Goal: Task Accomplishment & Management: Manage account settings

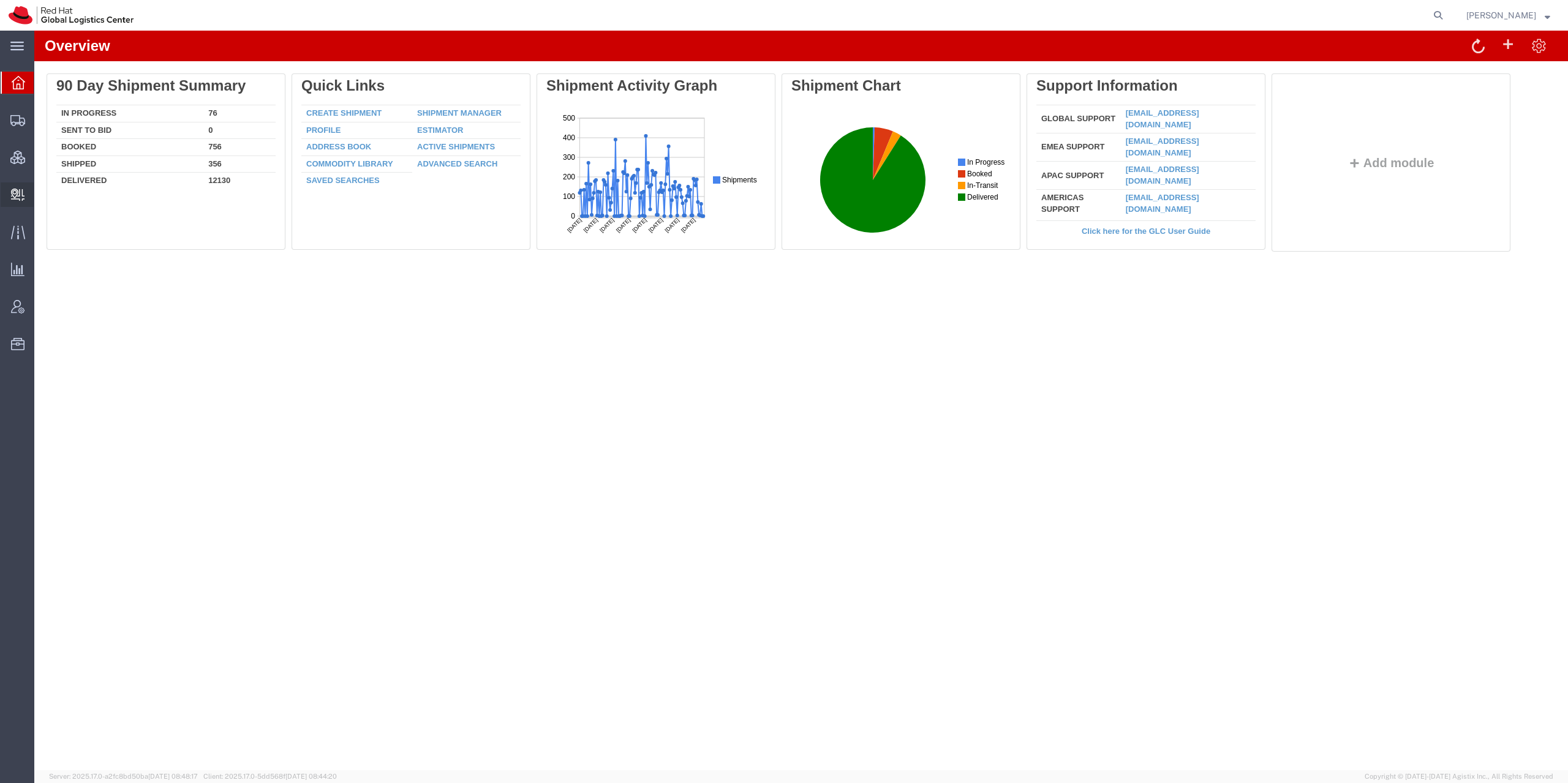
click at [23, 196] on icon at bounding box center [17, 195] width 14 height 12
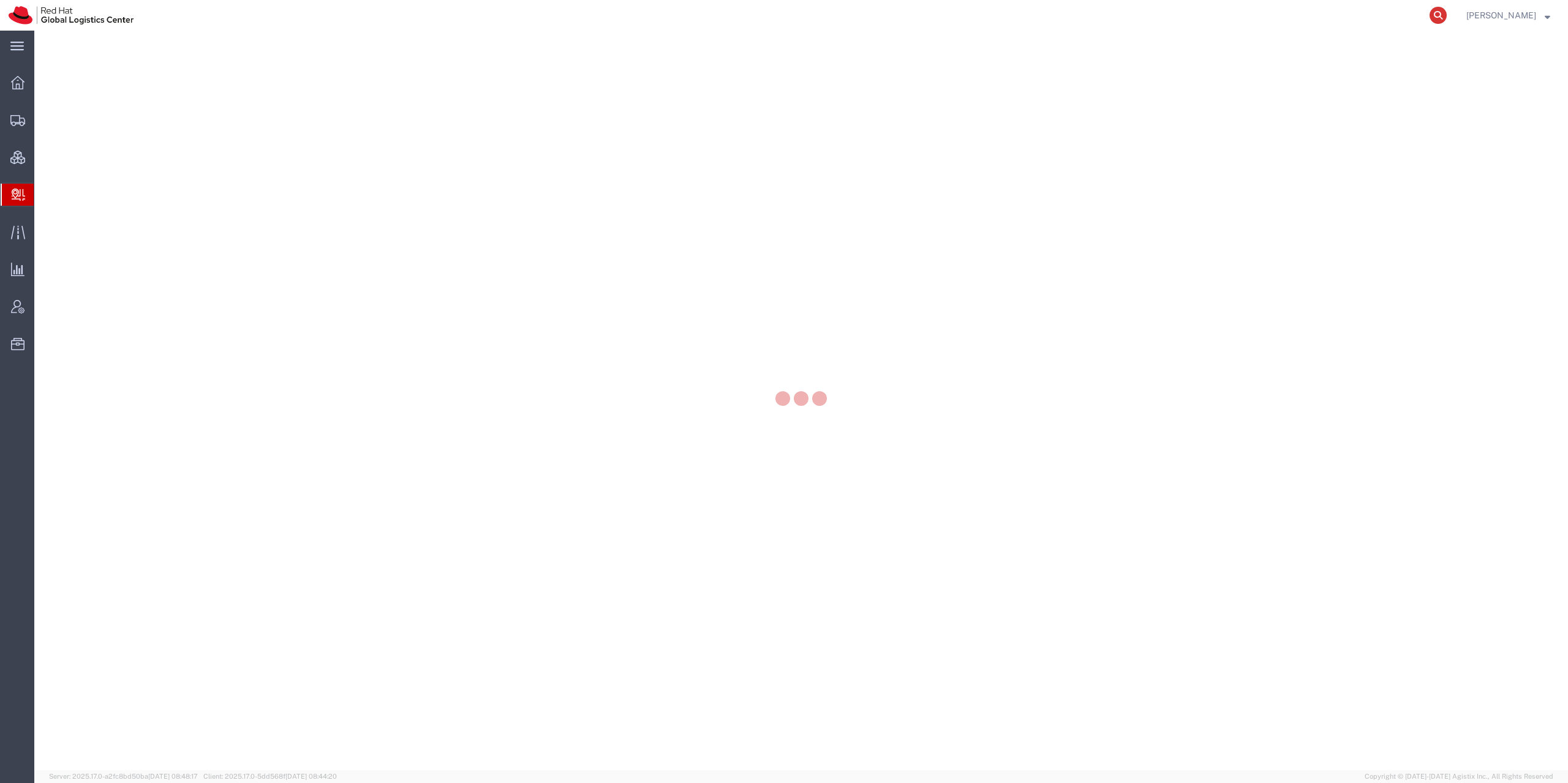
click at [1446, 19] on icon at bounding box center [1438, 15] width 17 height 17
paste input "56301114"
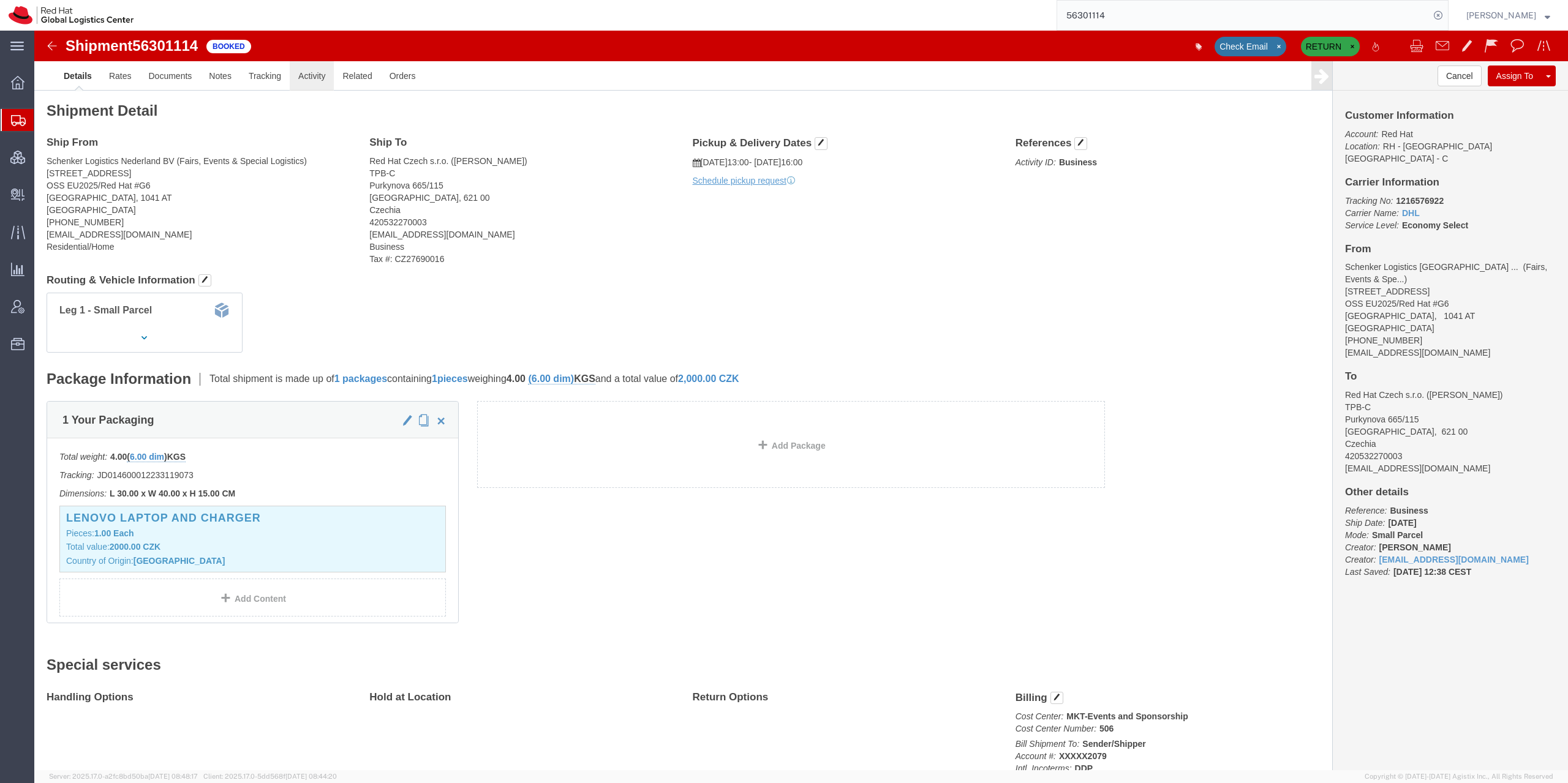
click link "Activity"
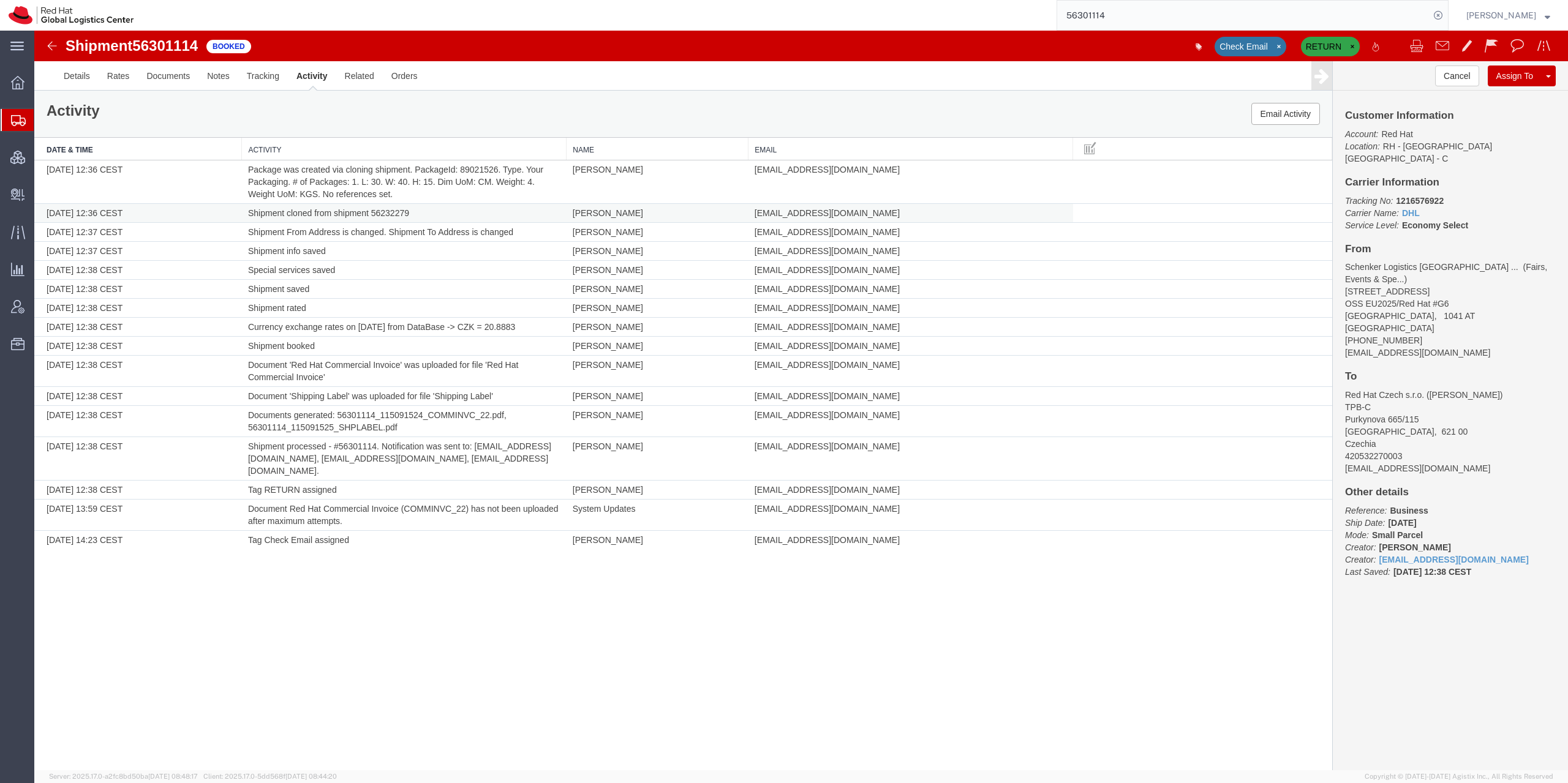
click at [404, 212] on td "Shipment cloned from shipment 56232279" at bounding box center [404, 213] width 325 height 19
copy td "56232279"
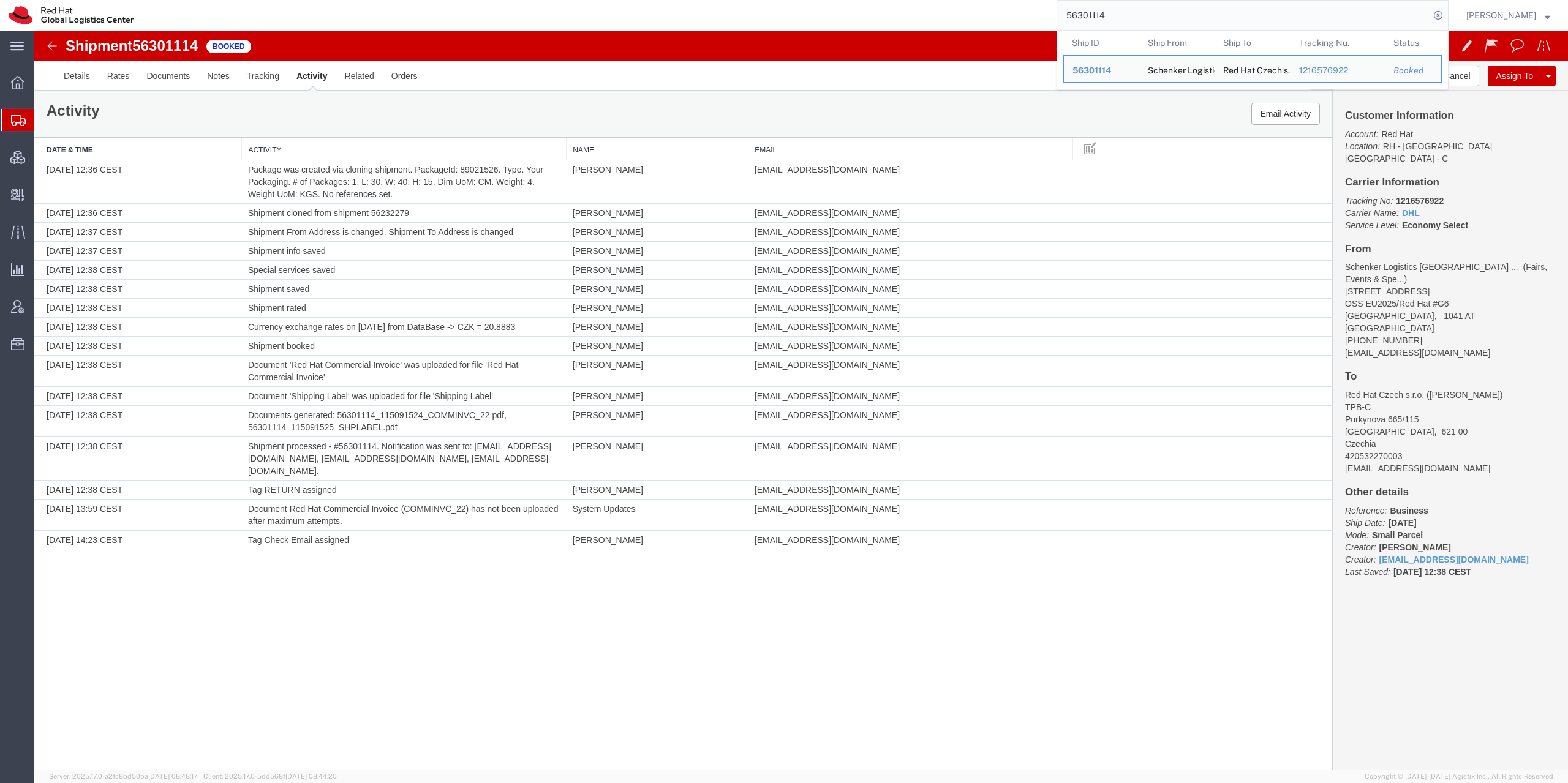
drag, startPoint x: 1209, startPoint y: 21, endPoint x: 970, endPoint y: 45, distance: 240.2
click at [1057, 30] on input "56301114" at bounding box center [1243, 15] width 372 height 29
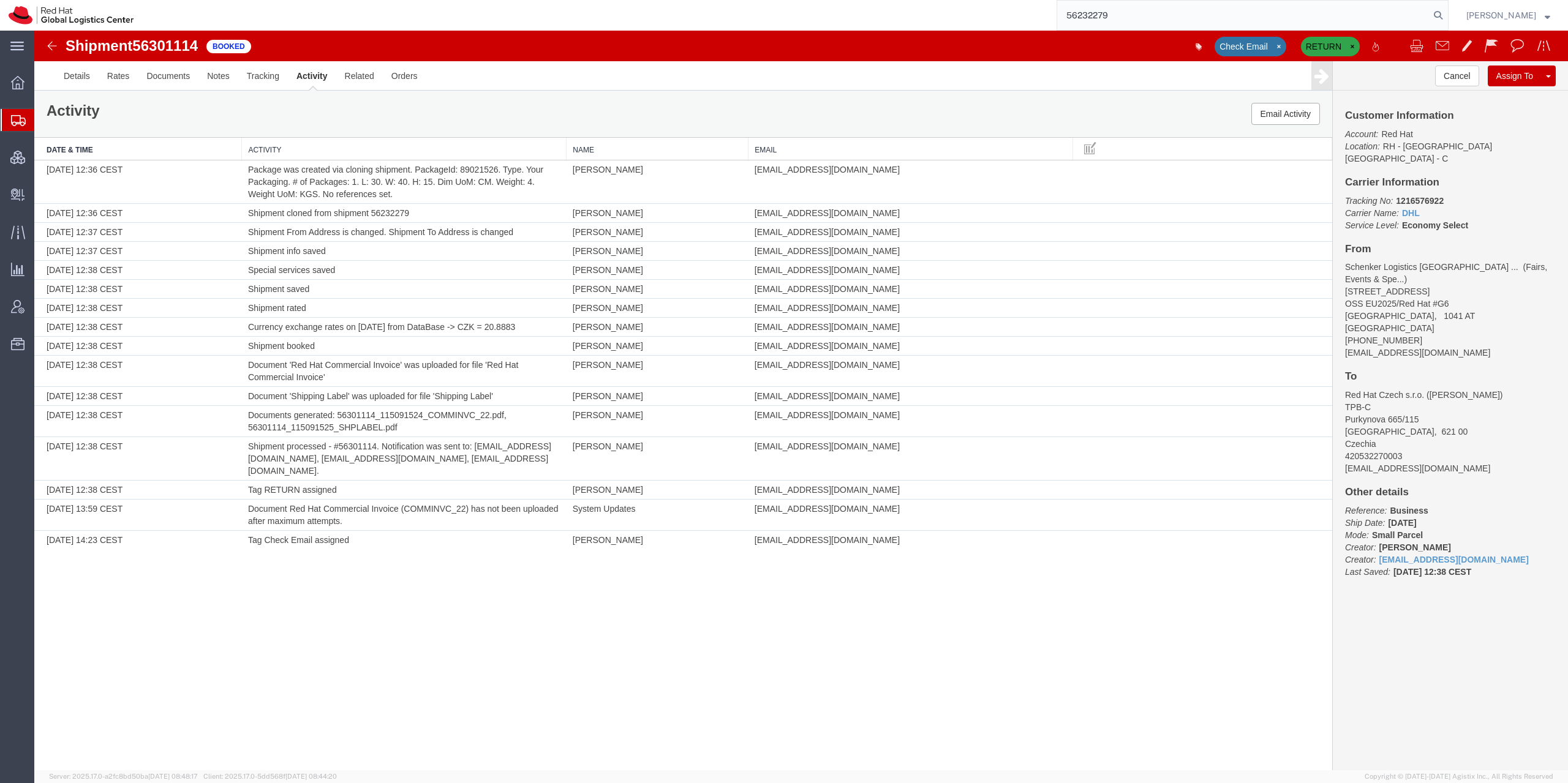
type input "56232279"
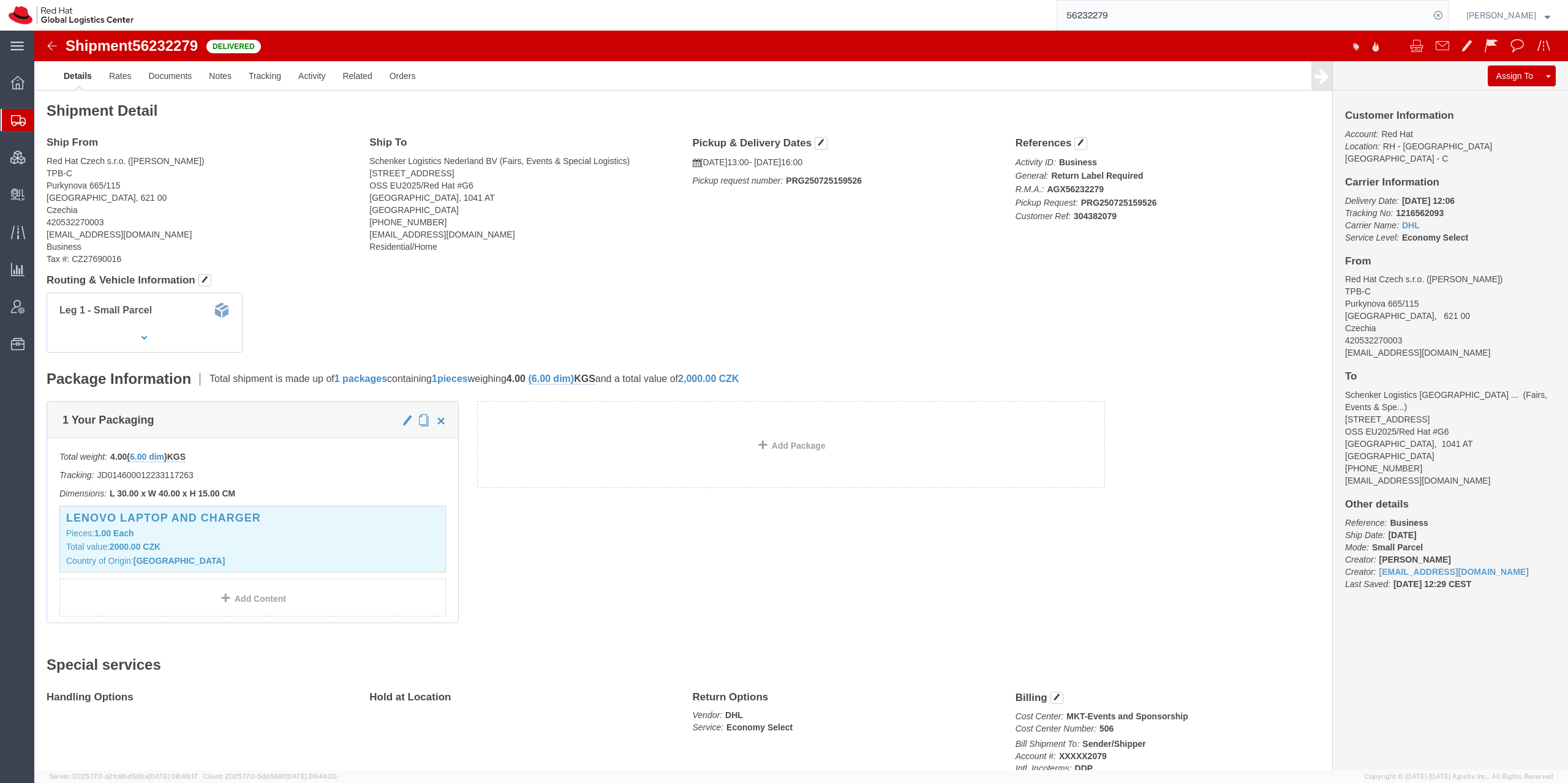
click at [76, 8] on img at bounding box center [70, 15] width 125 height 18
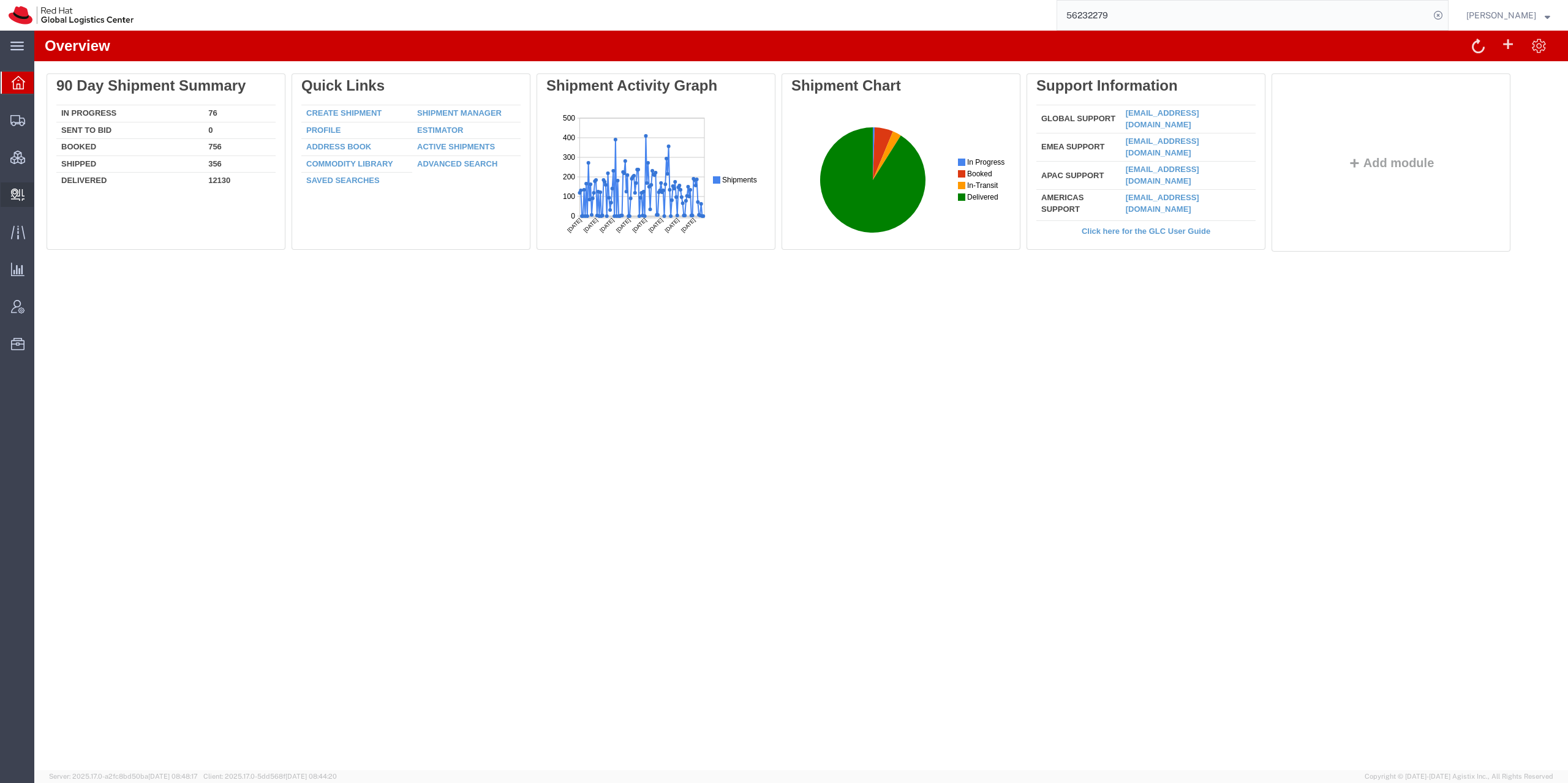
click at [28, 194] on div at bounding box center [17, 195] width 34 height 25
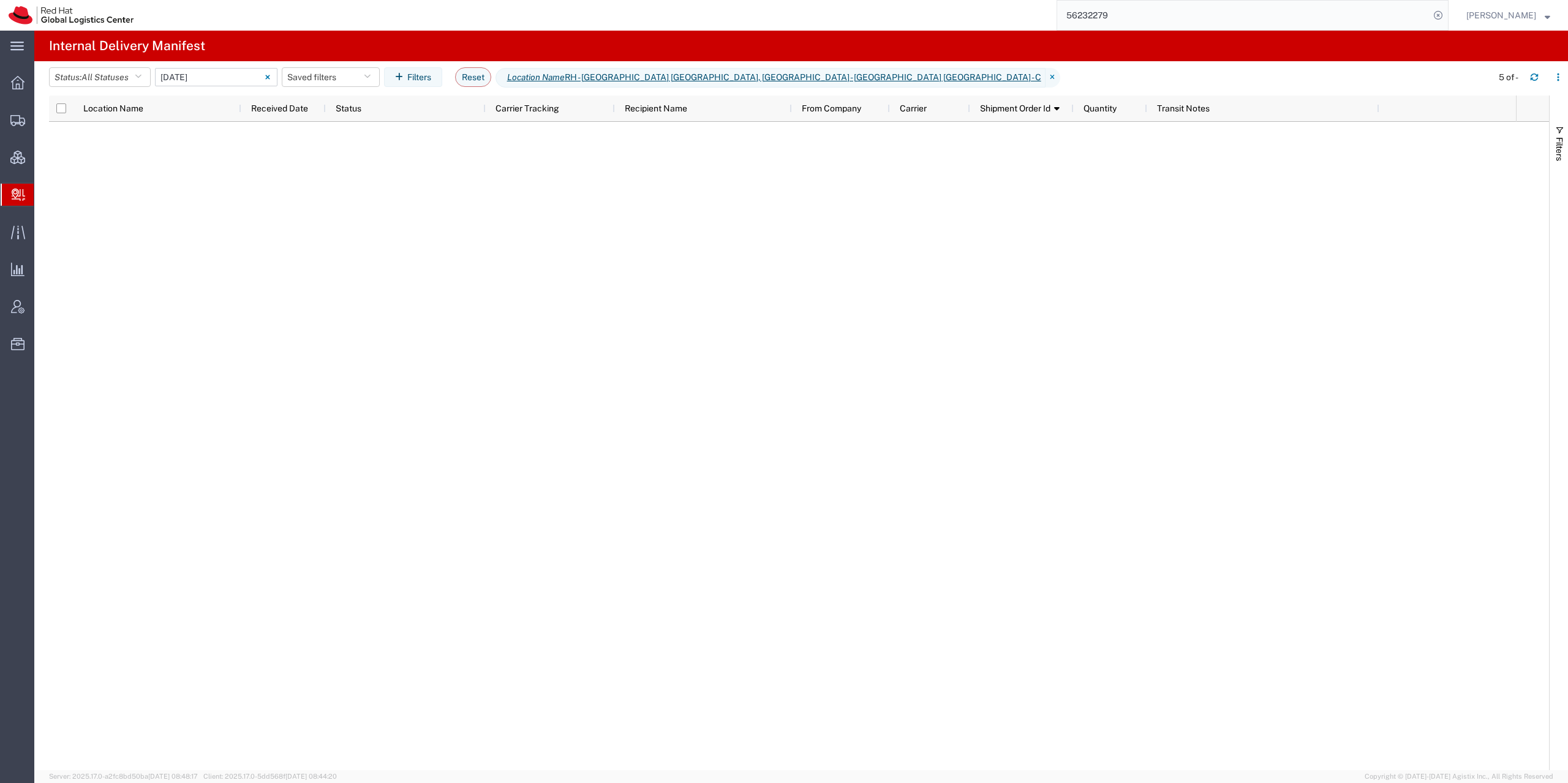
click at [213, 76] on input "08/18/2025 - 08/18/2025" at bounding box center [216, 77] width 122 height 18
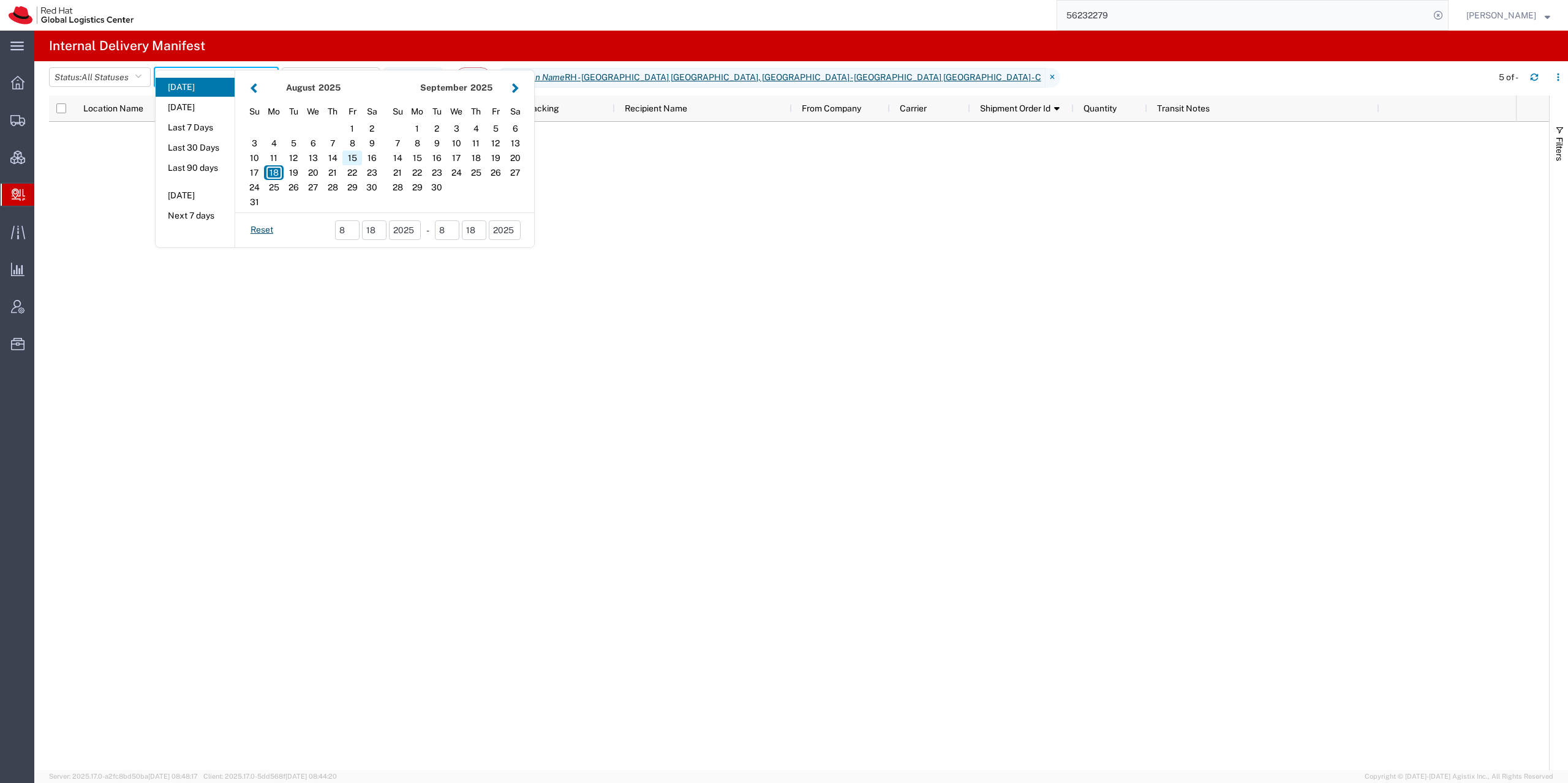
click at [358, 156] on div "15" at bounding box center [352, 158] width 19 height 15
type input "08/15/2025"
type input "08/15/2025 - 08/15/2025"
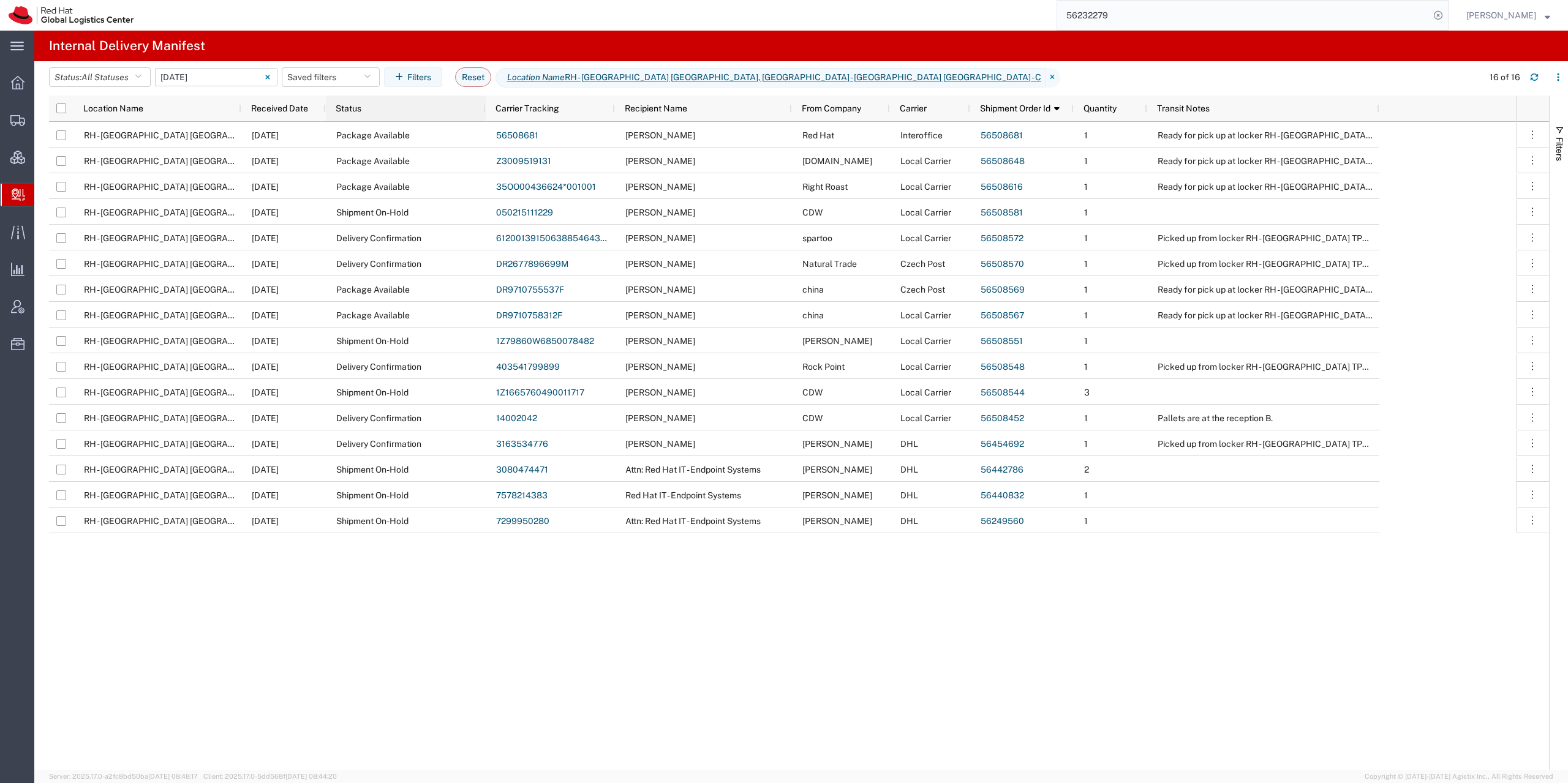
click at [354, 108] on span "Status" at bounding box center [349, 108] width 26 height 10
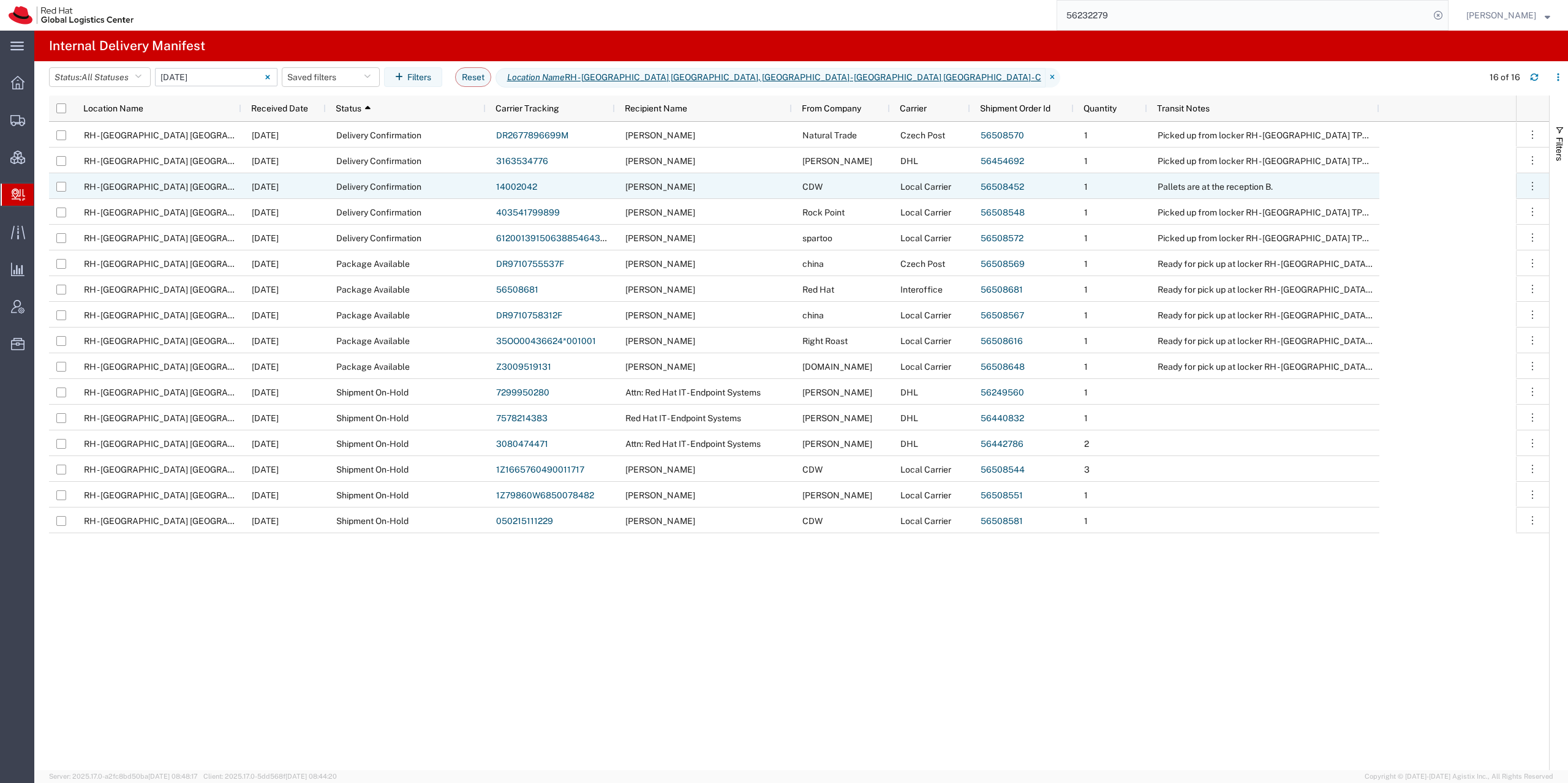
click at [509, 185] on link "14002042" at bounding box center [516, 186] width 41 height 10
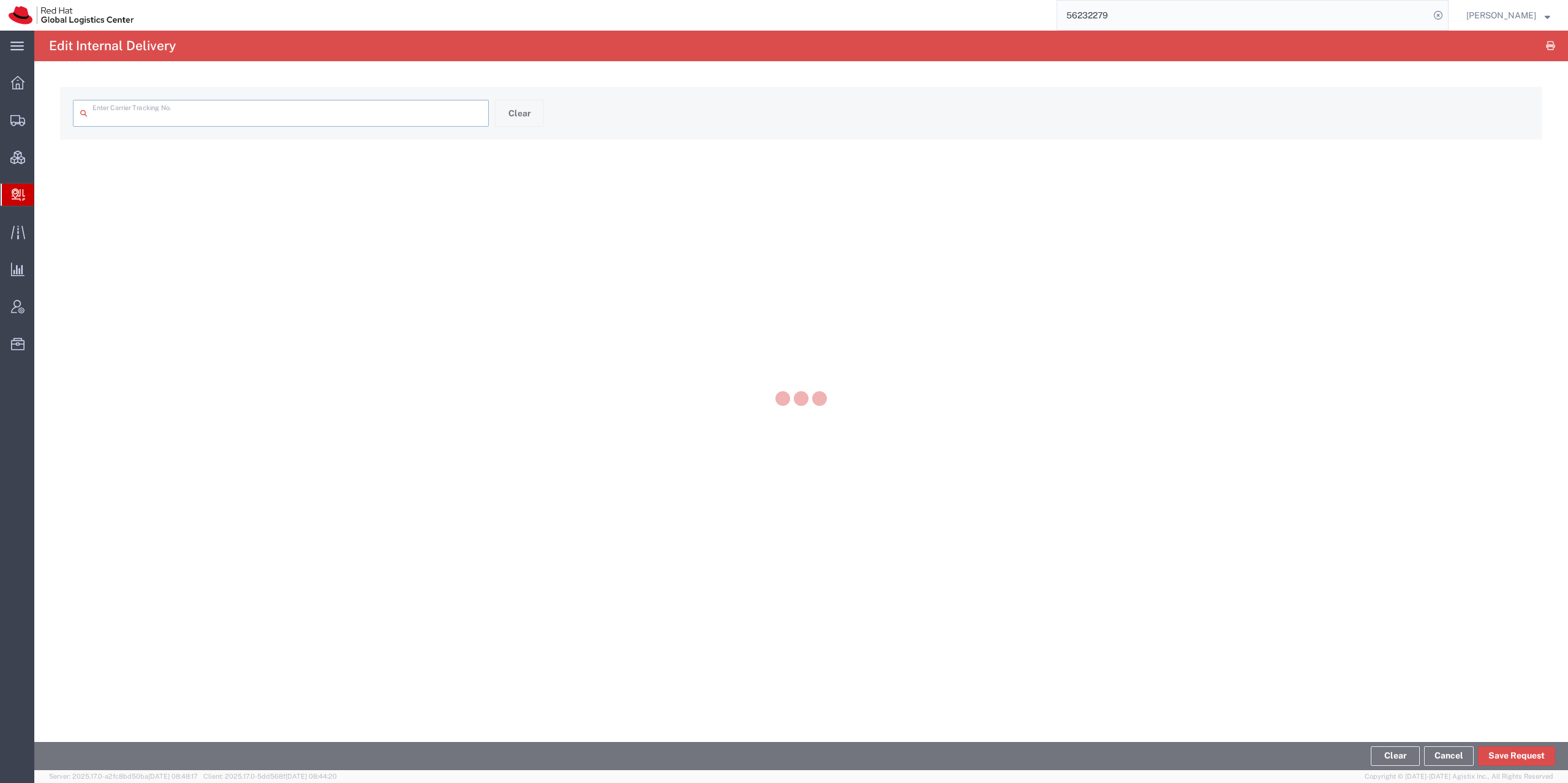
type input "14002042"
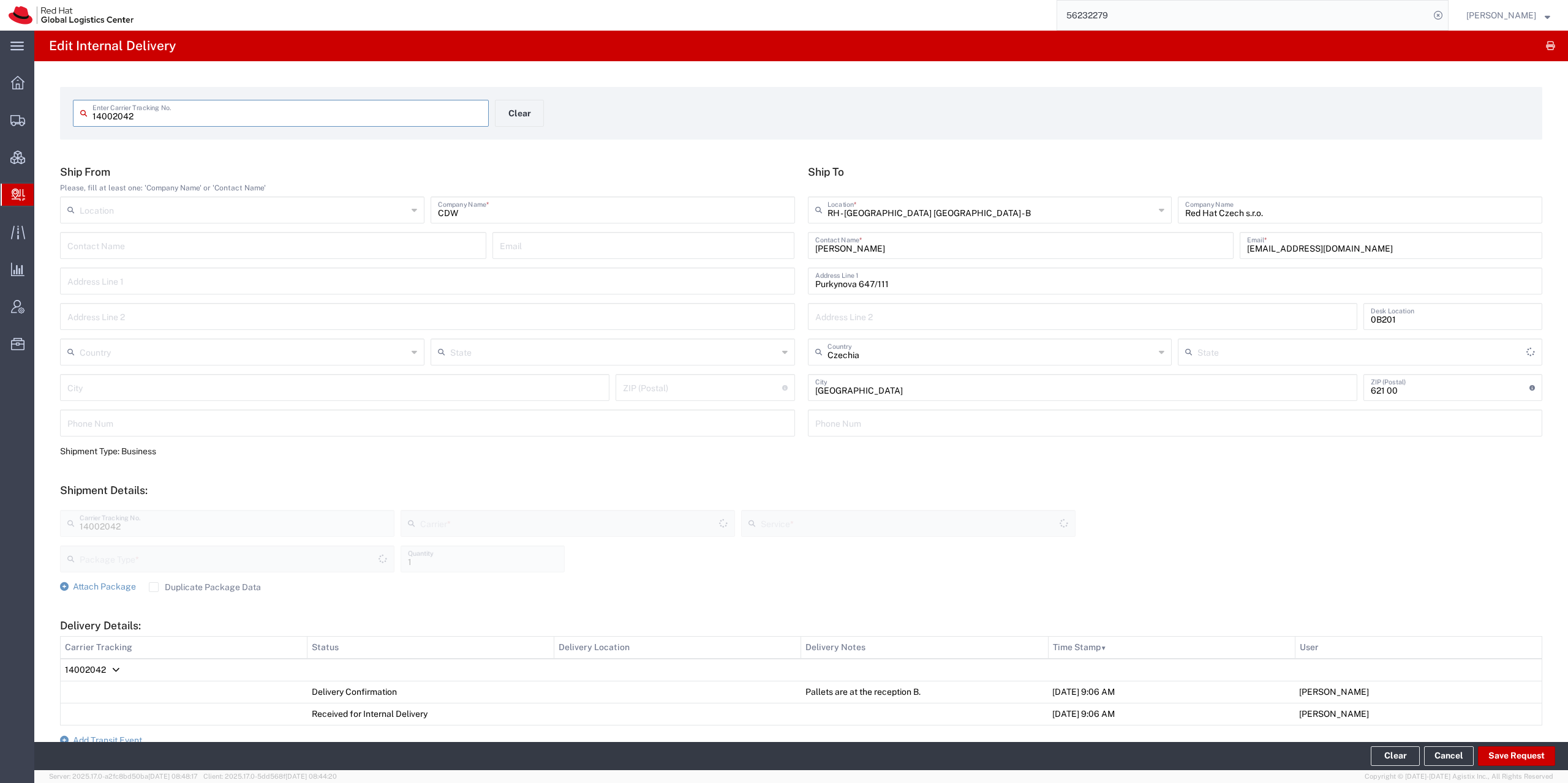
type input "Skid(s)"
type input "Local_Ground"
type input "Local Carrier"
click at [714, 464] on form "Ship From Please, fill at least one: 'Company Name' or 'Contact Name' Location …" at bounding box center [801, 526] width 1482 height 722
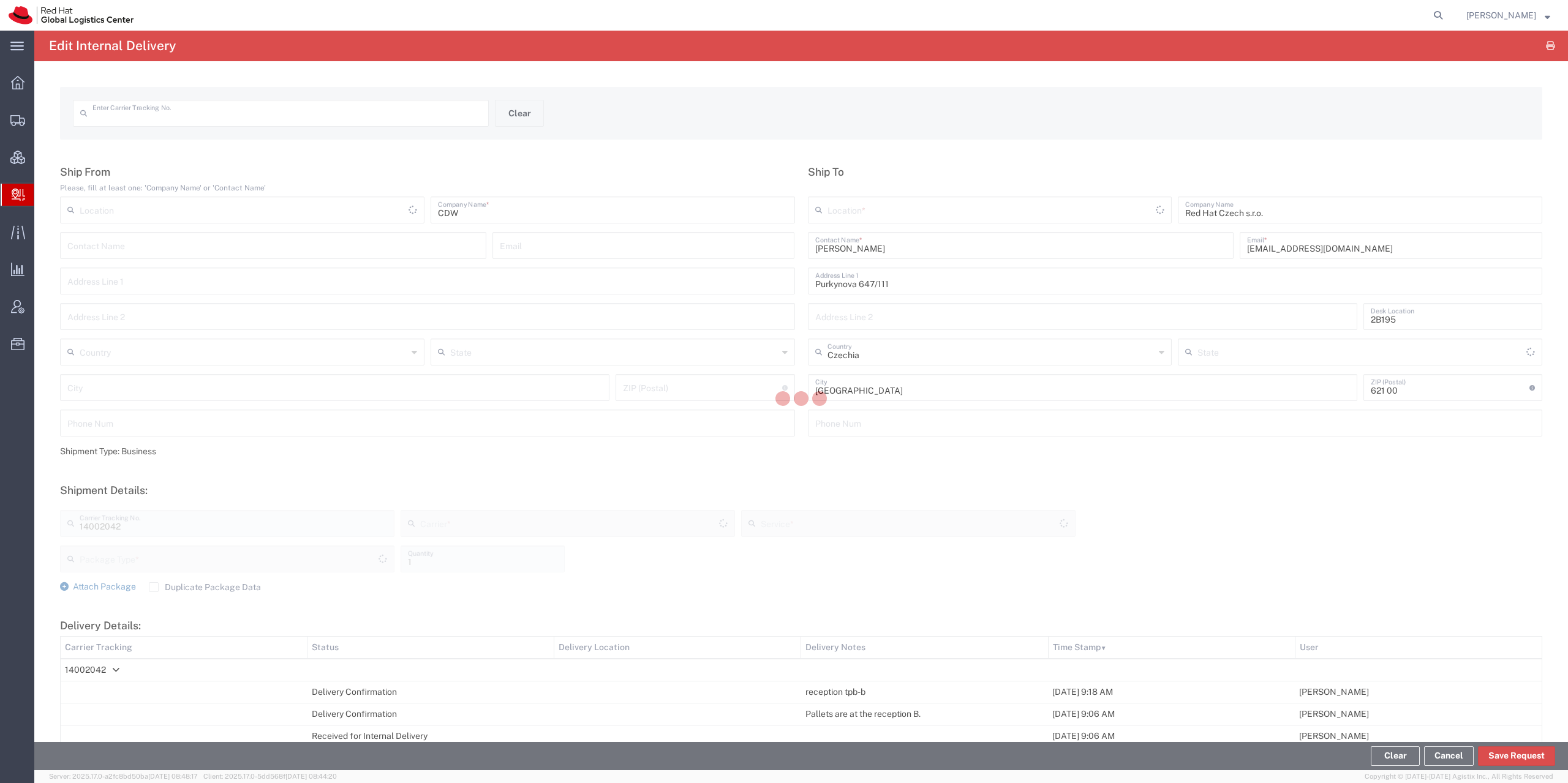
type input "14002042"
type input "Local Carrier"
type input "Local_Ground"
type input "Skid(s)"
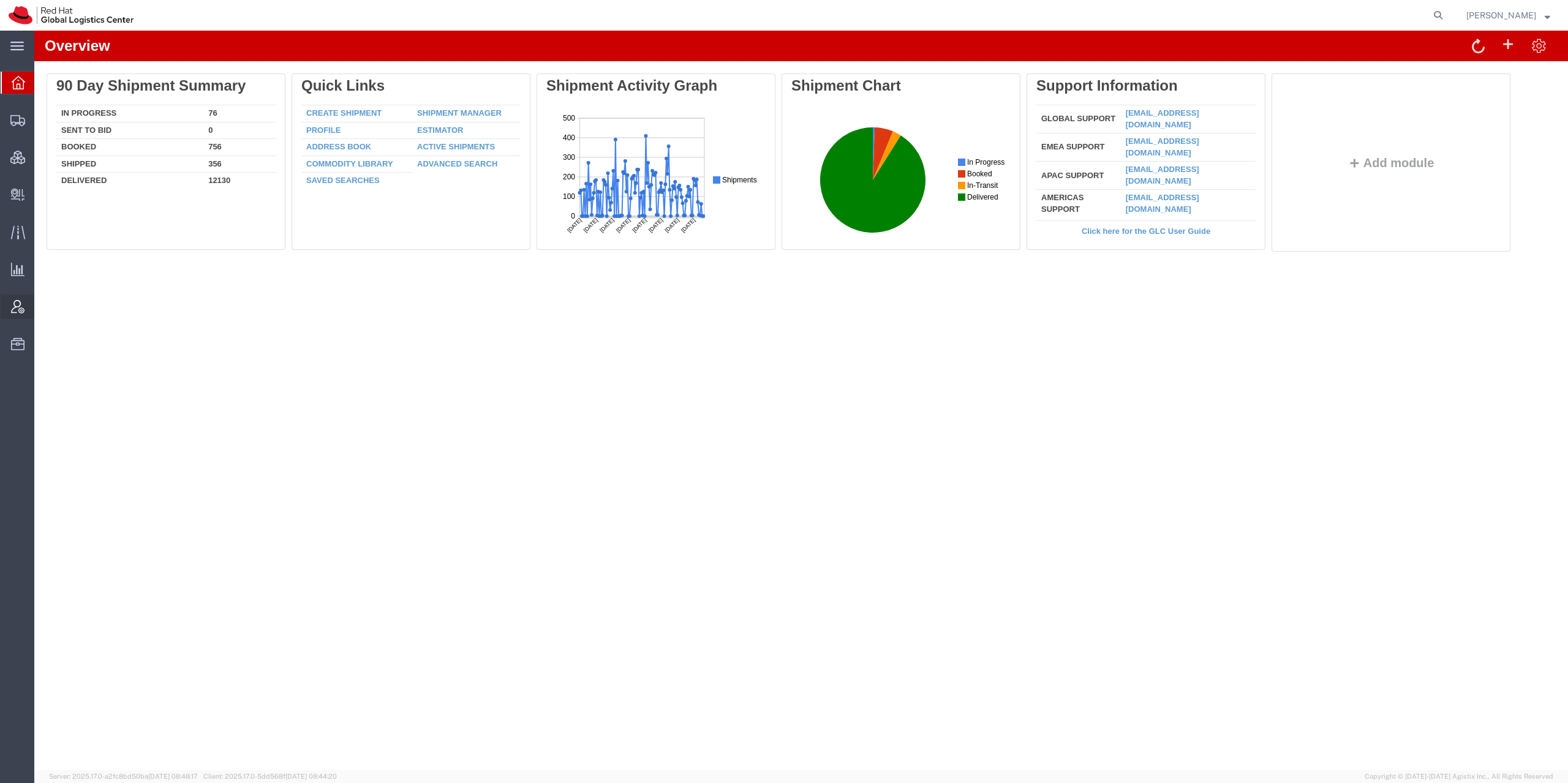
click at [28, 301] on div at bounding box center [17, 307] width 34 height 25
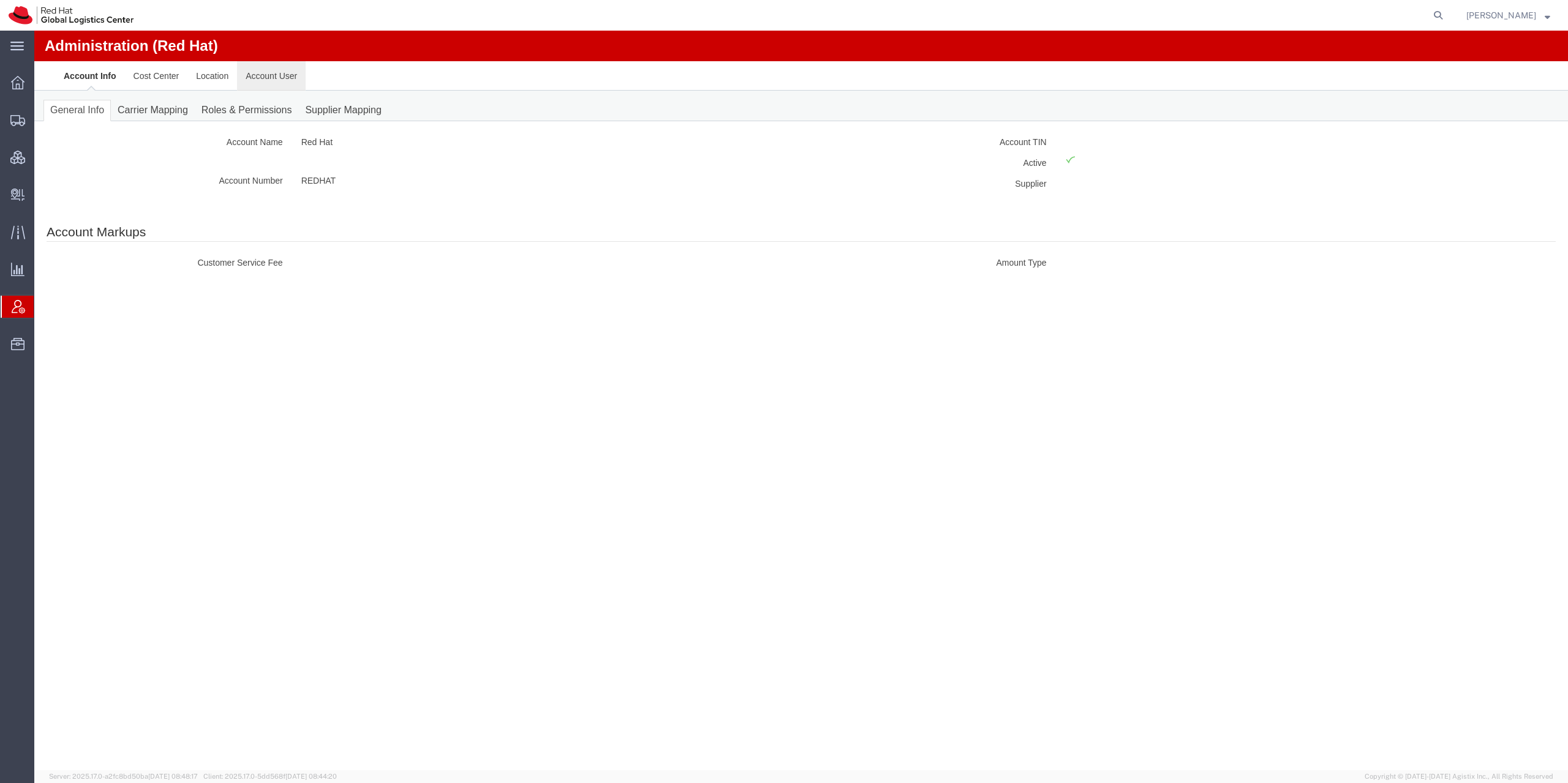
click at [272, 75] on link "Account User" at bounding box center [272, 76] width 69 height 29
click at [259, 89] on link "Account User" at bounding box center [272, 76] width 69 height 29
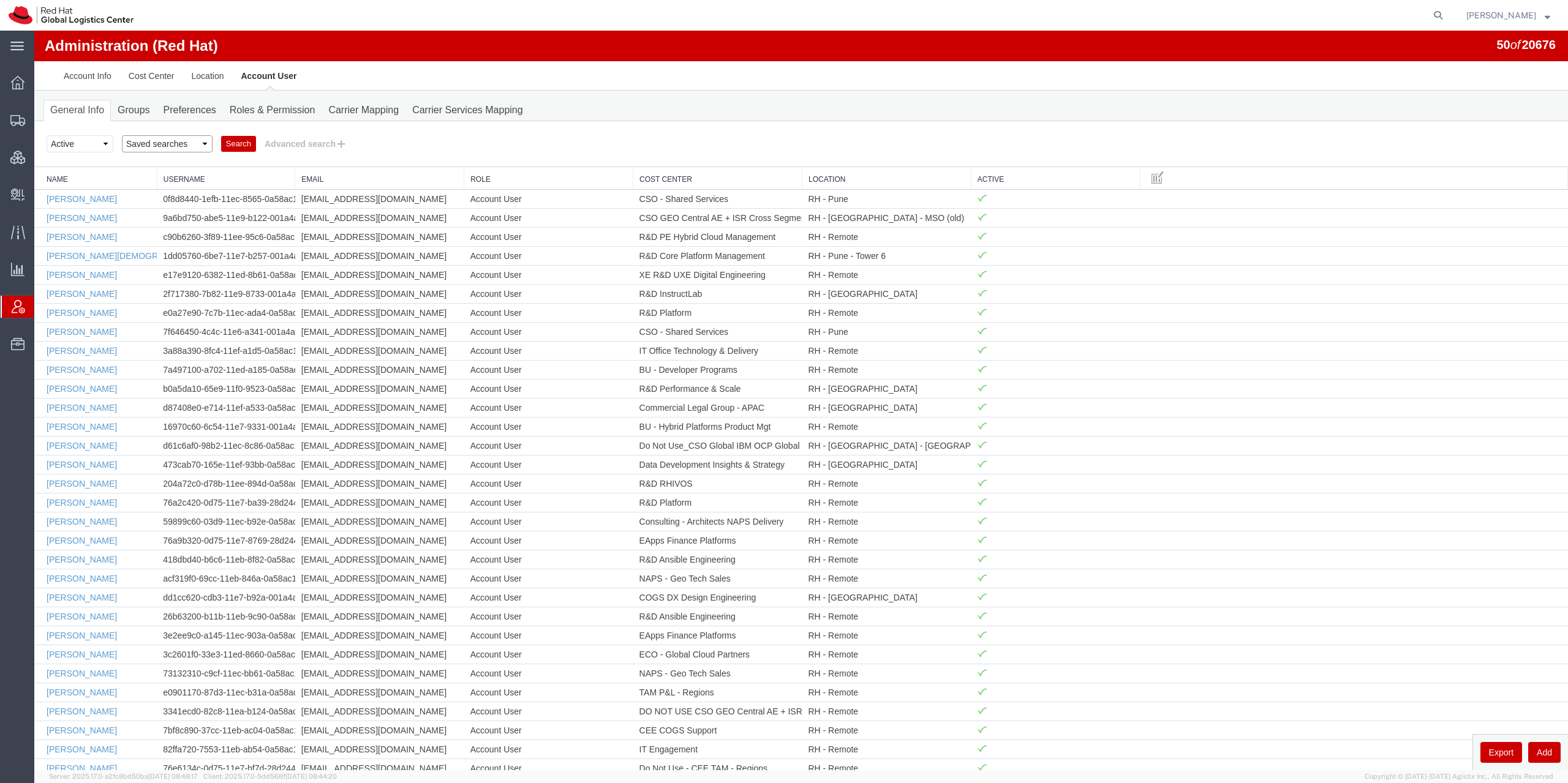
click at [122, 135] on select "Saved searches Account Managers Location Managers" at bounding box center [167, 144] width 91 height 17
select select "Location Managers"
click option "Location Managers" at bounding box center [34, 30] width 0 height 0
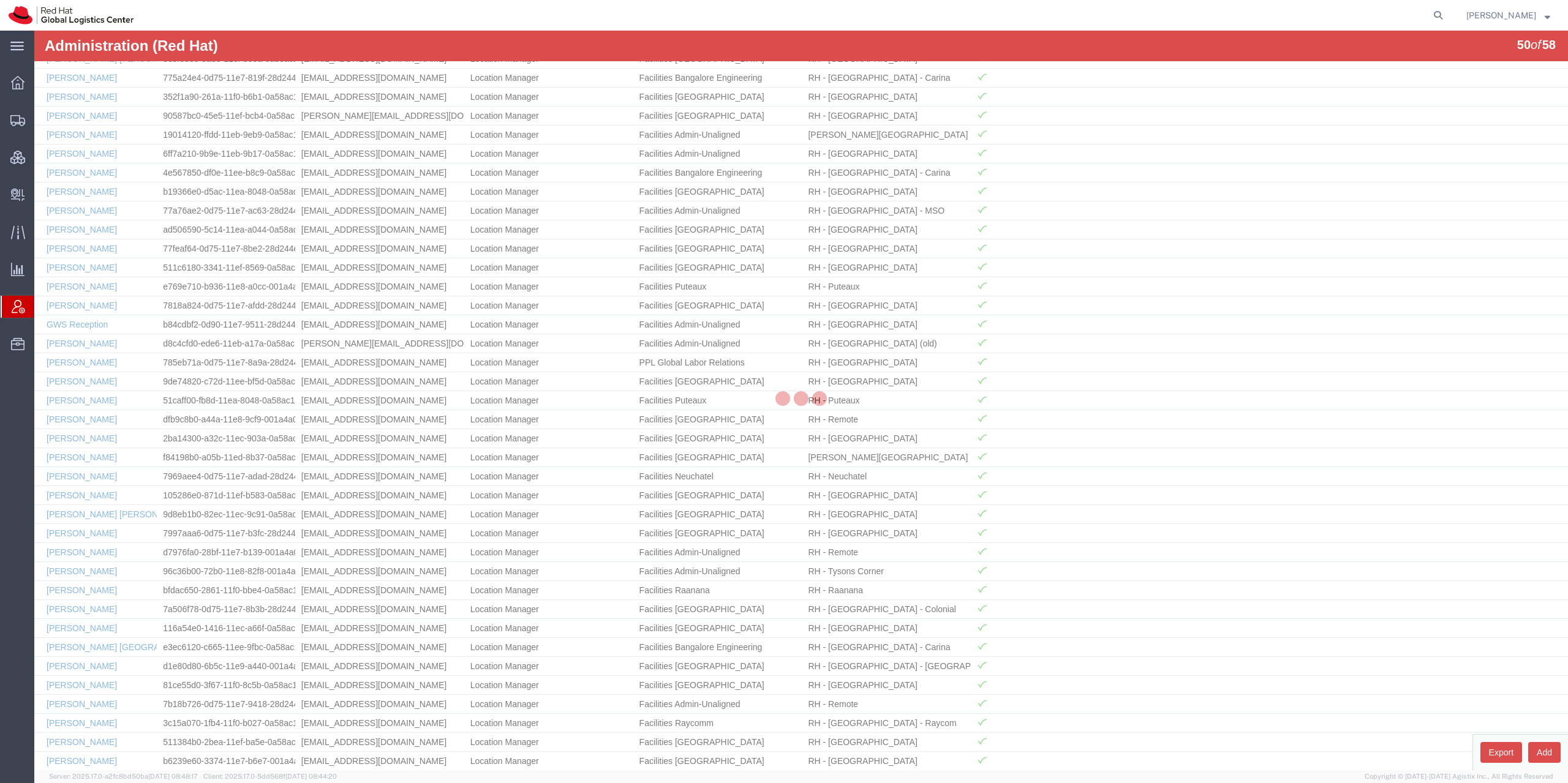
scroll to position [473, 0]
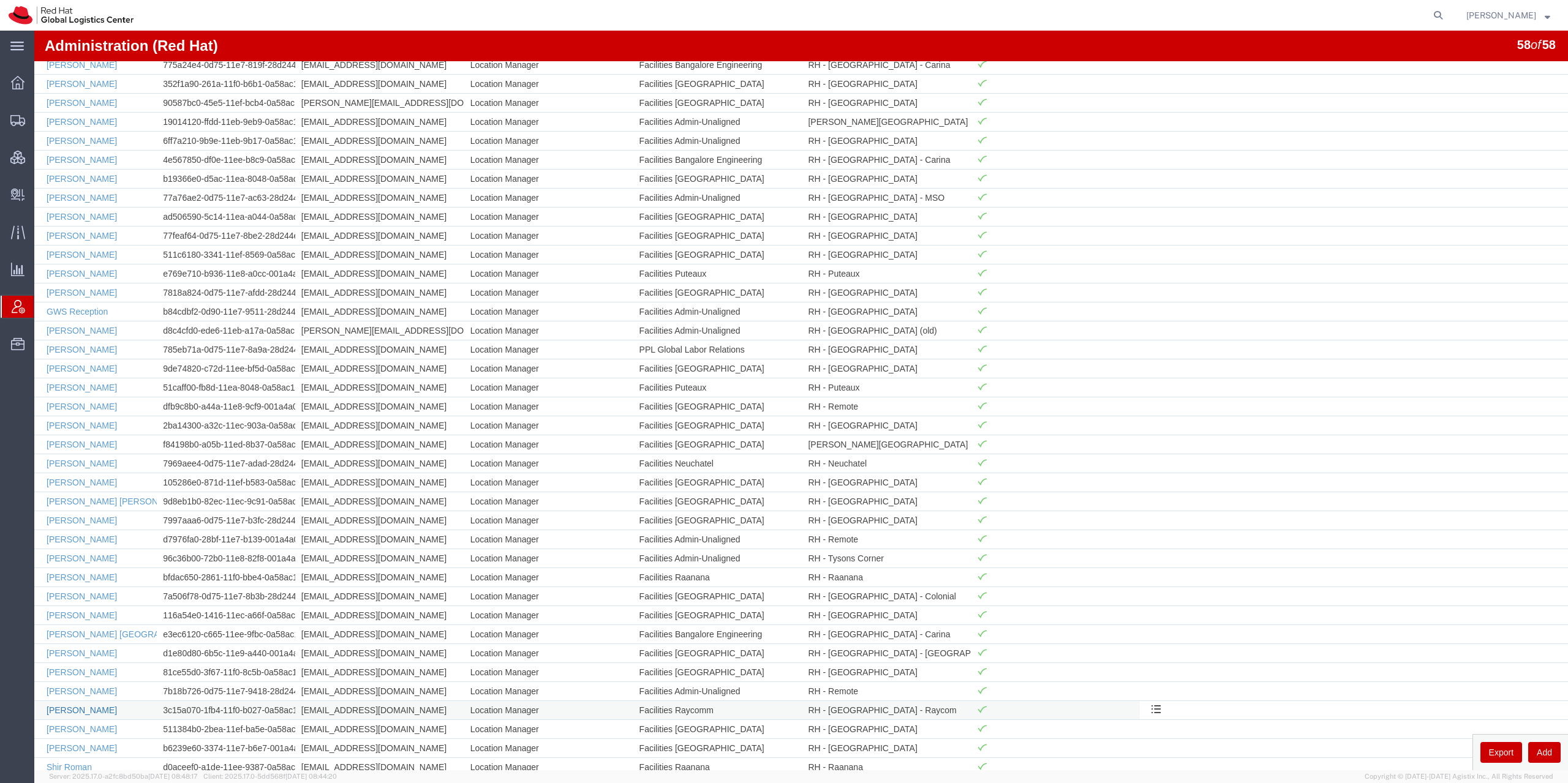
click at [81, 711] on link "[PERSON_NAME]" at bounding box center [81, 710] width 70 height 10
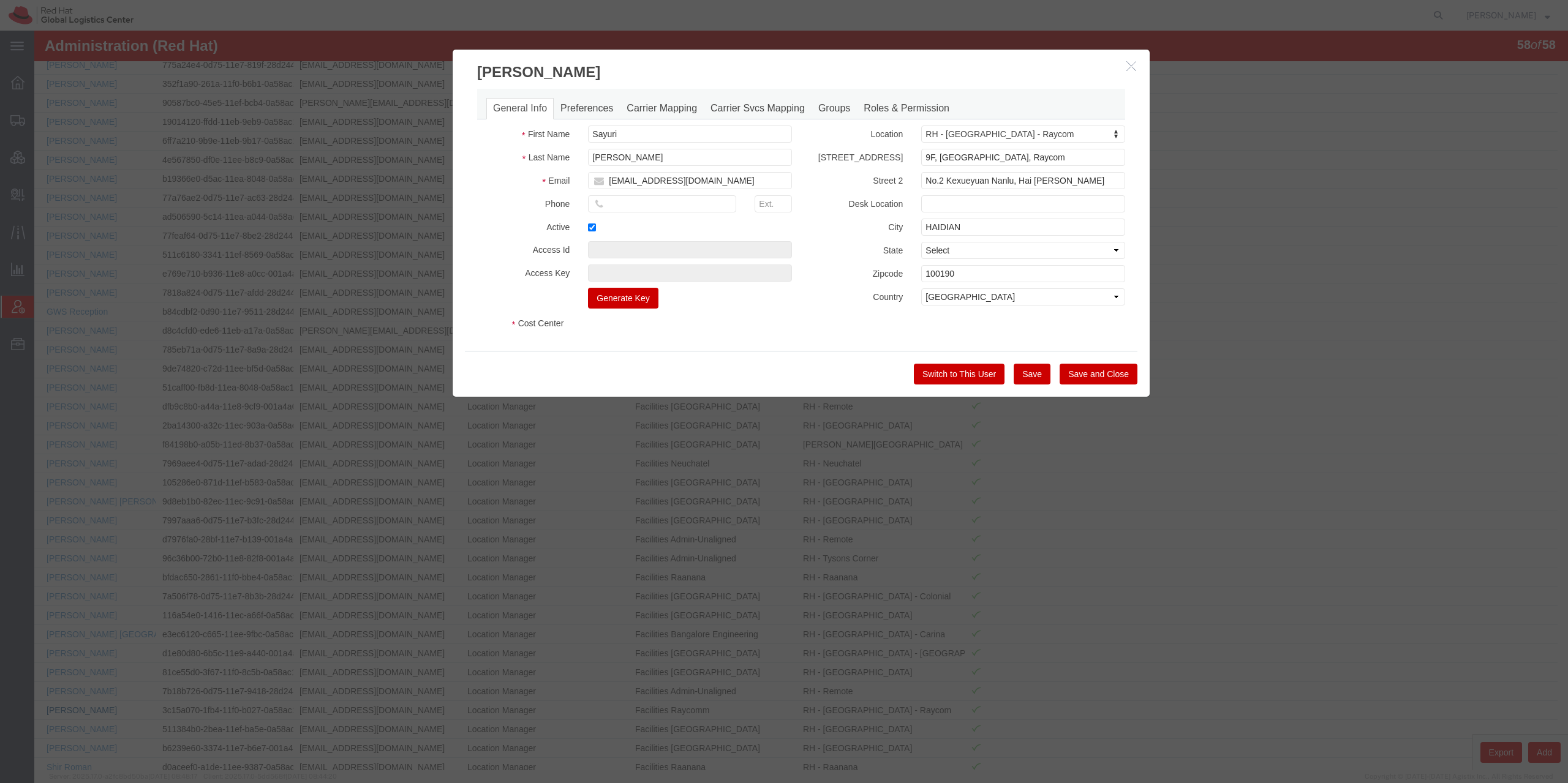
select select "COSTCENTER"
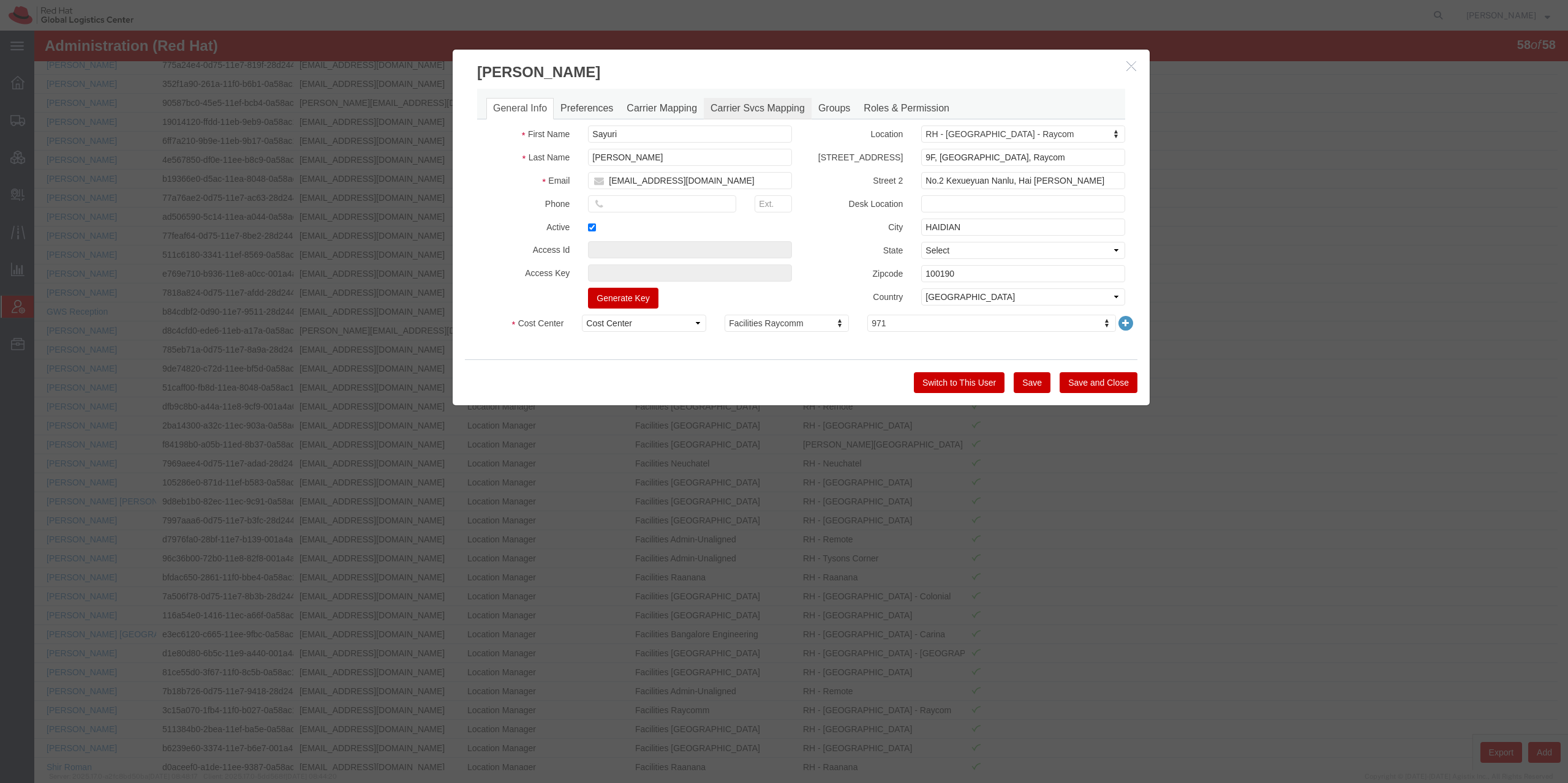
click at [768, 110] on link "Carrier Svcs Mapping" at bounding box center [757, 109] width 108 height 21
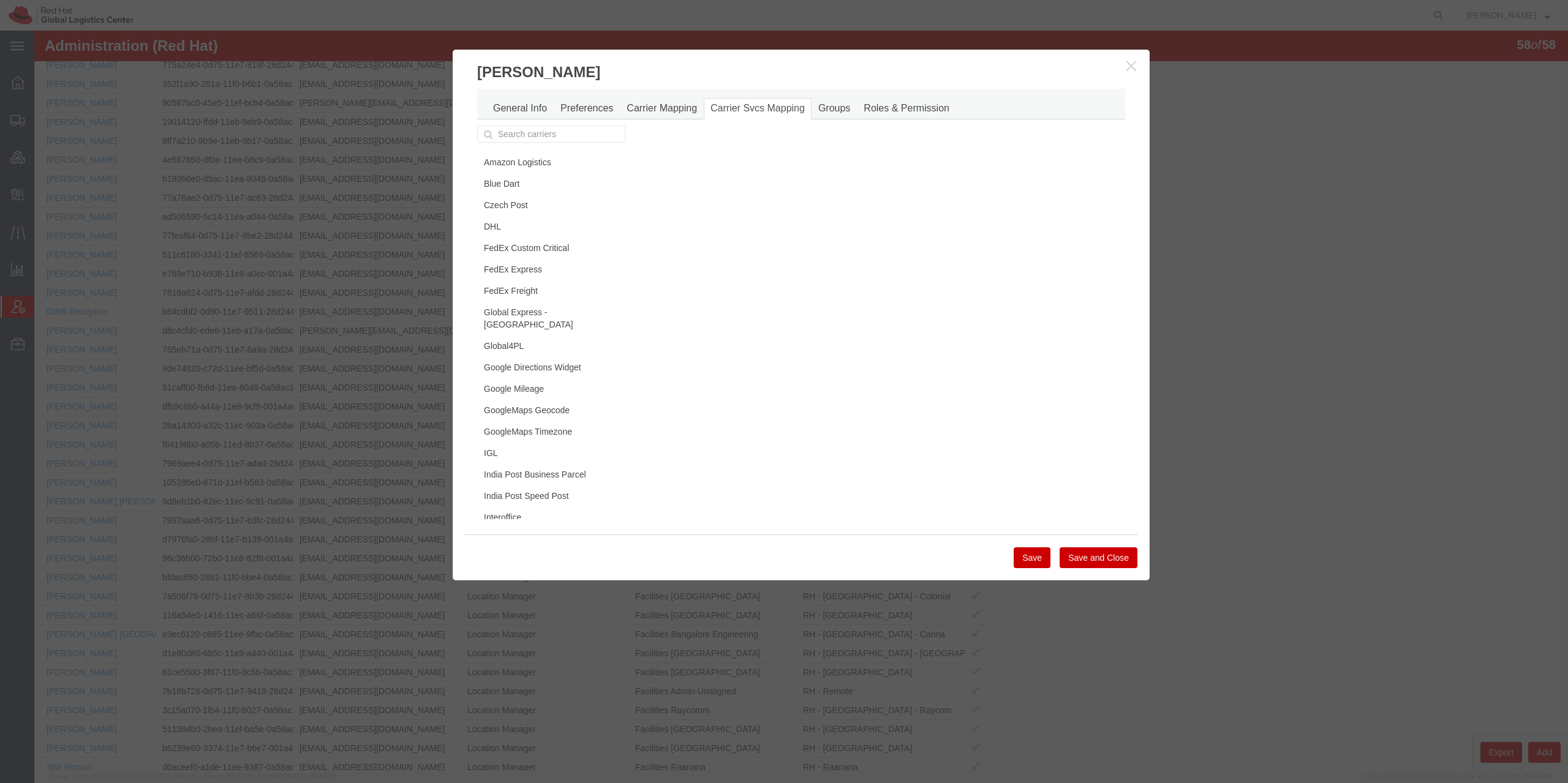
click at [653, 97] on div "General Info Preferences Carrier Mapping Carrier Svcs Mapping Groups Roles & Pe…" at bounding box center [801, 103] width 648 height 30
click at [652, 103] on link "Carrier Mapping" at bounding box center [662, 109] width 84 height 21
click at [531, 230] on link "DHL" at bounding box center [550, 226] width 145 height 21
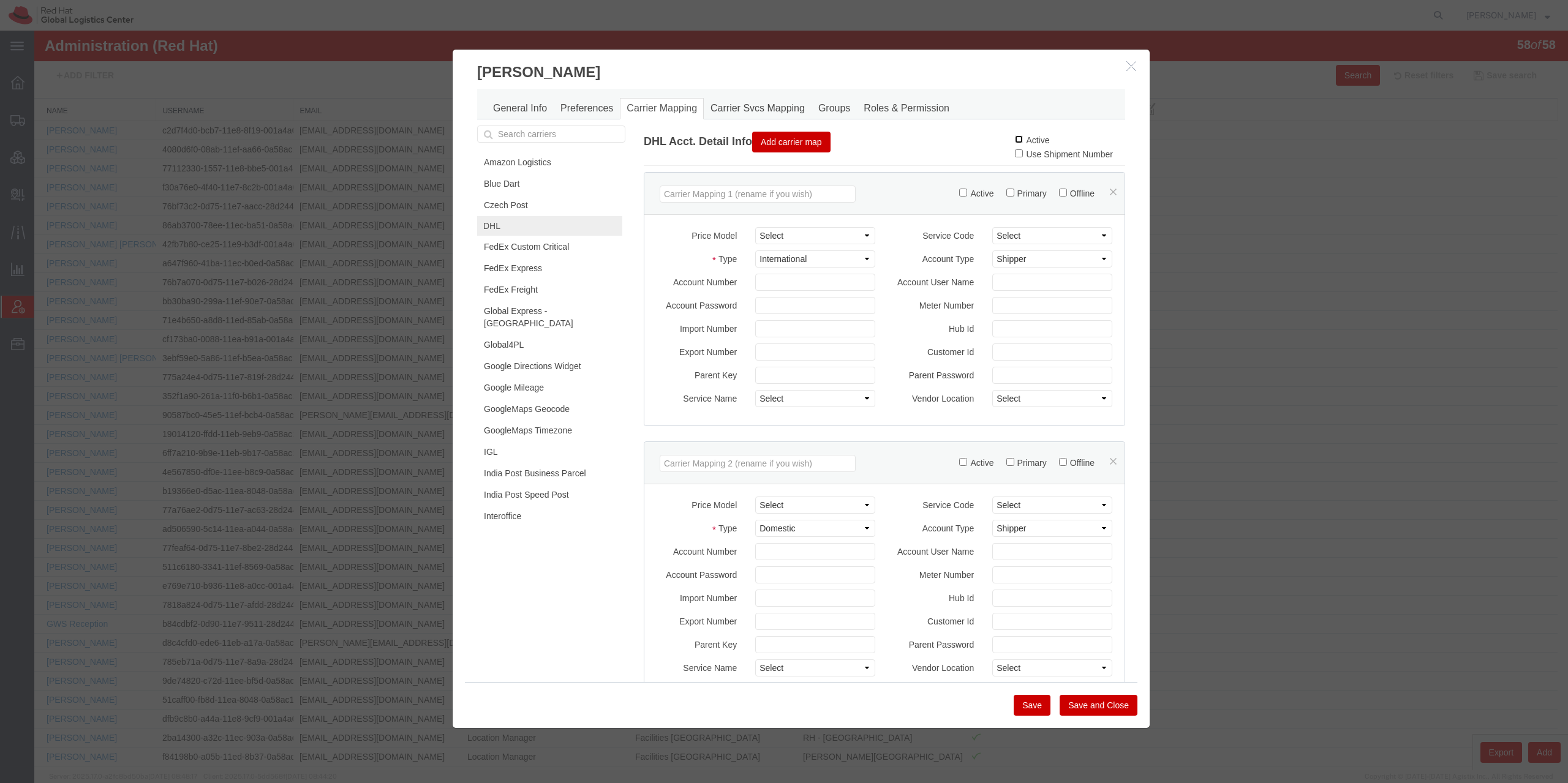
click at [1015, 138] on input "Active" at bounding box center [1018, 139] width 8 height 8
checkbox input "true"
click at [1033, 700] on button "Save" at bounding box center [1032, 705] width 37 height 21
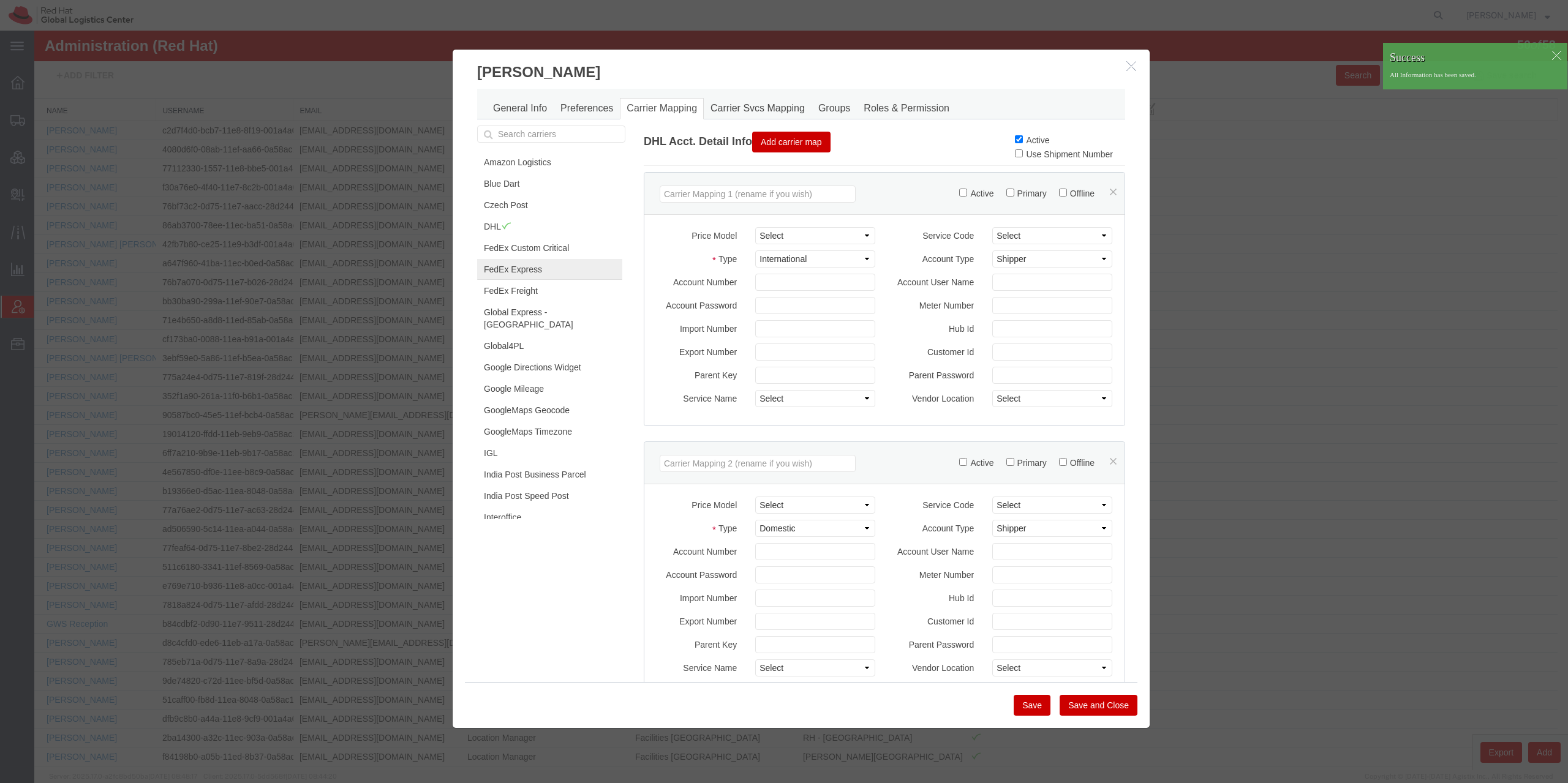
click at [524, 270] on link "FedEx Express" at bounding box center [550, 270] width 145 height 21
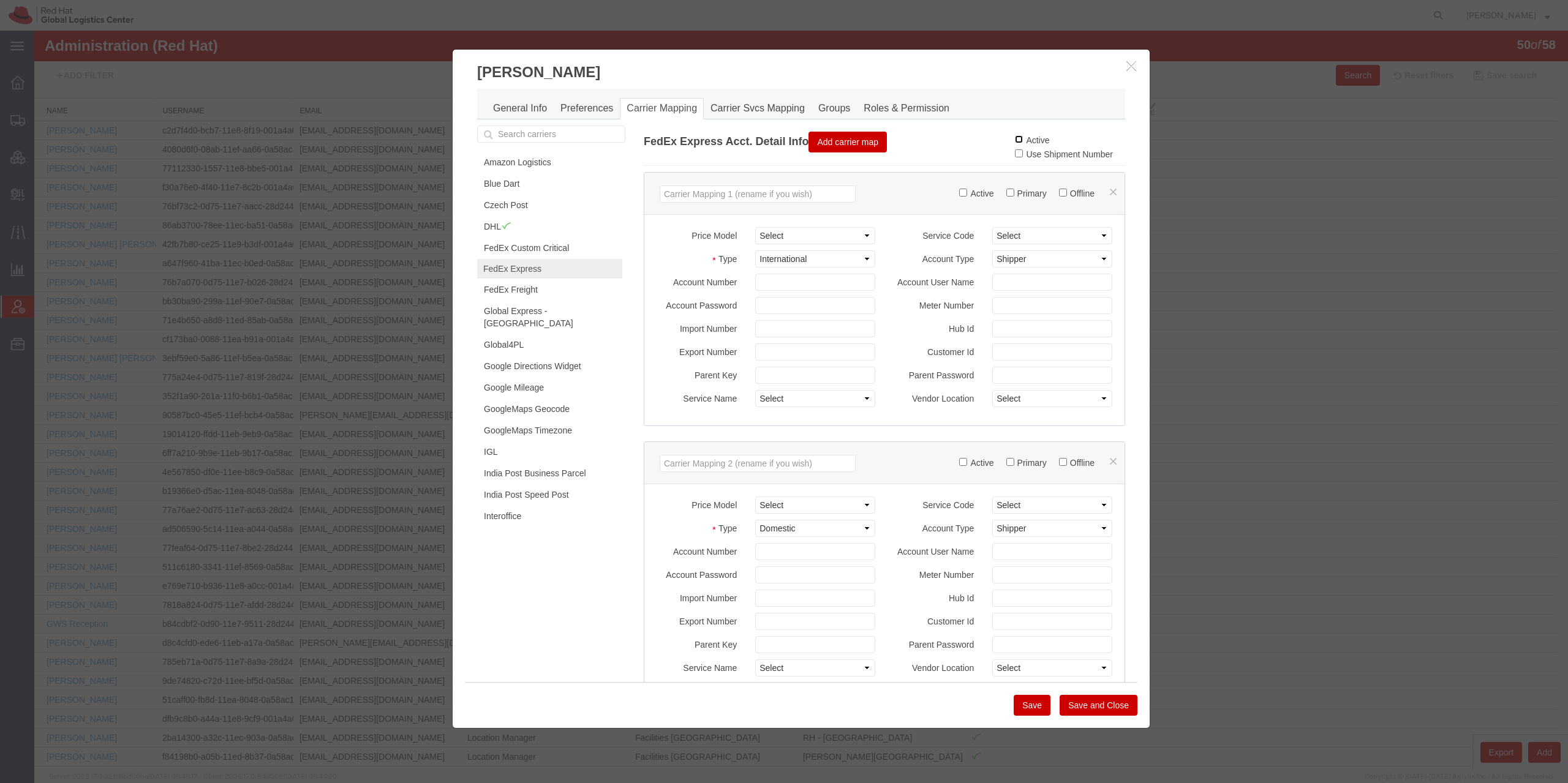
click at [1015, 139] on input "Active" at bounding box center [1018, 139] width 8 height 8
checkbox input "true"
click at [1032, 711] on button "Save" at bounding box center [1032, 705] width 37 height 21
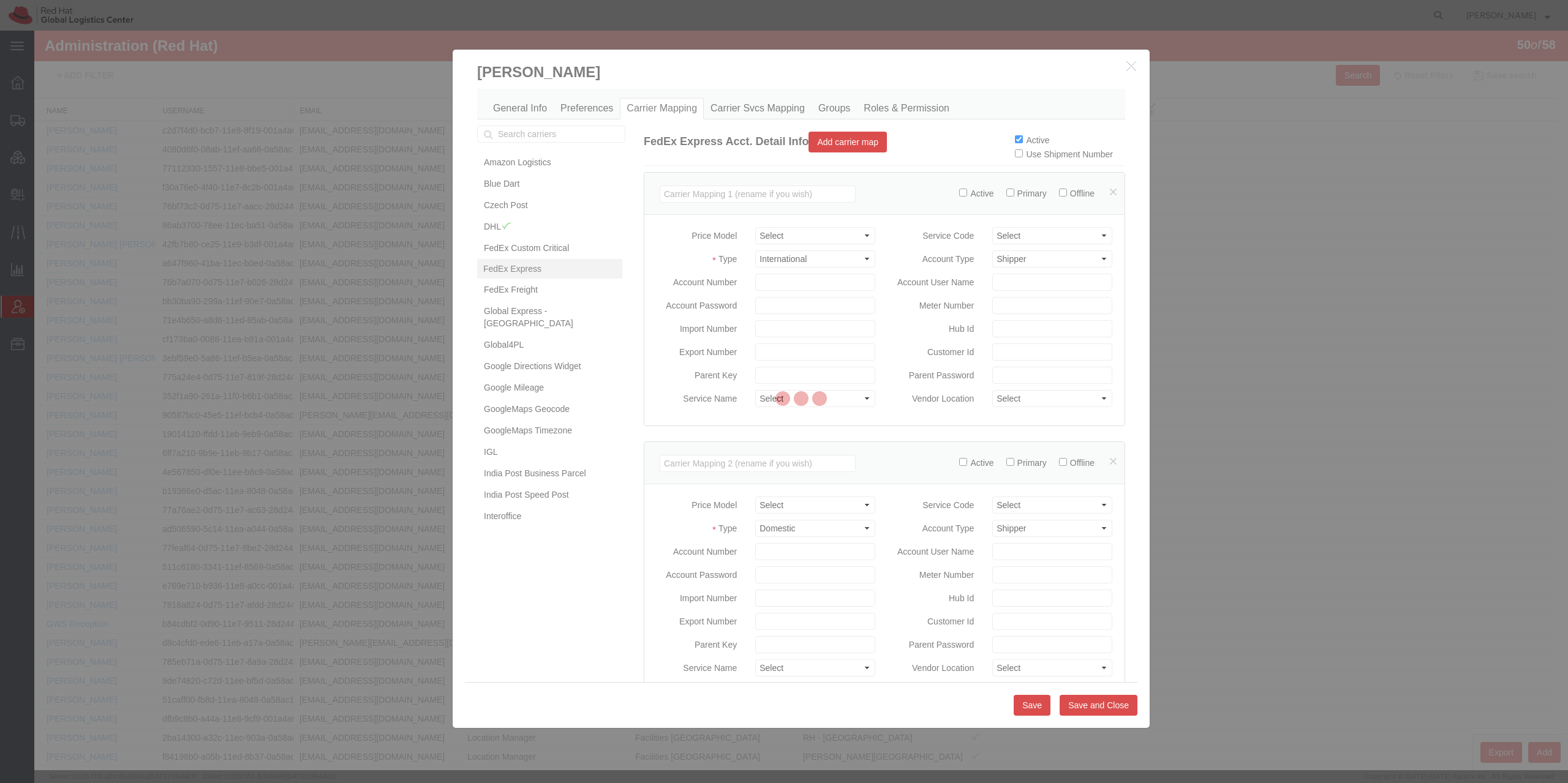
click at [500, 110] on div at bounding box center [801, 400] width 1534 height 740
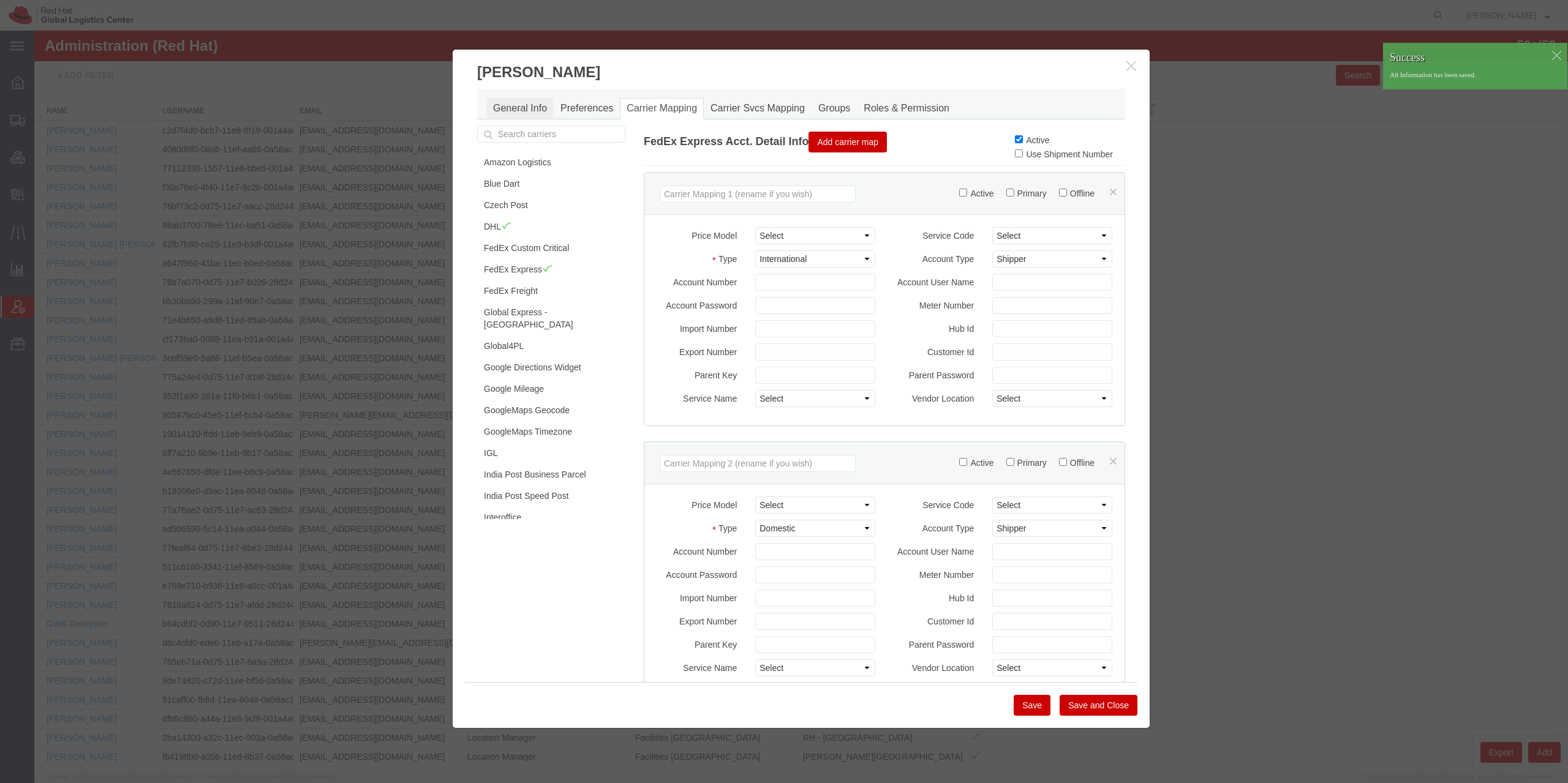
click at [510, 107] on link "General Info" at bounding box center [520, 109] width 67 height 21
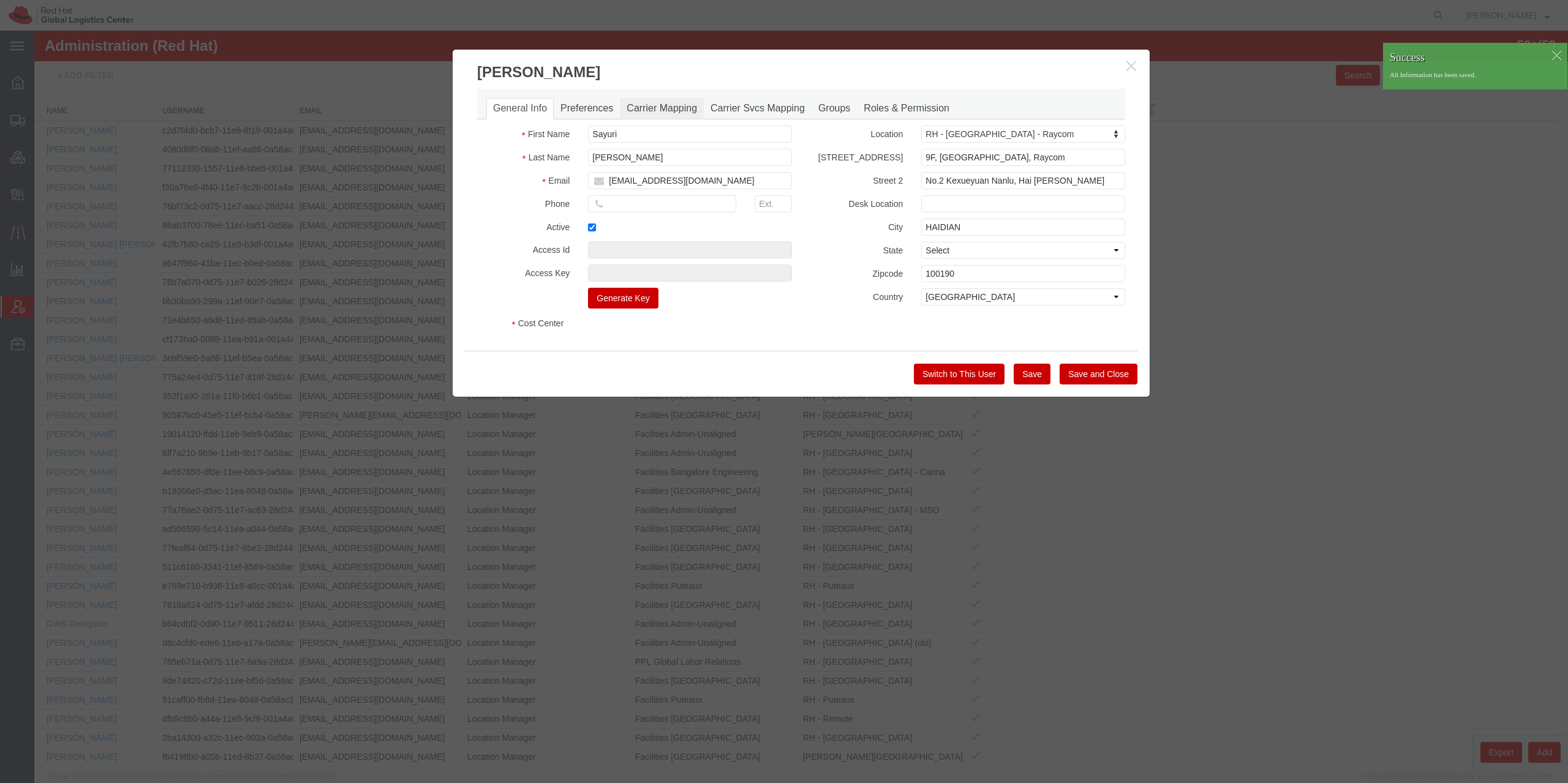
select select "COSTCENTER"
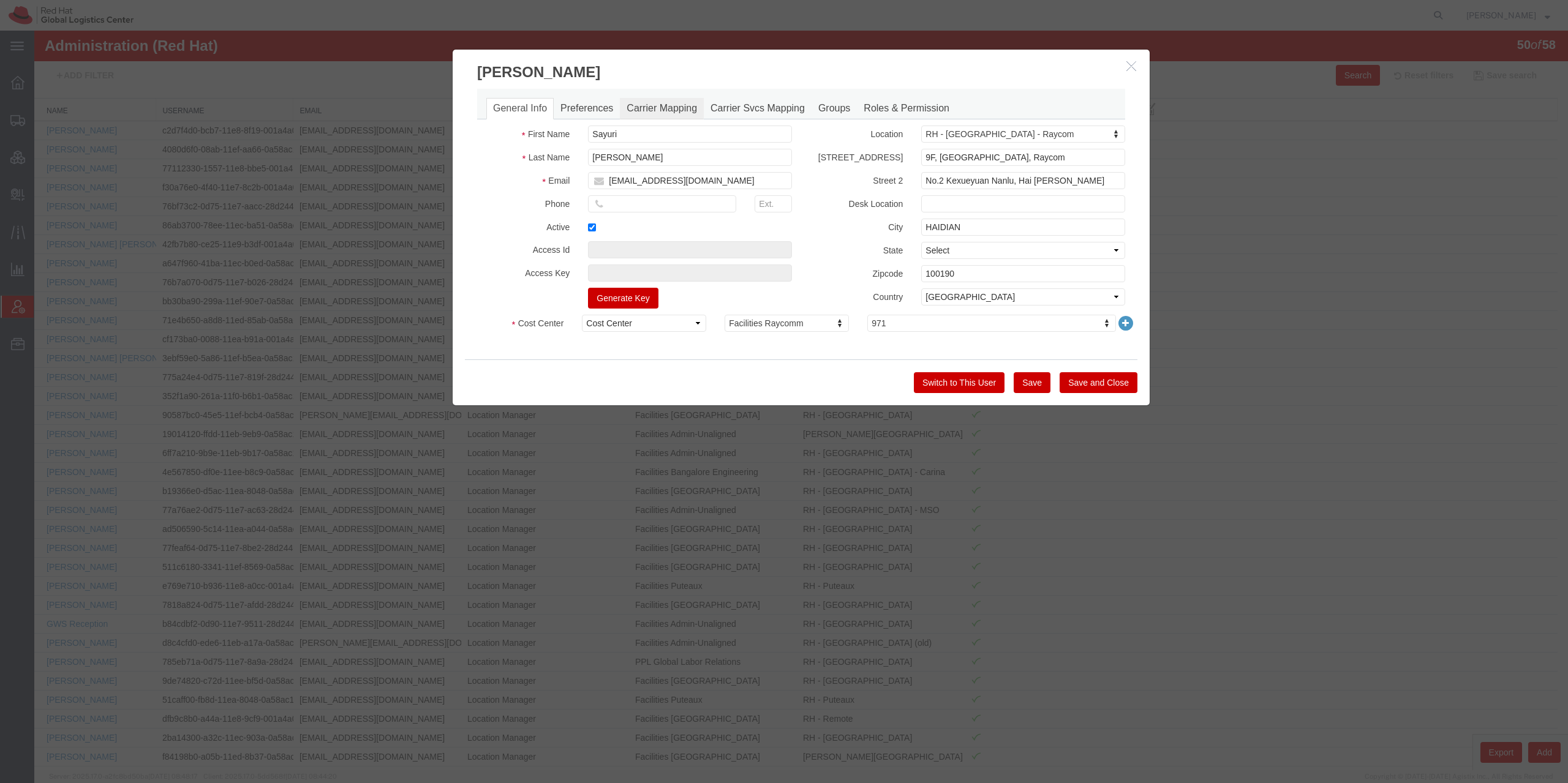
click at [657, 104] on link "Carrier Mapping" at bounding box center [662, 109] width 84 height 21
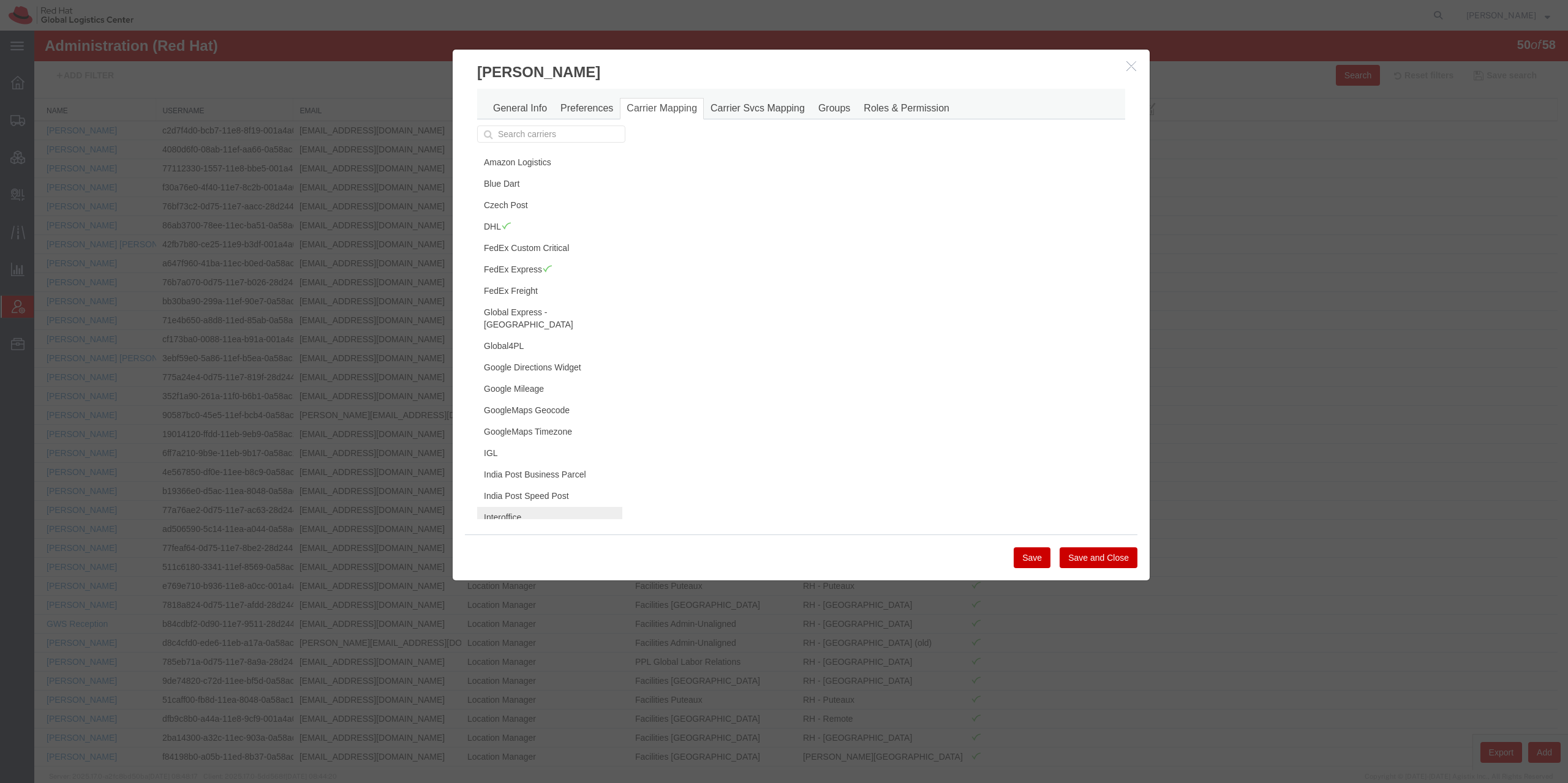
click at [539, 507] on link "Interoffice" at bounding box center [550, 517] width 145 height 21
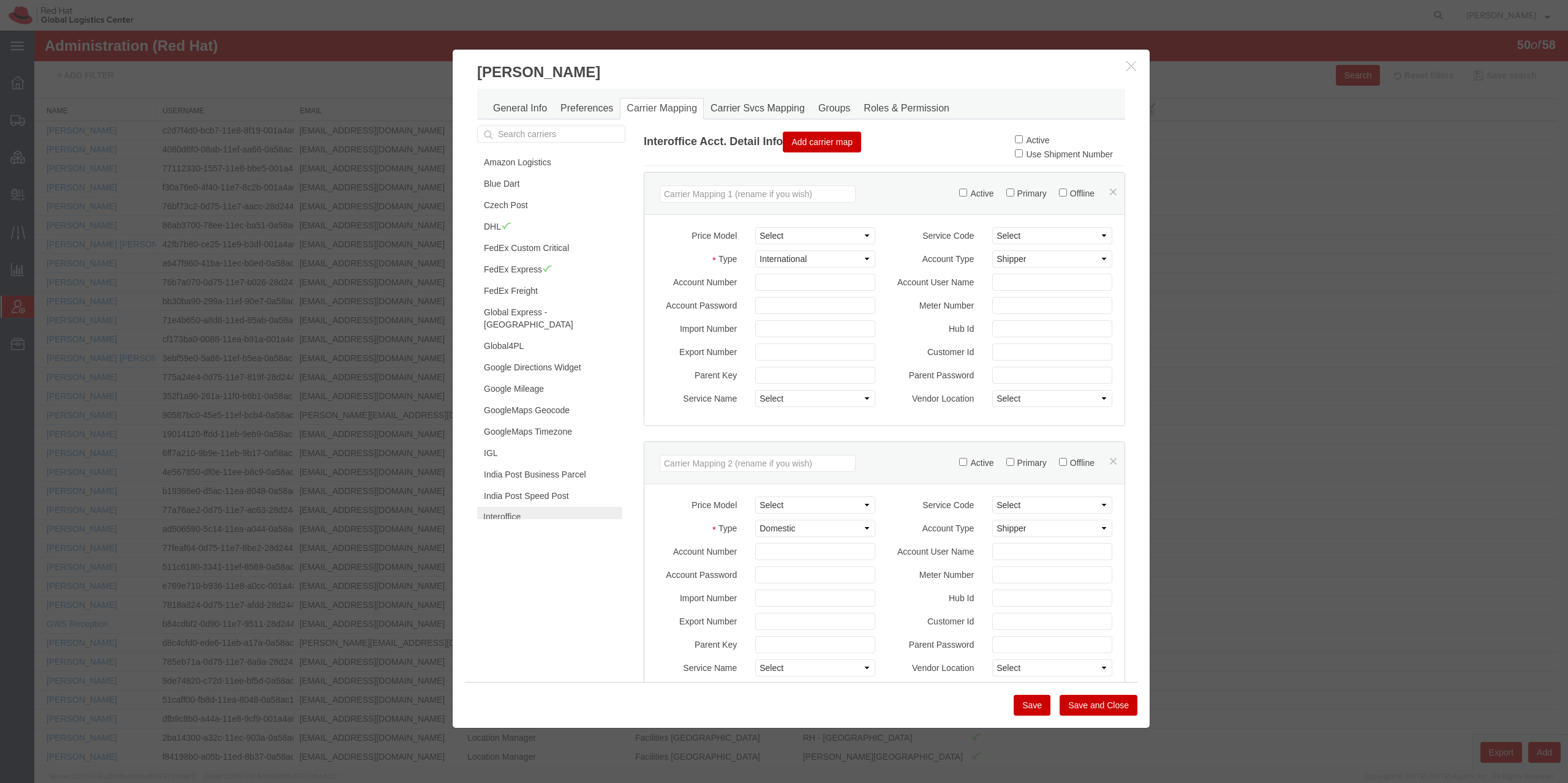
click at [1015, 144] on label "Active" at bounding box center [1031, 140] width 34 height 10
click at [1015, 144] on input "Active" at bounding box center [1018, 139] width 8 height 8
checkbox input "true"
click at [1022, 702] on button "Save" at bounding box center [1032, 705] width 37 height 21
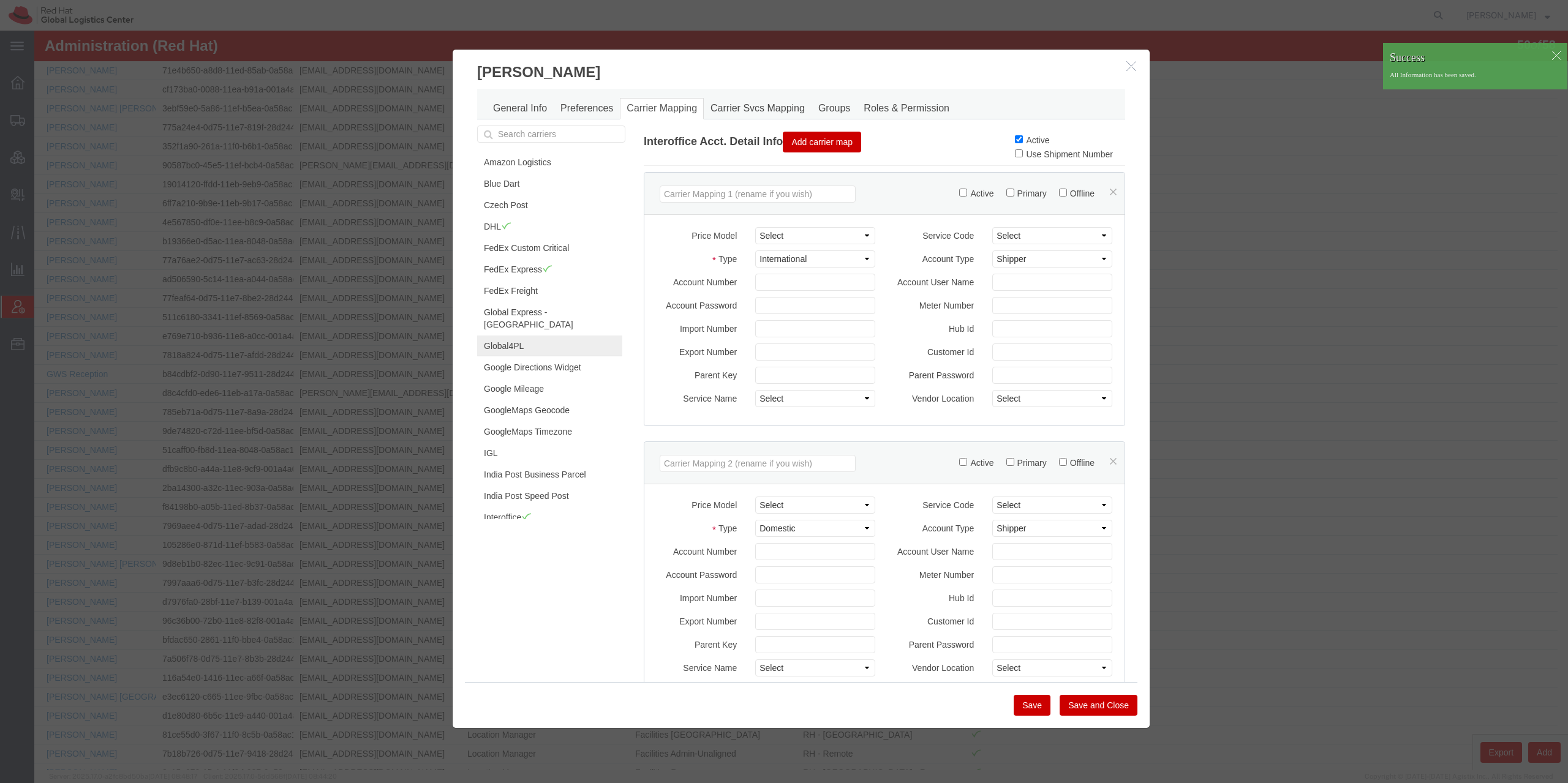
scroll to position [177, 0]
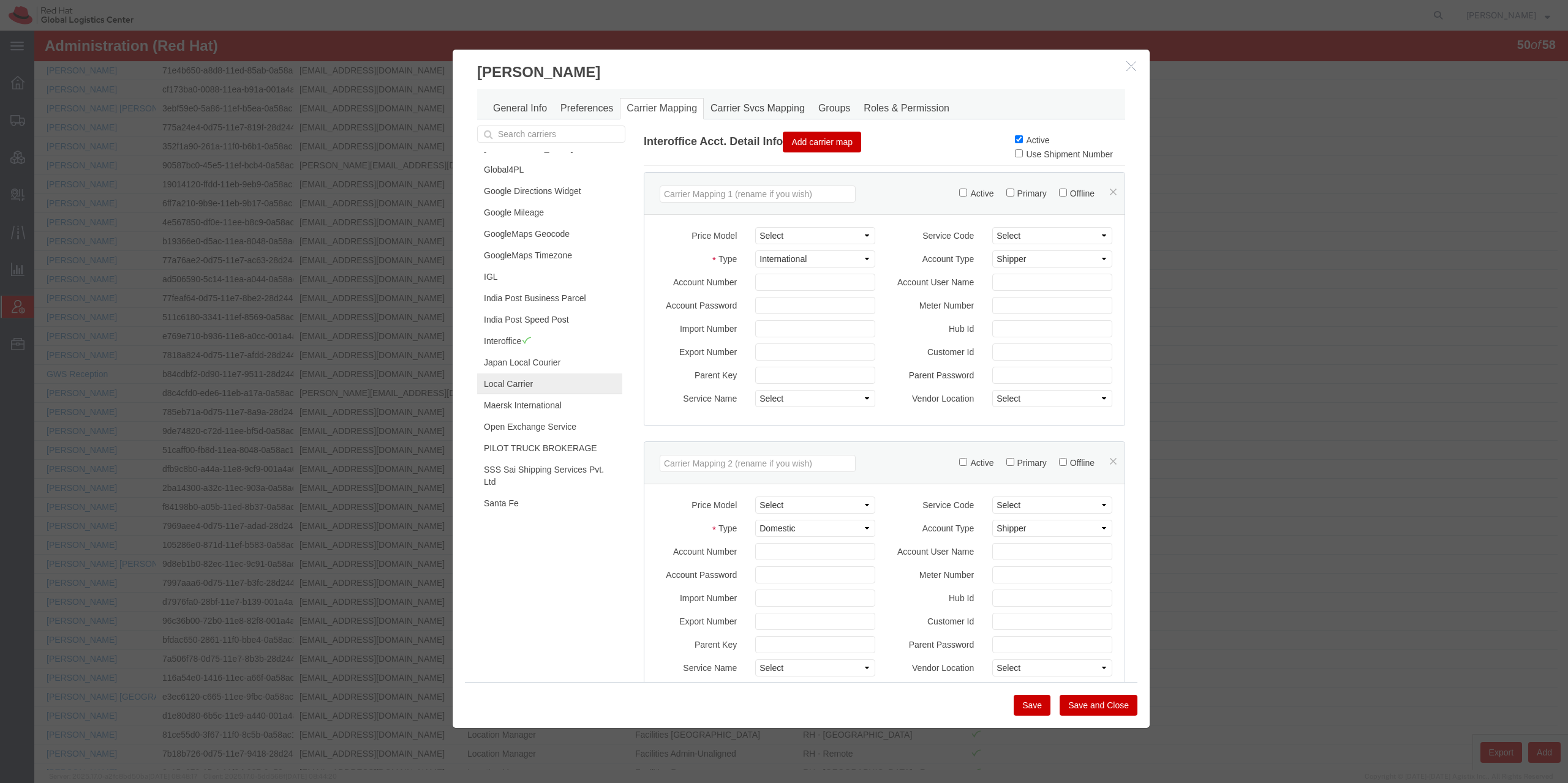
click at [556, 374] on link "Local Carrier" at bounding box center [550, 384] width 145 height 21
click at [1015, 136] on input "Active" at bounding box center [1018, 139] width 8 height 8
checkbox input "true"
drag, startPoint x: 1027, startPoint y: 707, endPoint x: 1207, endPoint y: 402, distance: 354.2
click at [1027, 707] on button "Save" at bounding box center [1032, 705] width 37 height 21
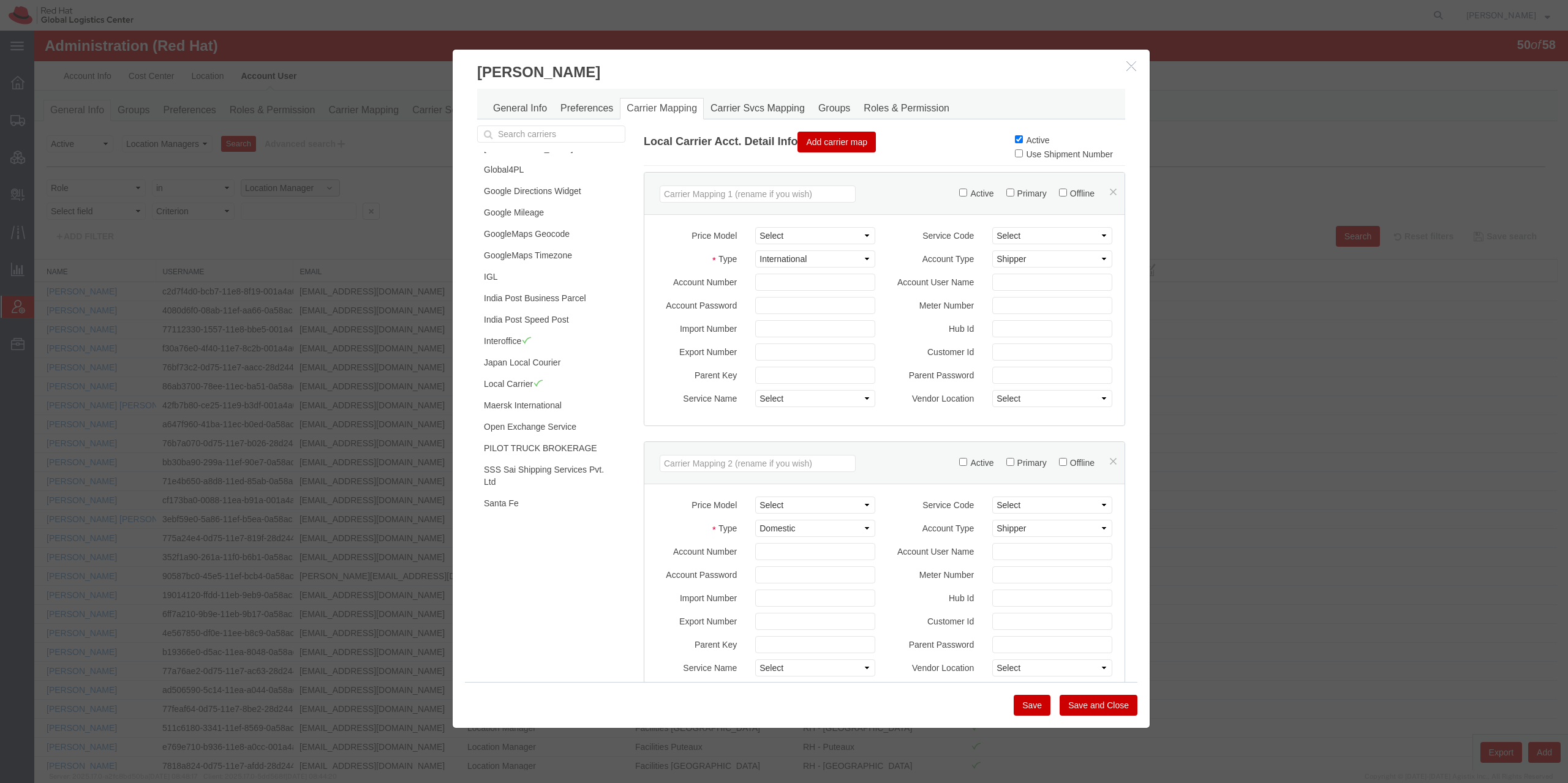
click at [727, 98] on div "General Info Preferences Carrier Mapping Carrier Svcs Mapping Groups Roles & Pe…" at bounding box center [801, 103] width 648 height 30
click at [729, 108] on link "Carrier Svcs Mapping" at bounding box center [757, 109] width 108 height 21
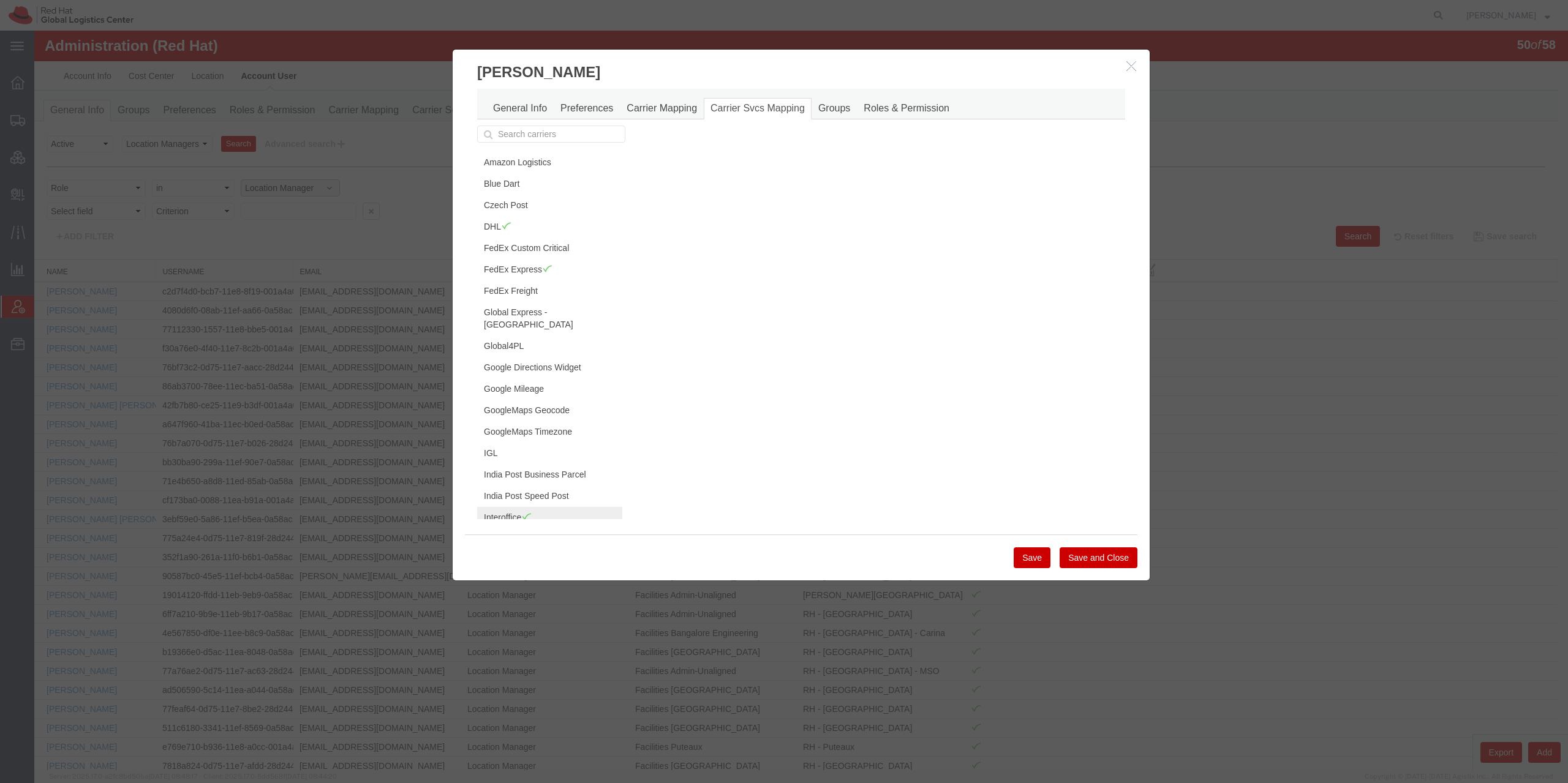
click at [508, 507] on link "Interoffice" at bounding box center [550, 517] width 145 height 21
drag, startPoint x: 1088, startPoint y: 234, endPoint x: 1088, endPoint y: 246, distance: 12.0
click at [1088, 234] on label "Active" at bounding box center [1102, 231] width 34 height 14
click at [1088, 234] on input "Active" at bounding box center [1090, 230] width 8 height 8
checkbox input "false"
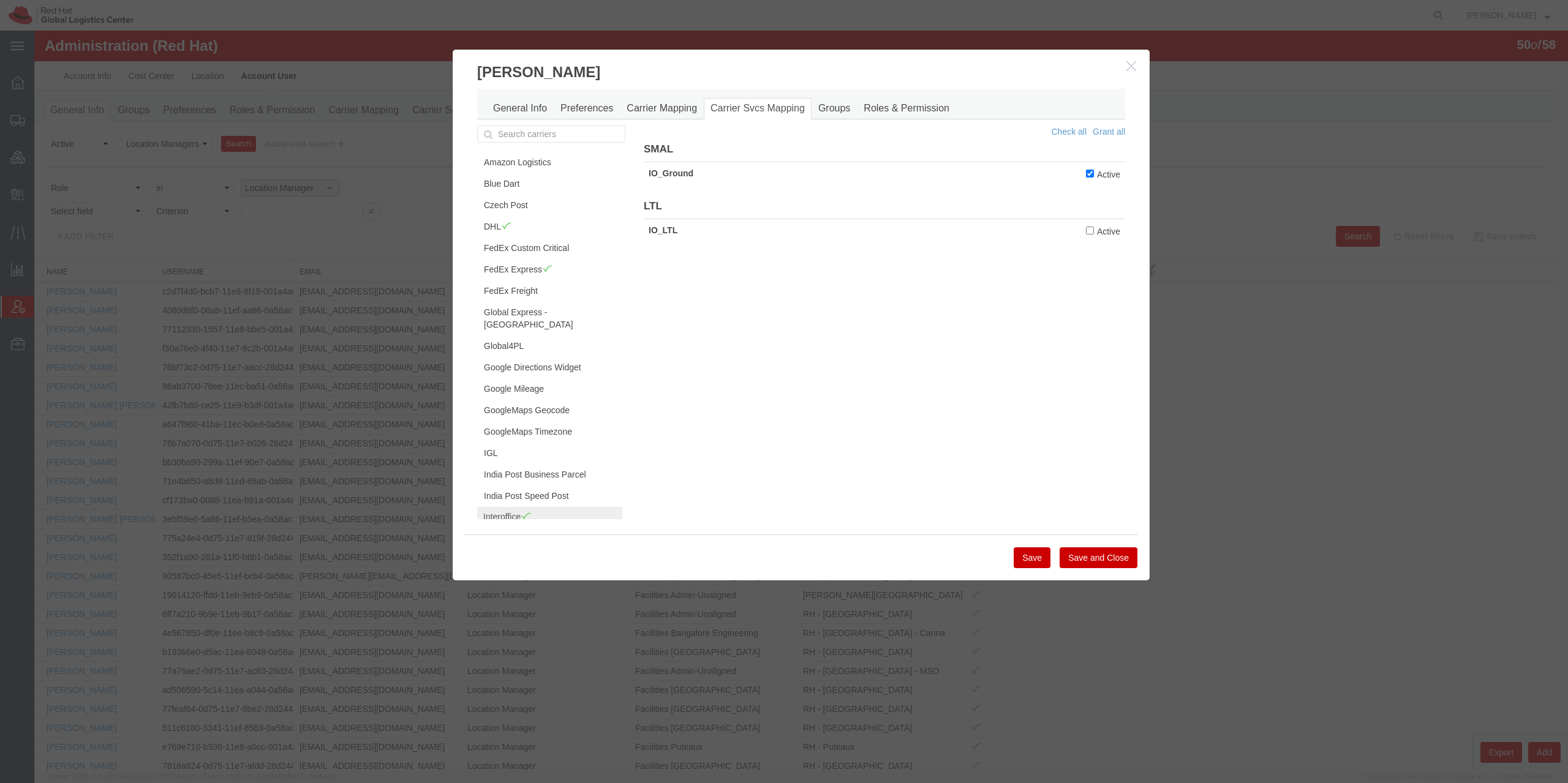
click at [1024, 554] on button "Save" at bounding box center [1032, 558] width 37 height 21
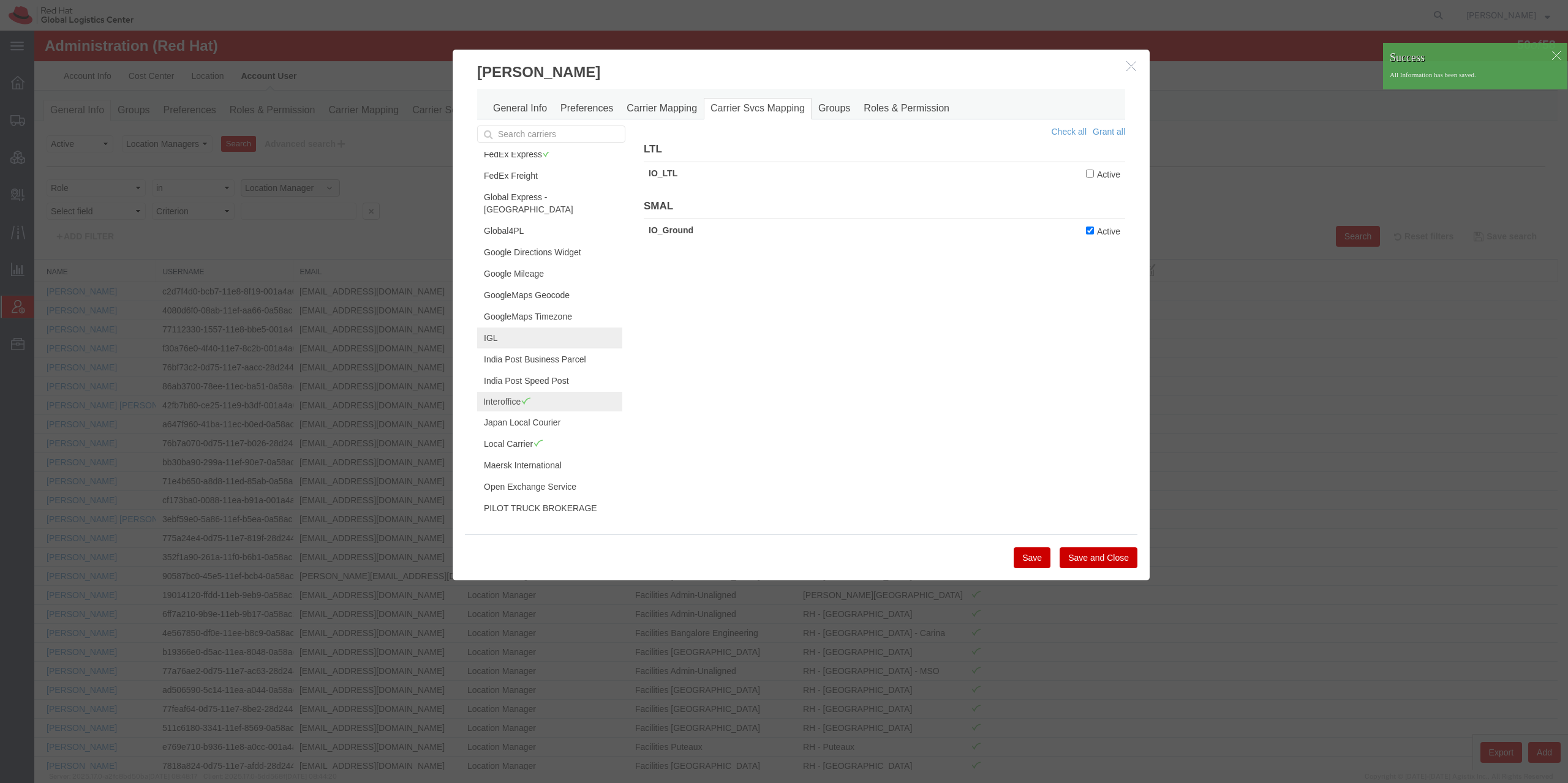
scroll to position [118, 0]
click at [555, 434] on link "Local Carrier" at bounding box center [550, 442] width 145 height 21
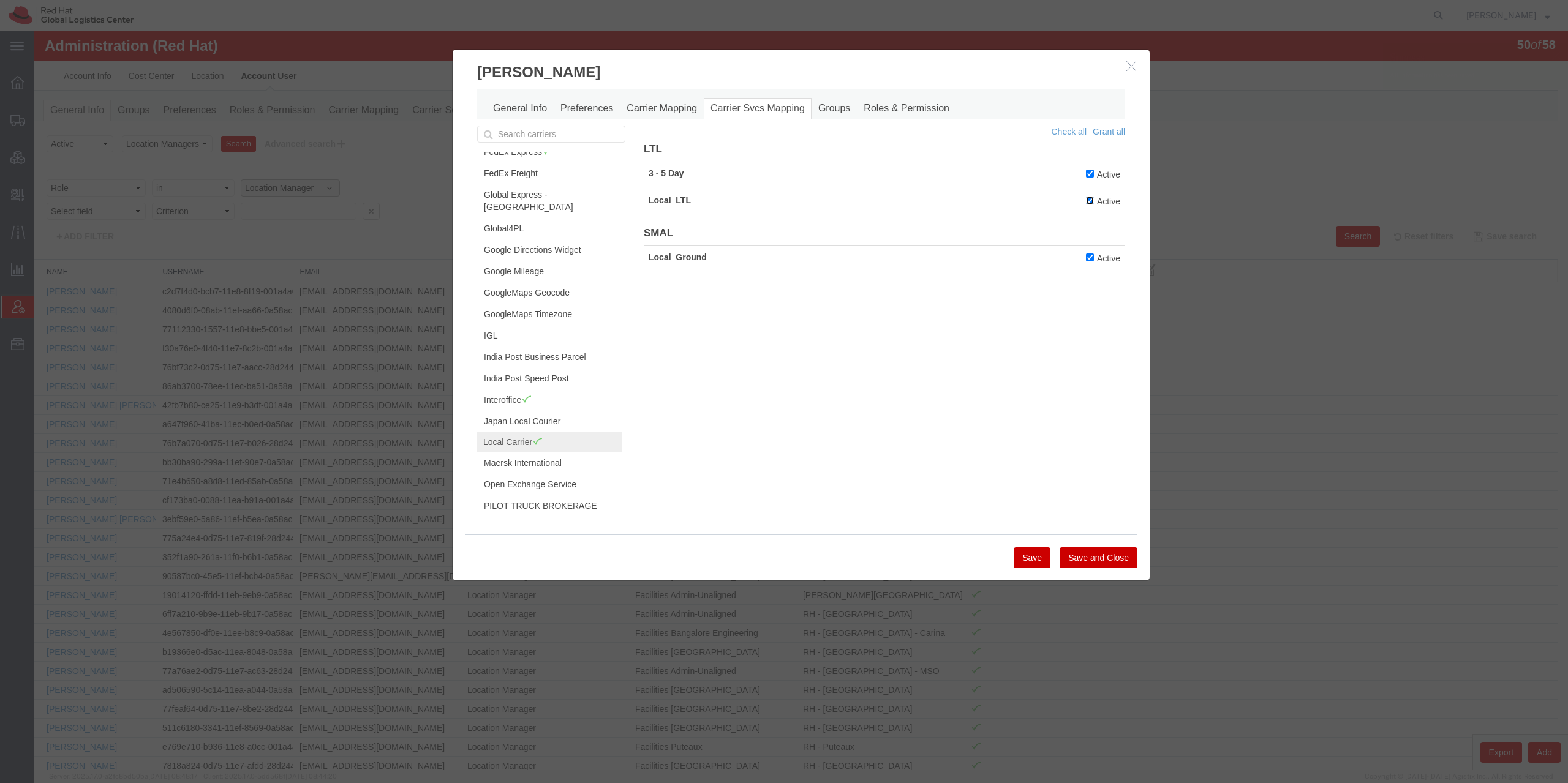
click at [1086, 198] on input "Active" at bounding box center [1090, 200] width 8 height 8
checkbox input "false"
click at [1089, 171] on label "Active" at bounding box center [1102, 174] width 34 height 14
click at [1089, 171] on input "Active" at bounding box center [1090, 173] width 8 height 8
checkbox input "false"
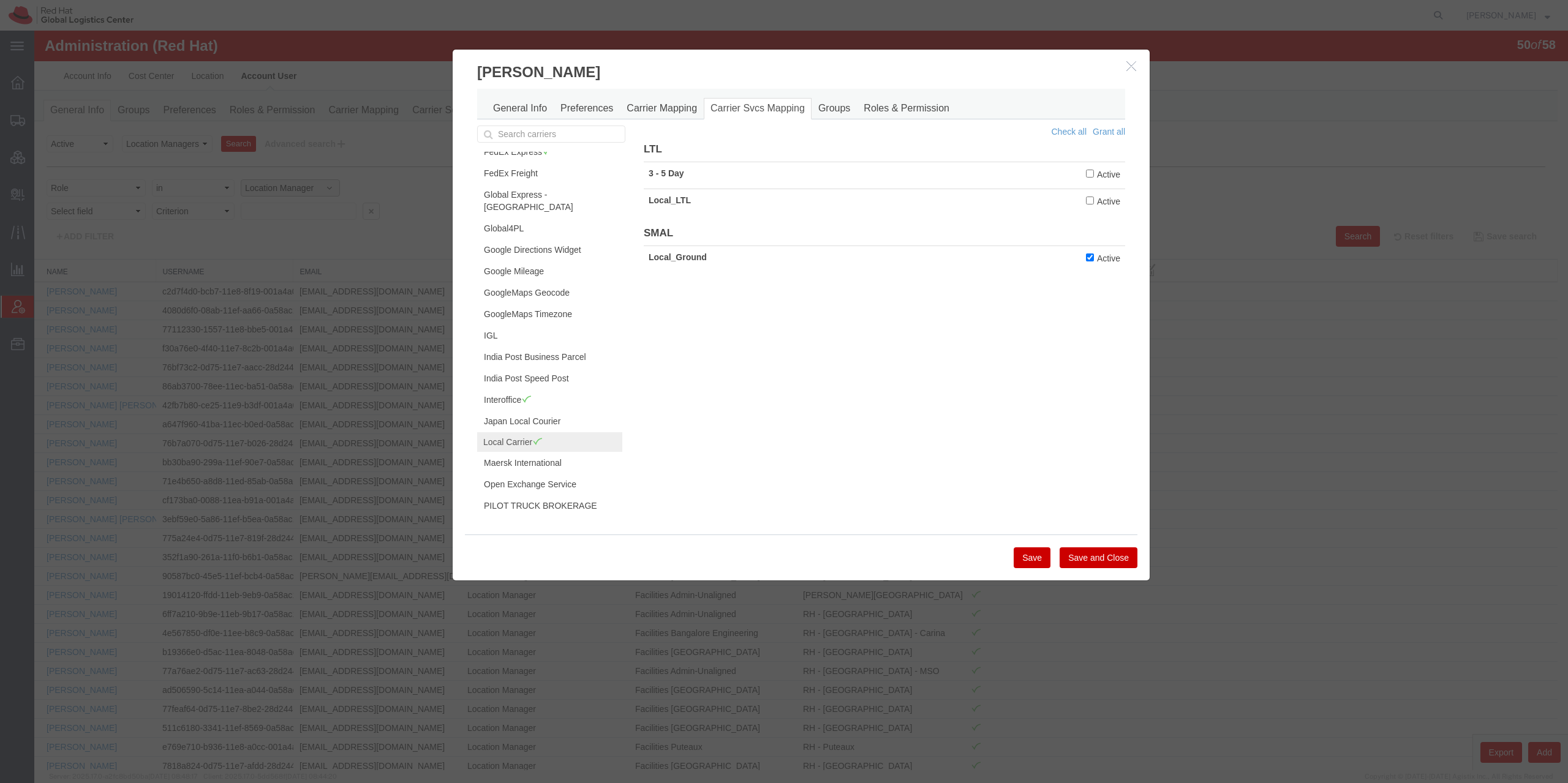
click at [1031, 557] on button "Save" at bounding box center [1032, 558] width 37 height 21
click at [521, 113] on link "General Info" at bounding box center [520, 109] width 67 height 21
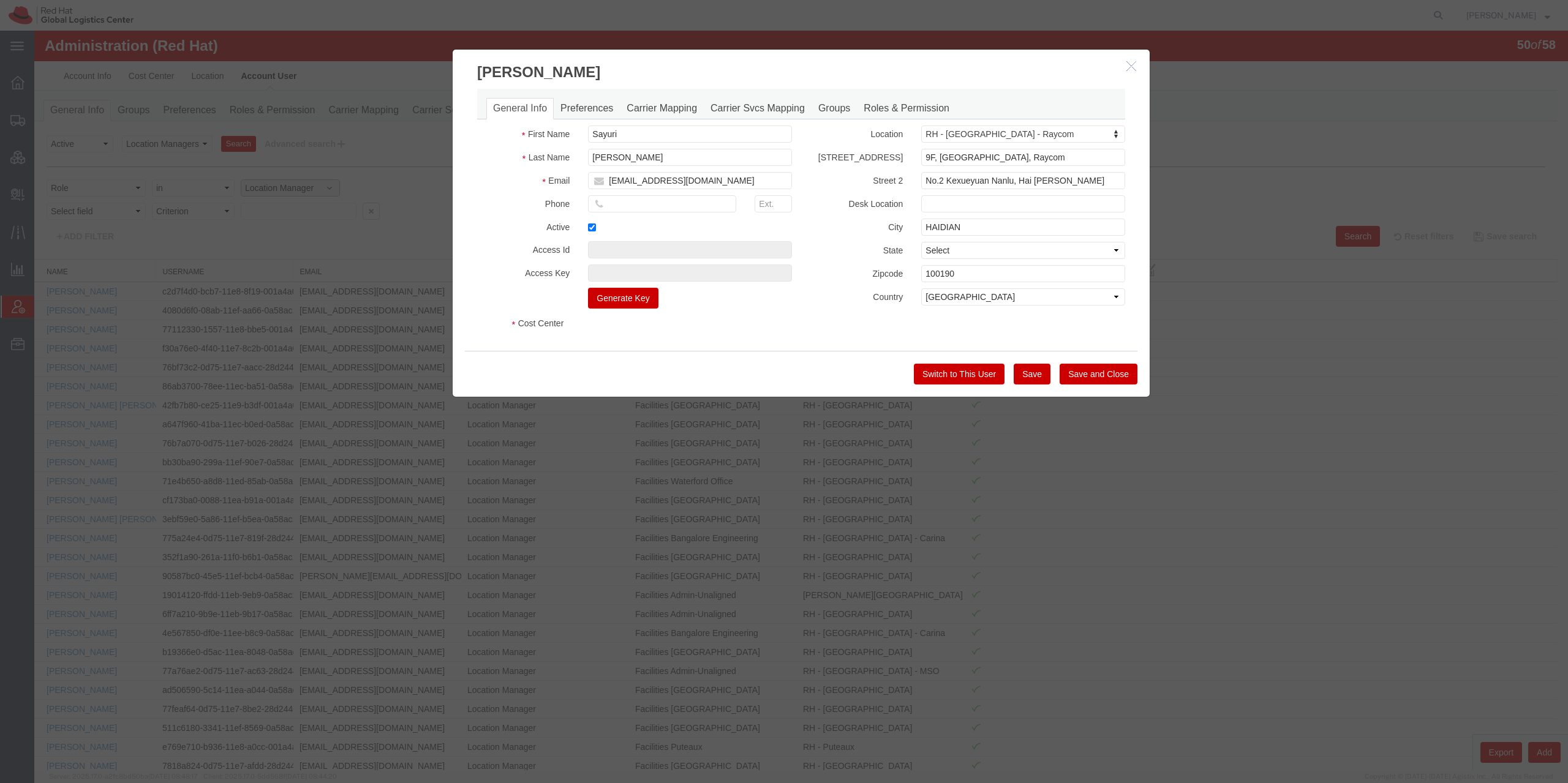
select select "COSTCENTER"
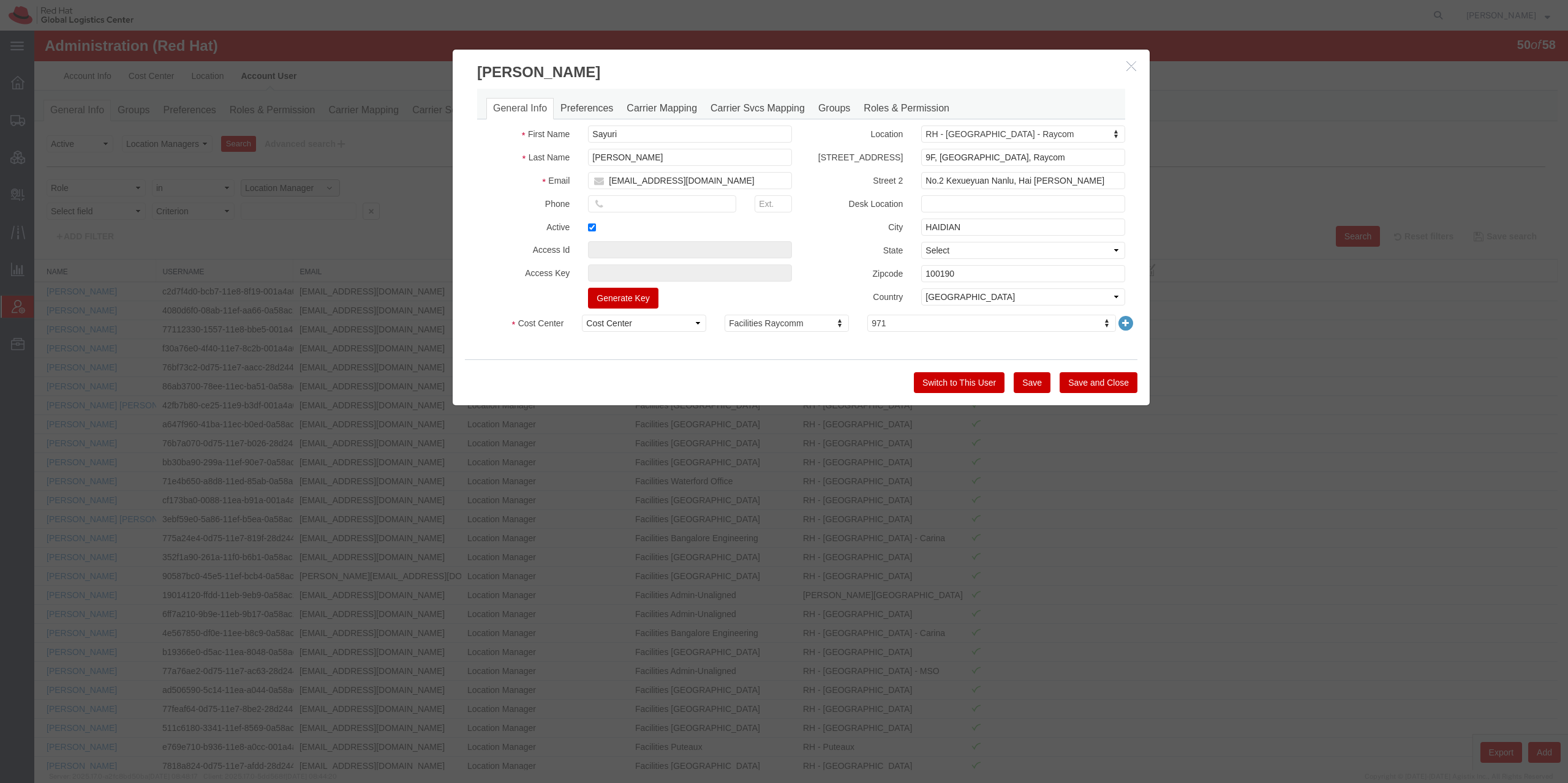
click at [1130, 64] on icon "button" at bounding box center [1131, 66] width 10 height 10
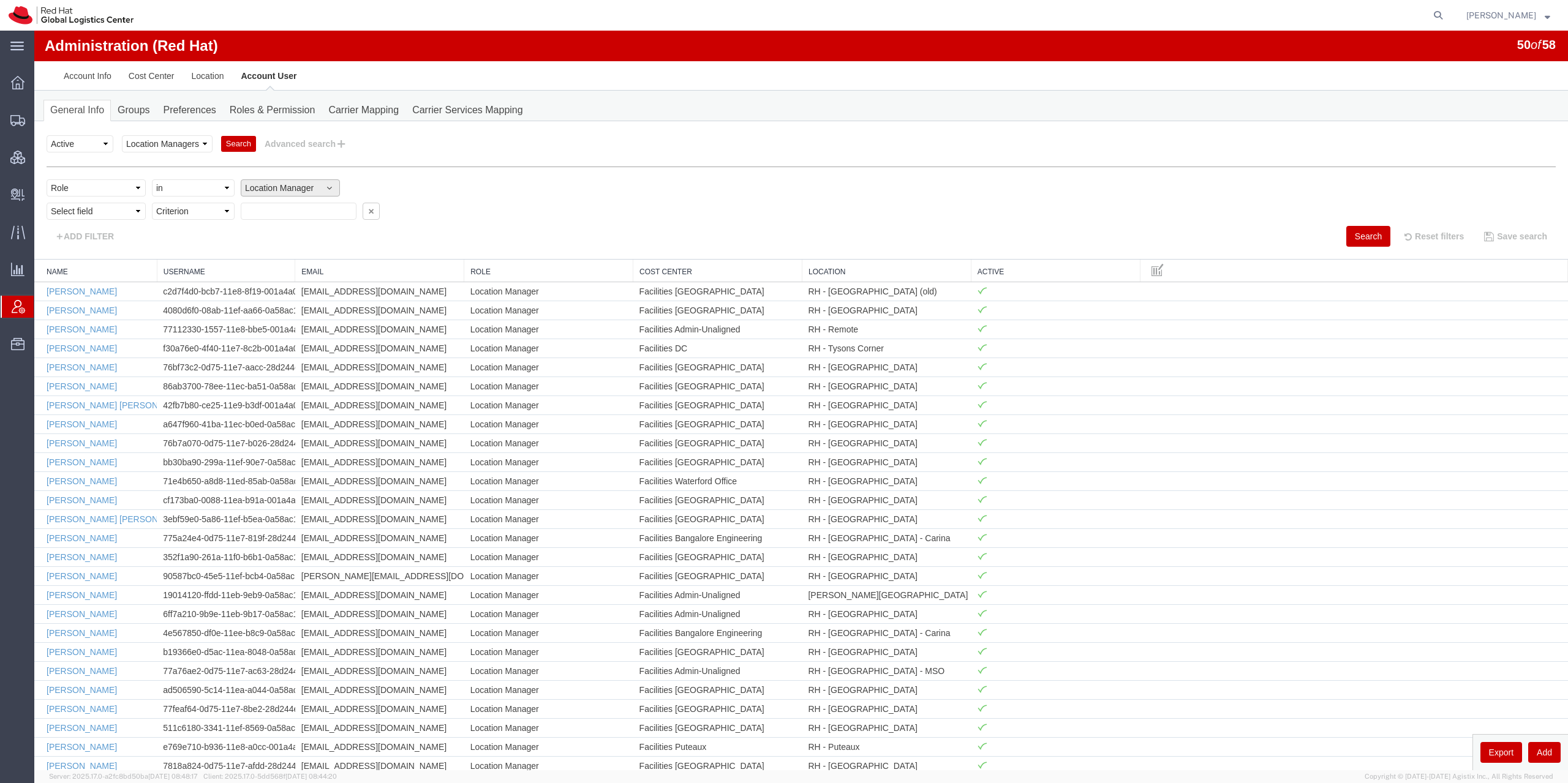
click at [689, 268] on link "Cost Center" at bounding box center [718, 272] width 156 height 10
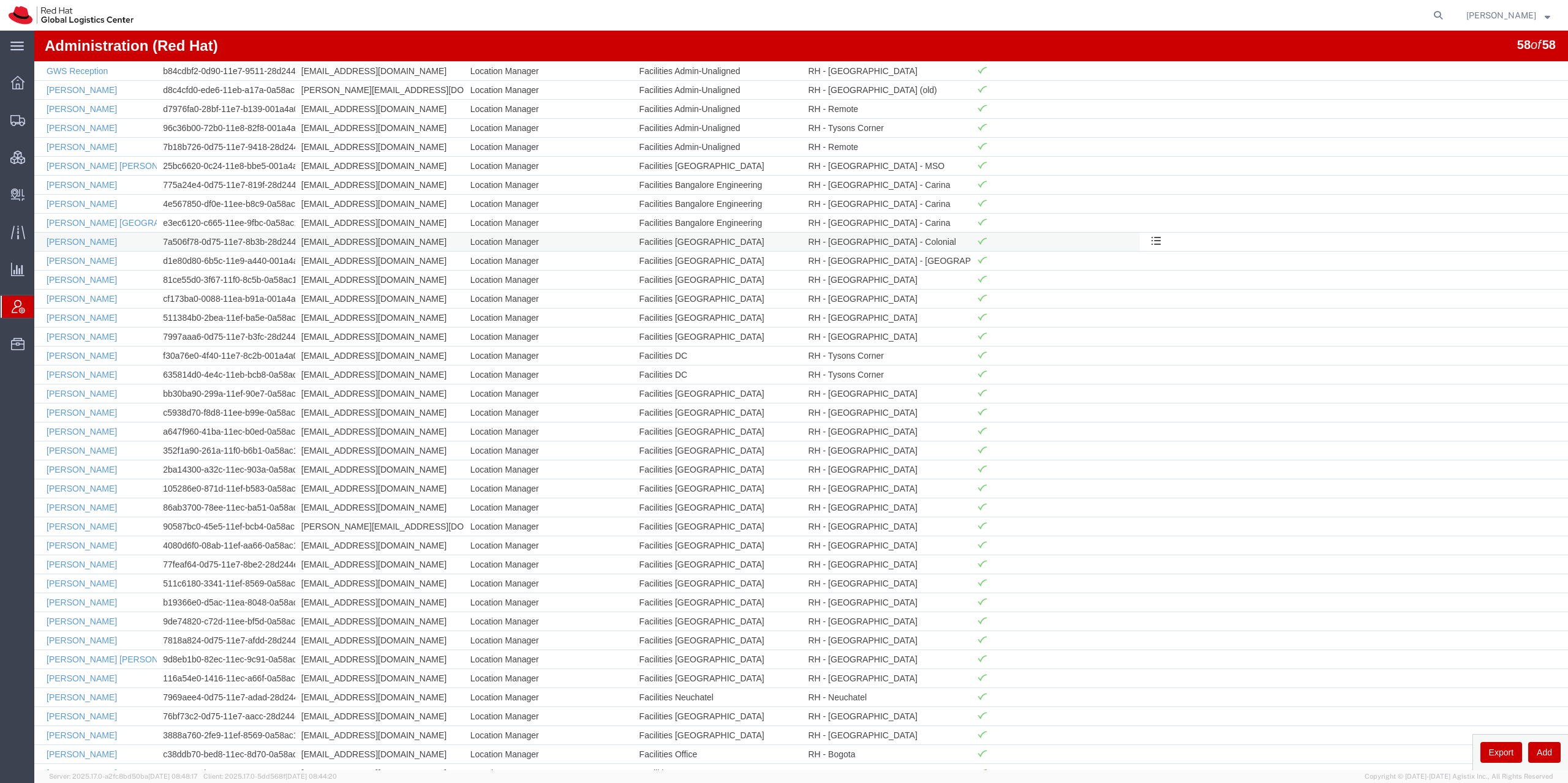
scroll to position [286, 0]
click at [69, 271] on link "[PERSON_NAME]" at bounding box center [81, 271] width 70 height 10
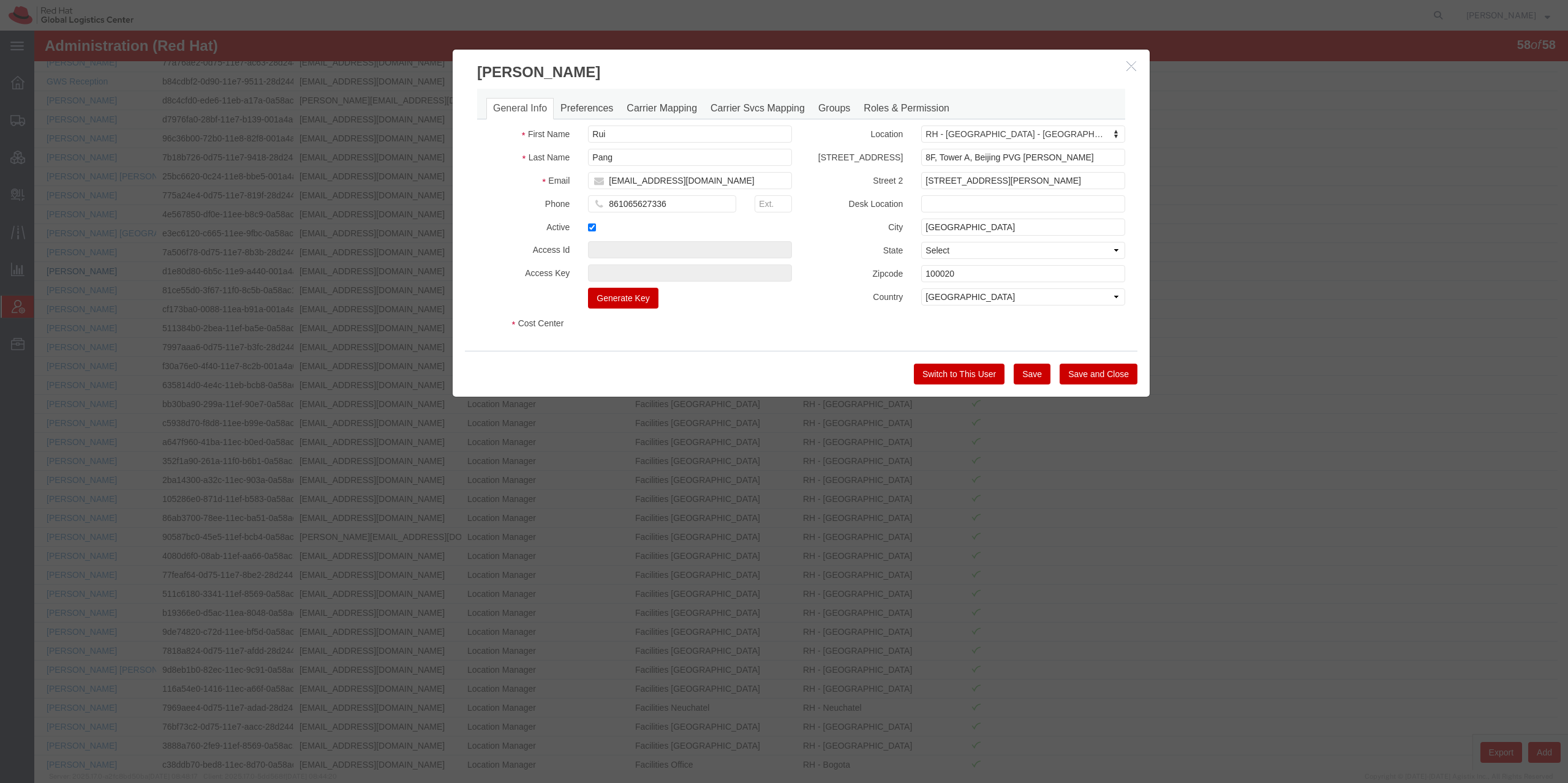
select select "COSTCENTER"
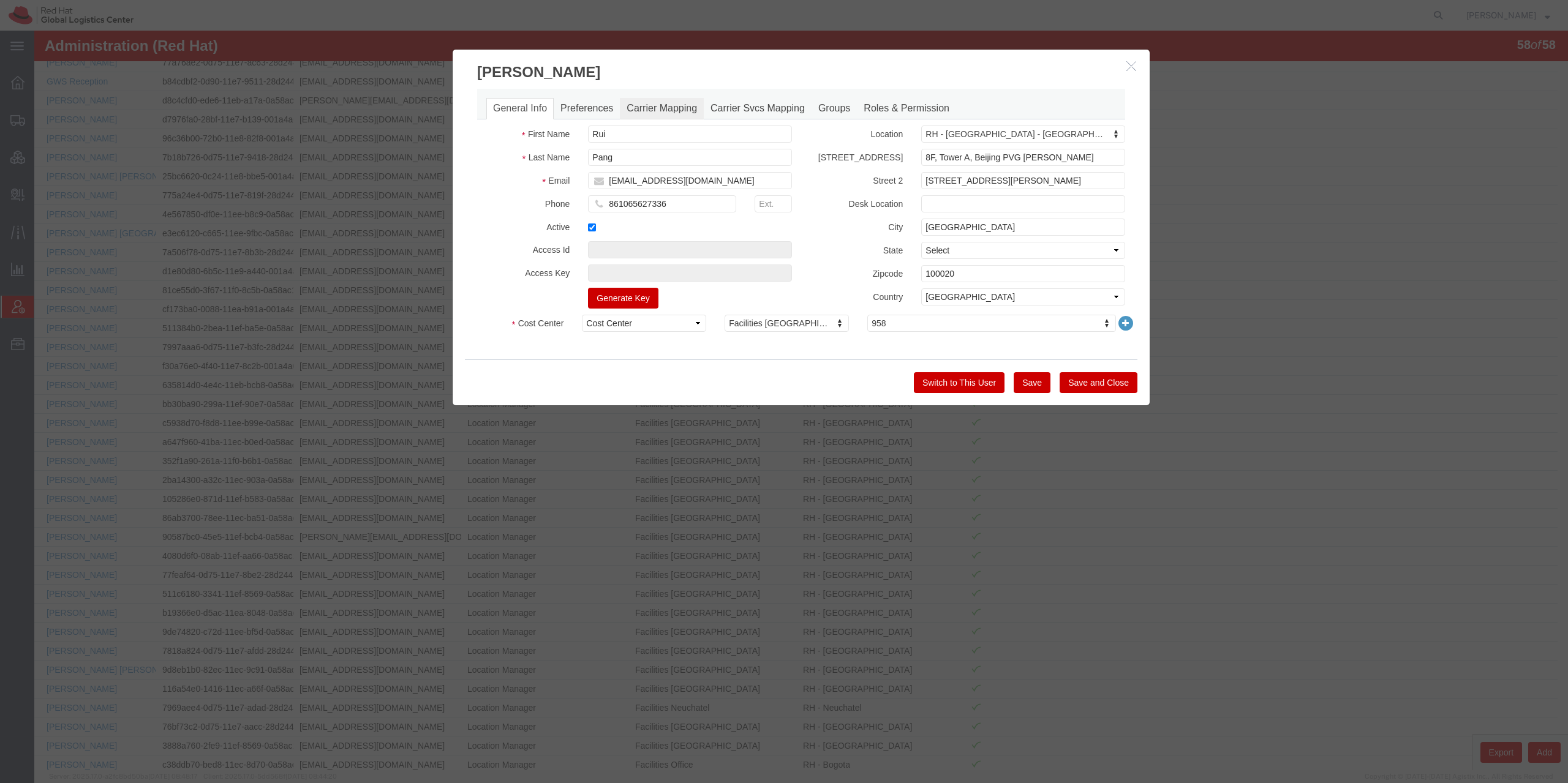
click at [643, 105] on link "Carrier Mapping" at bounding box center [662, 109] width 84 height 21
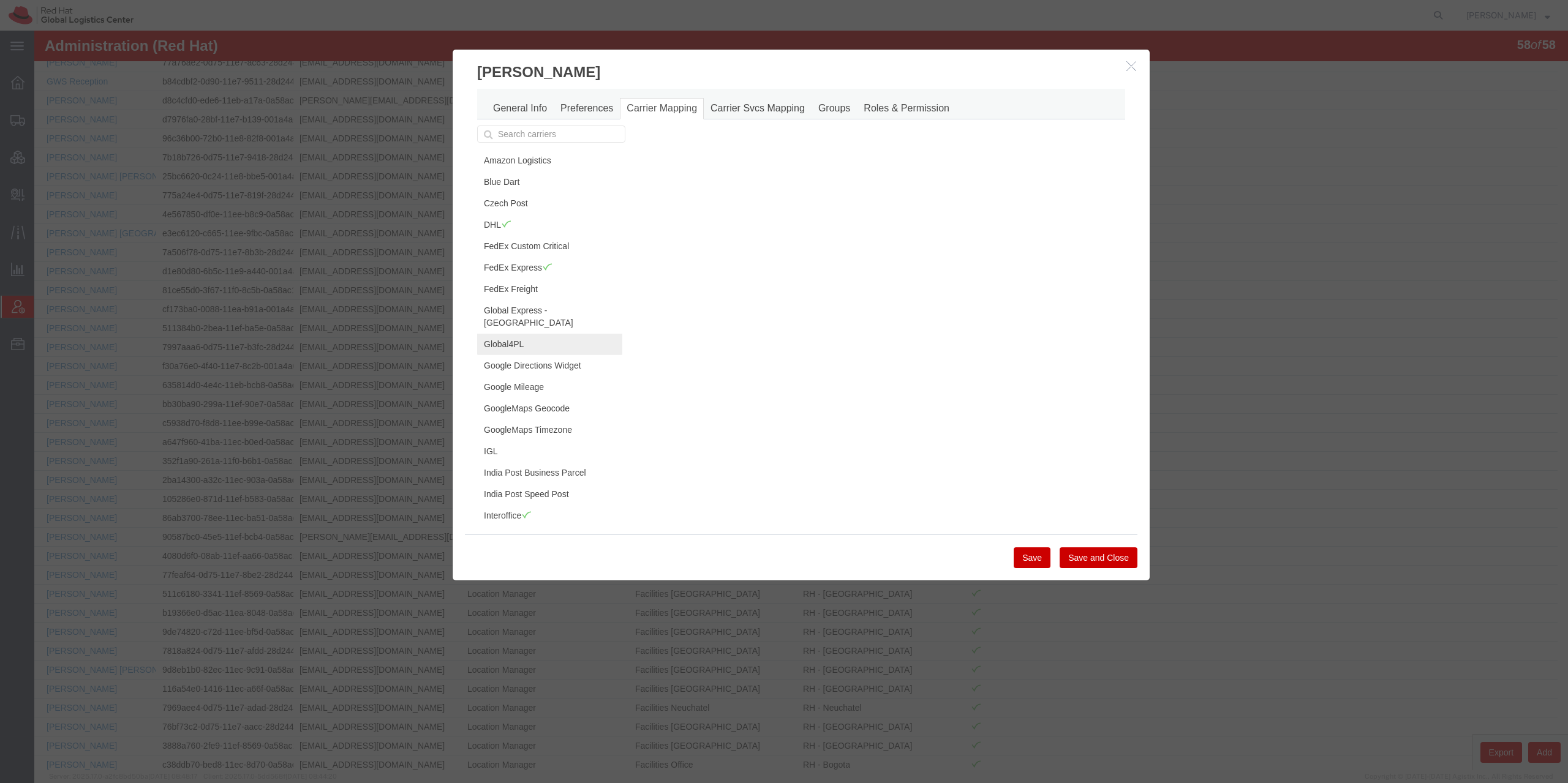
scroll to position [0, 0]
click at [1122, 76] on h3 "[PERSON_NAME]" at bounding box center [801, 66] width 697 height 33
click at [1125, 72] on button "button" at bounding box center [1133, 67] width 16 height 16
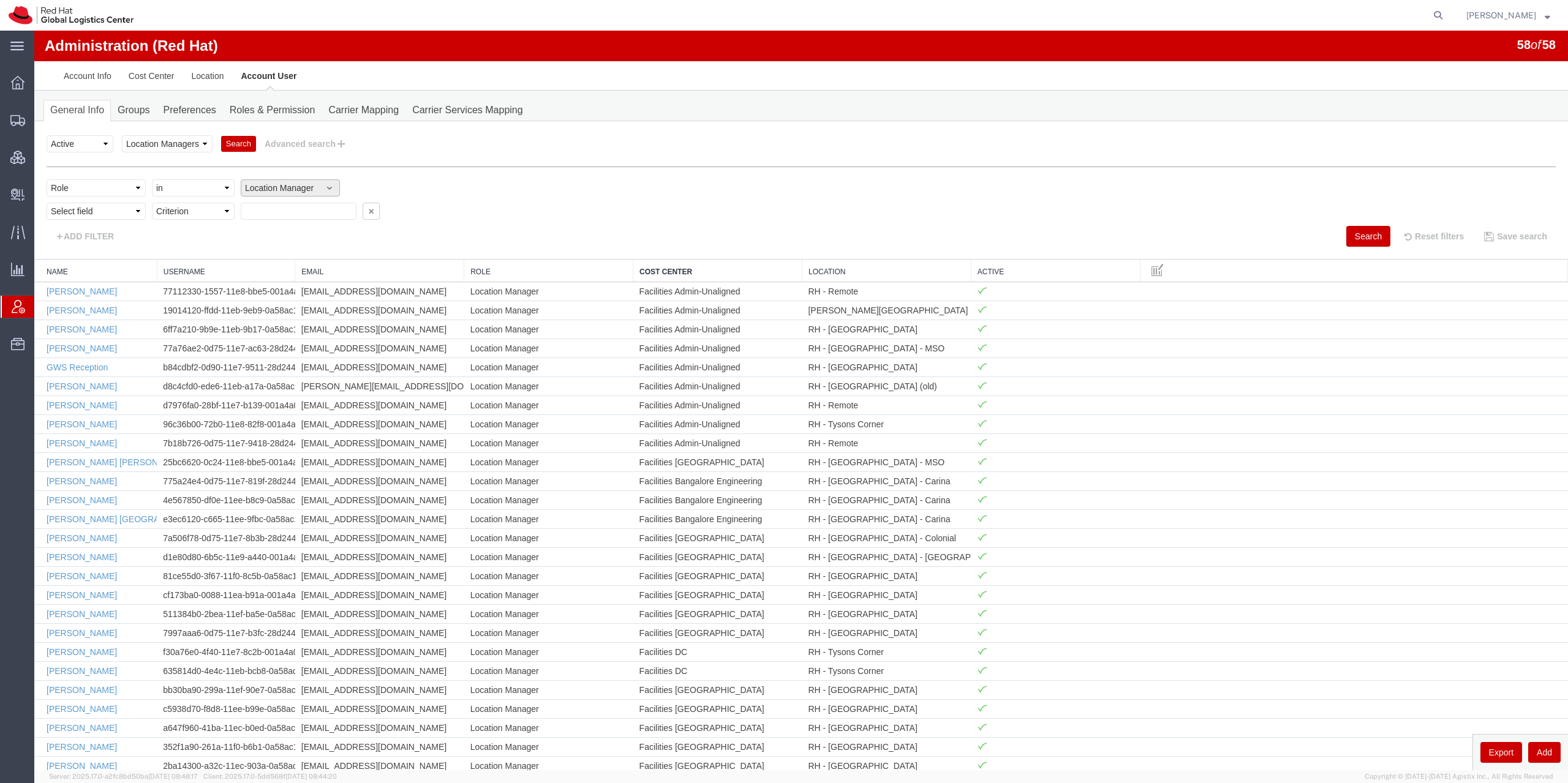
click at [290, 194] on button "Location Manager" at bounding box center [290, 188] width 99 height 17
click at [336, 249] on link "Account Manager" at bounding box center [301, 247] width 120 height 18
select select "ACCTMGR"
click at [603, 219] on div "Select field Cost Center Email Location Name Role Username Criterion" at bounding box center [801, 215] width 1509 height 23
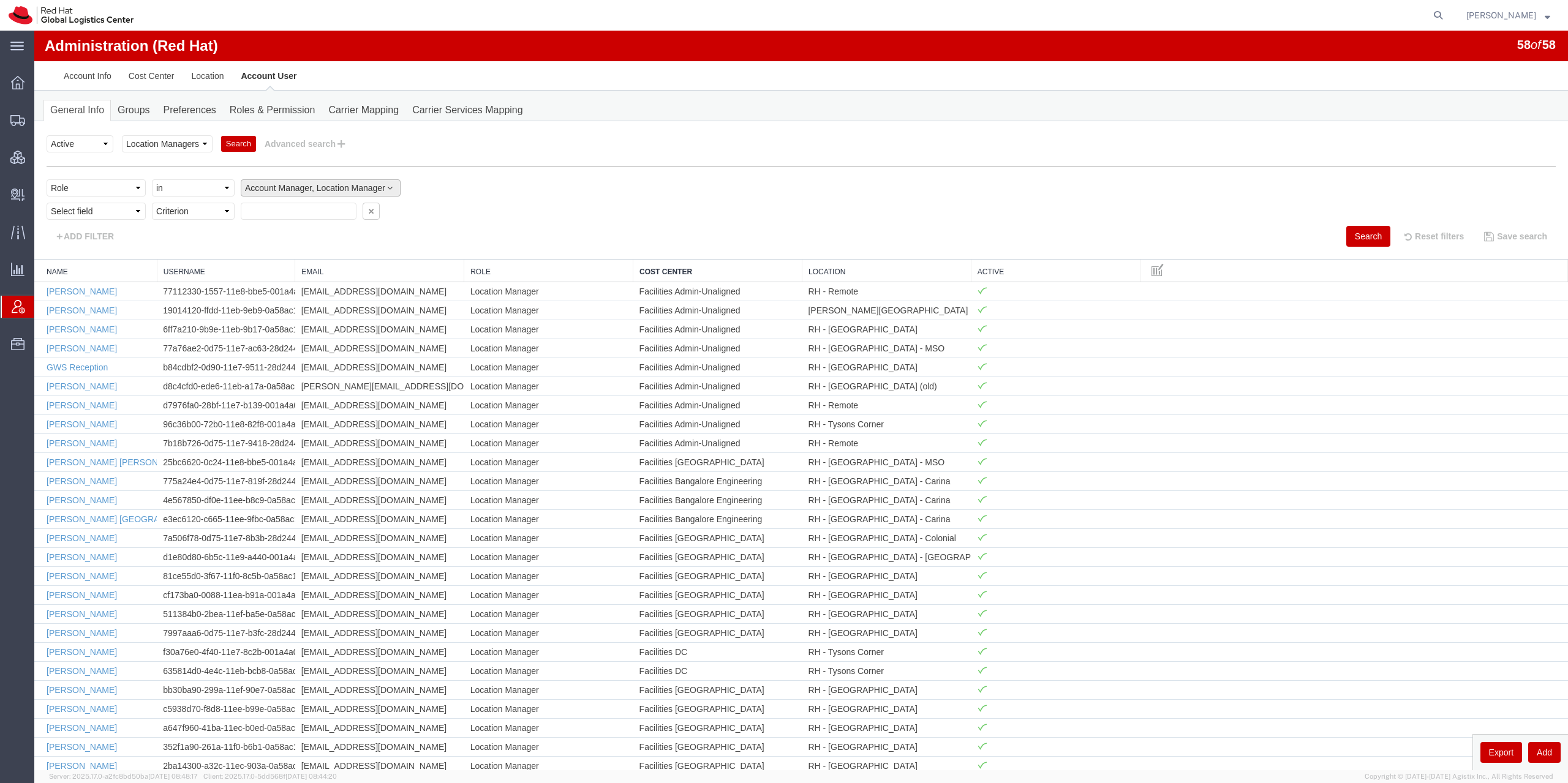
click at [1357, 231] on button "Search" at bounding box center [1368, 236] width 44 height 21
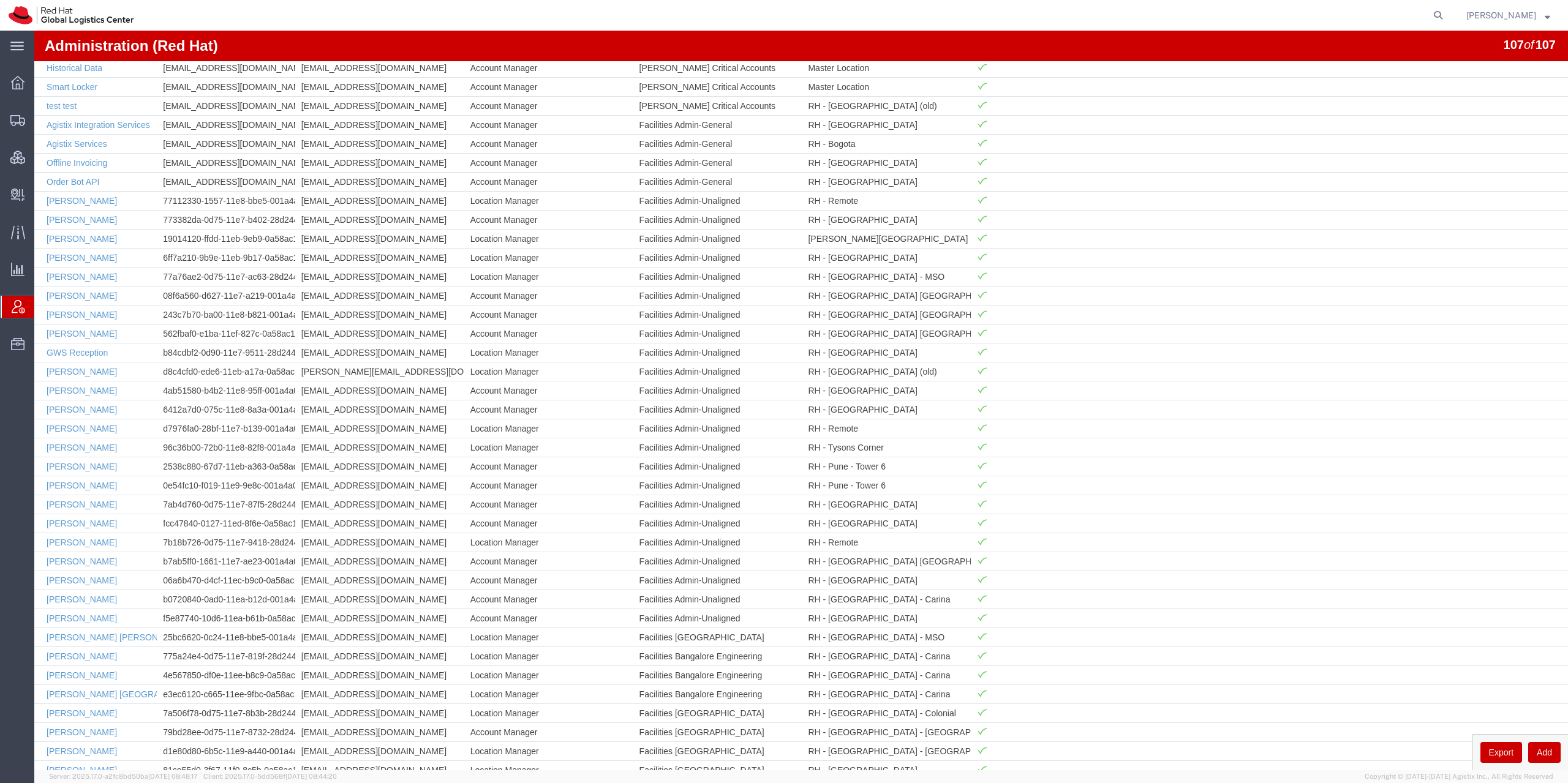
scroll to position [0, 0]
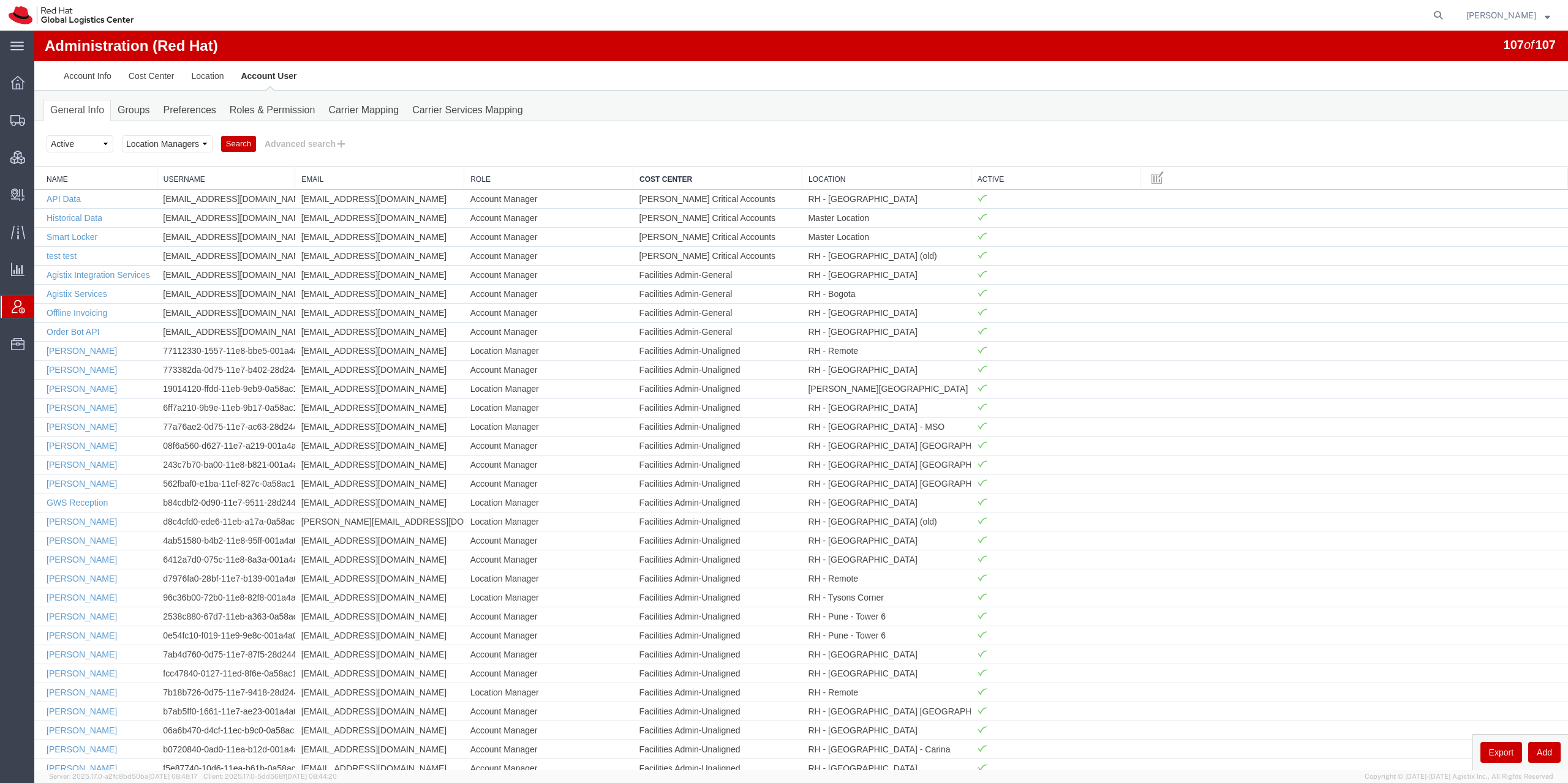
click at [839, 175] on link "Location" at bounding box center [886, 180] width 156 height 10
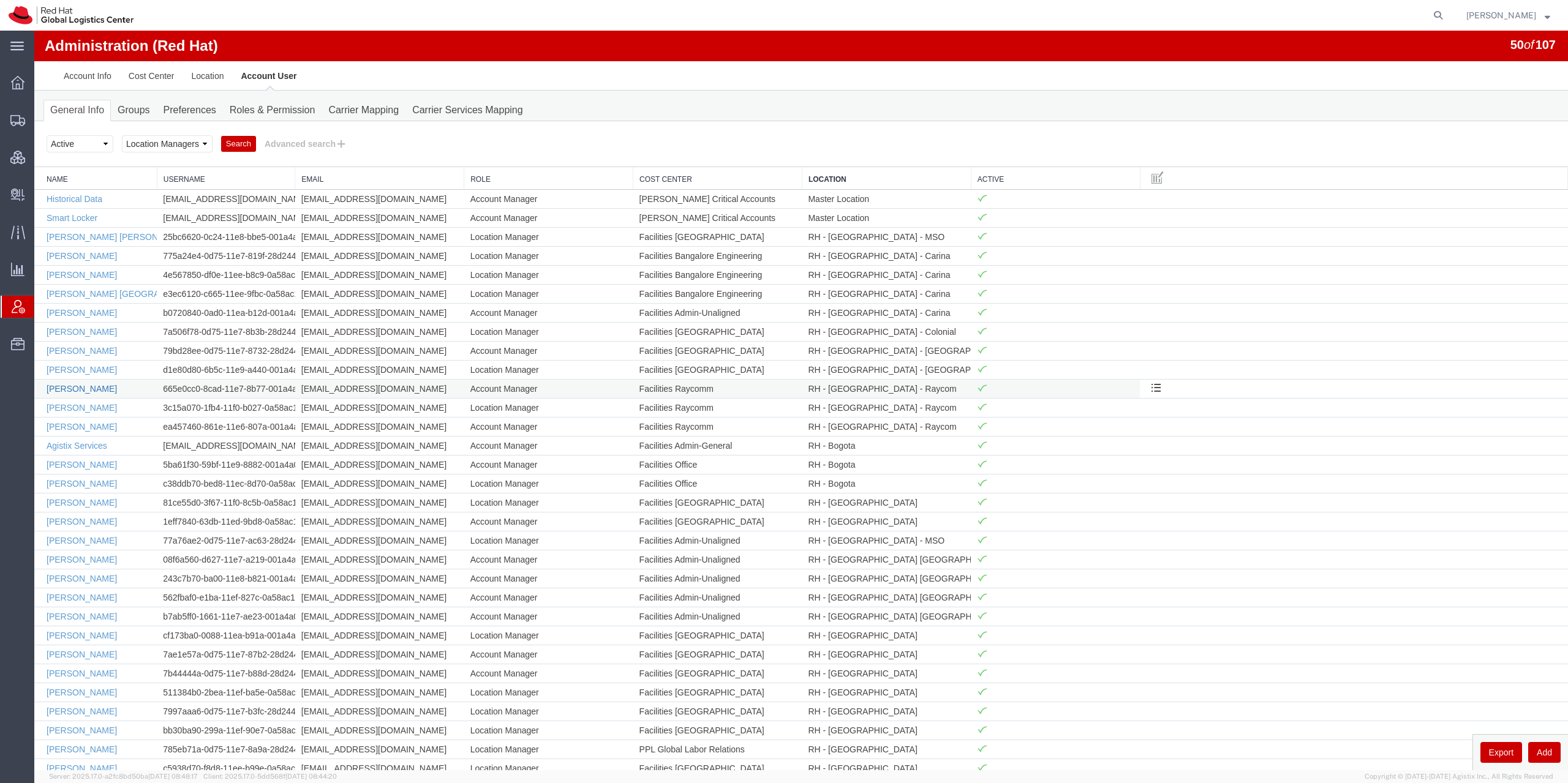
click at [69, 385] on link "[PERSON_NAME]" at bounding box center [81, 389] width 70 height 10
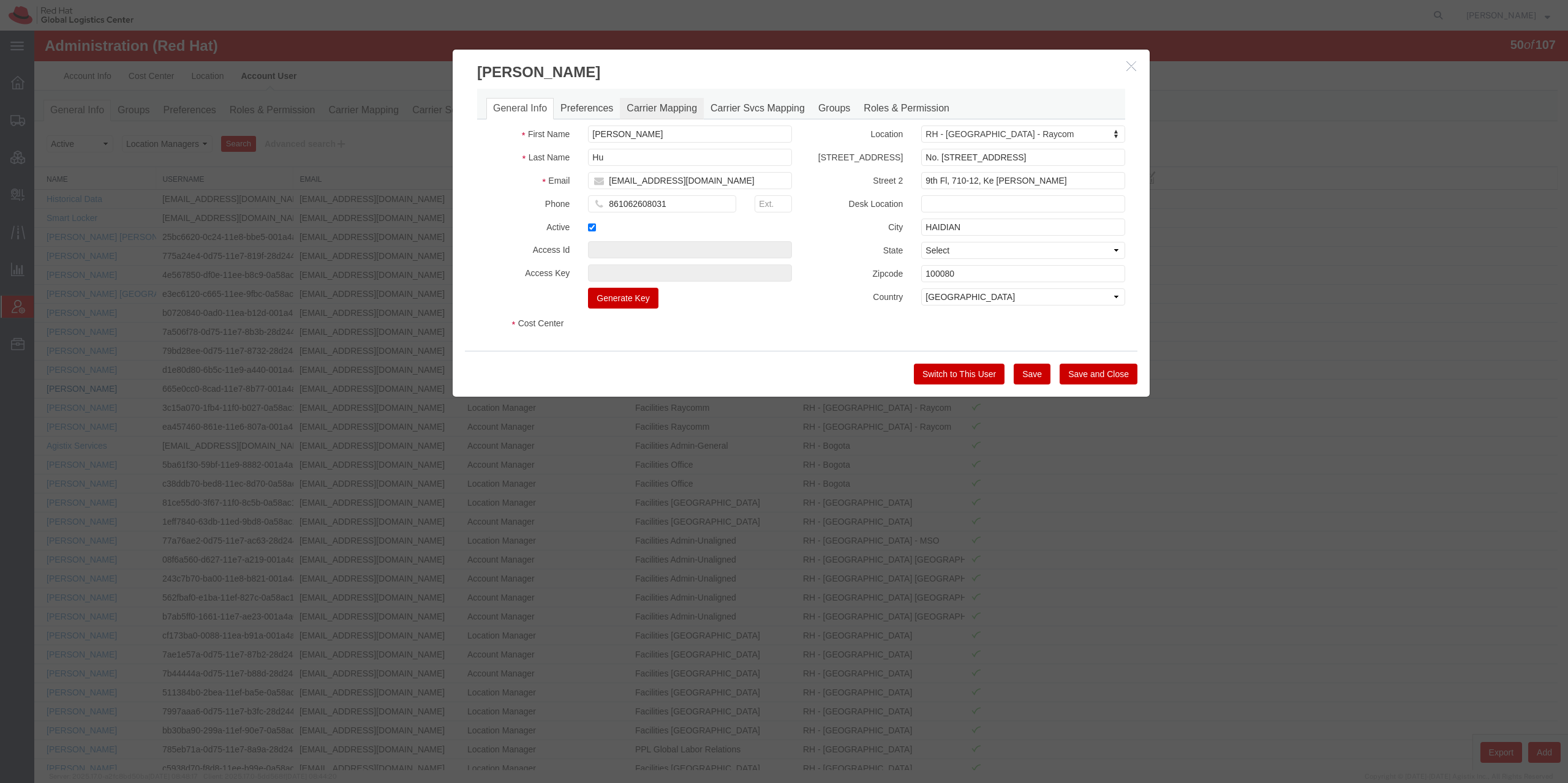
select select "COSTCENTER"
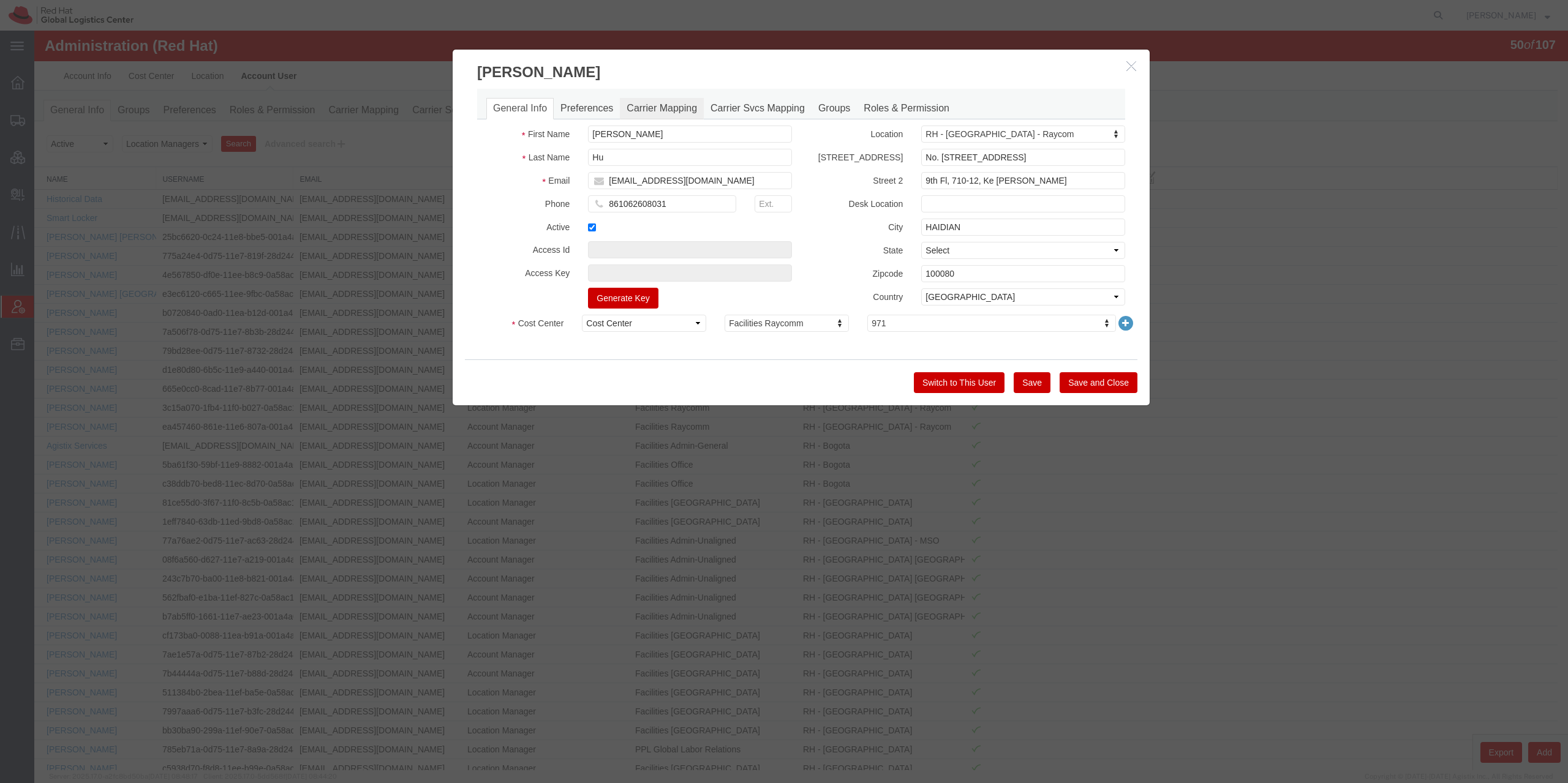
click at [646, 105] on link "Carrier Mapping" at bounding box center [662, 109] width 84 height 21
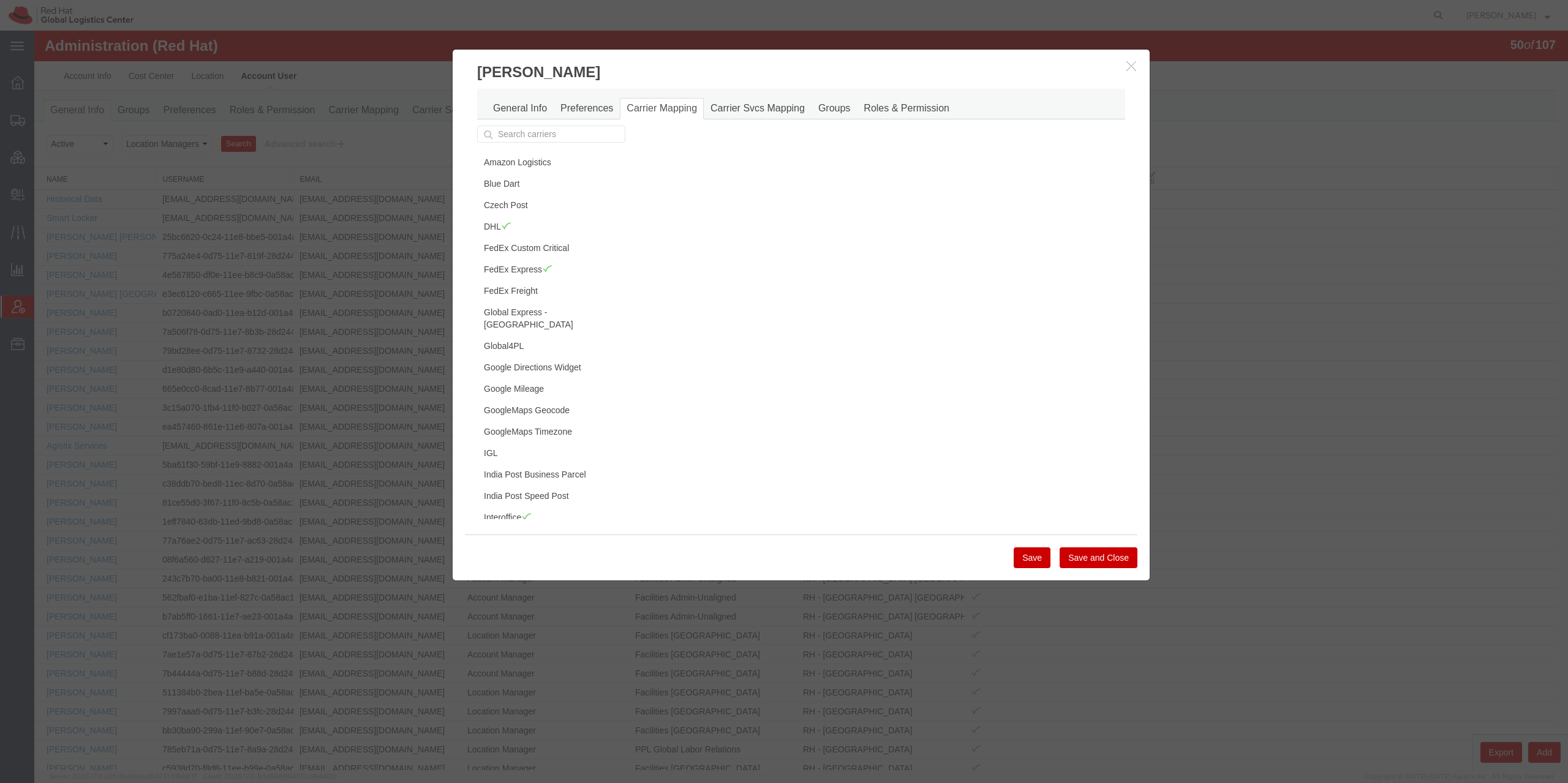
click at [1126, 67] on icon "button" at bounding box center [1131, 66] width 10 height 10
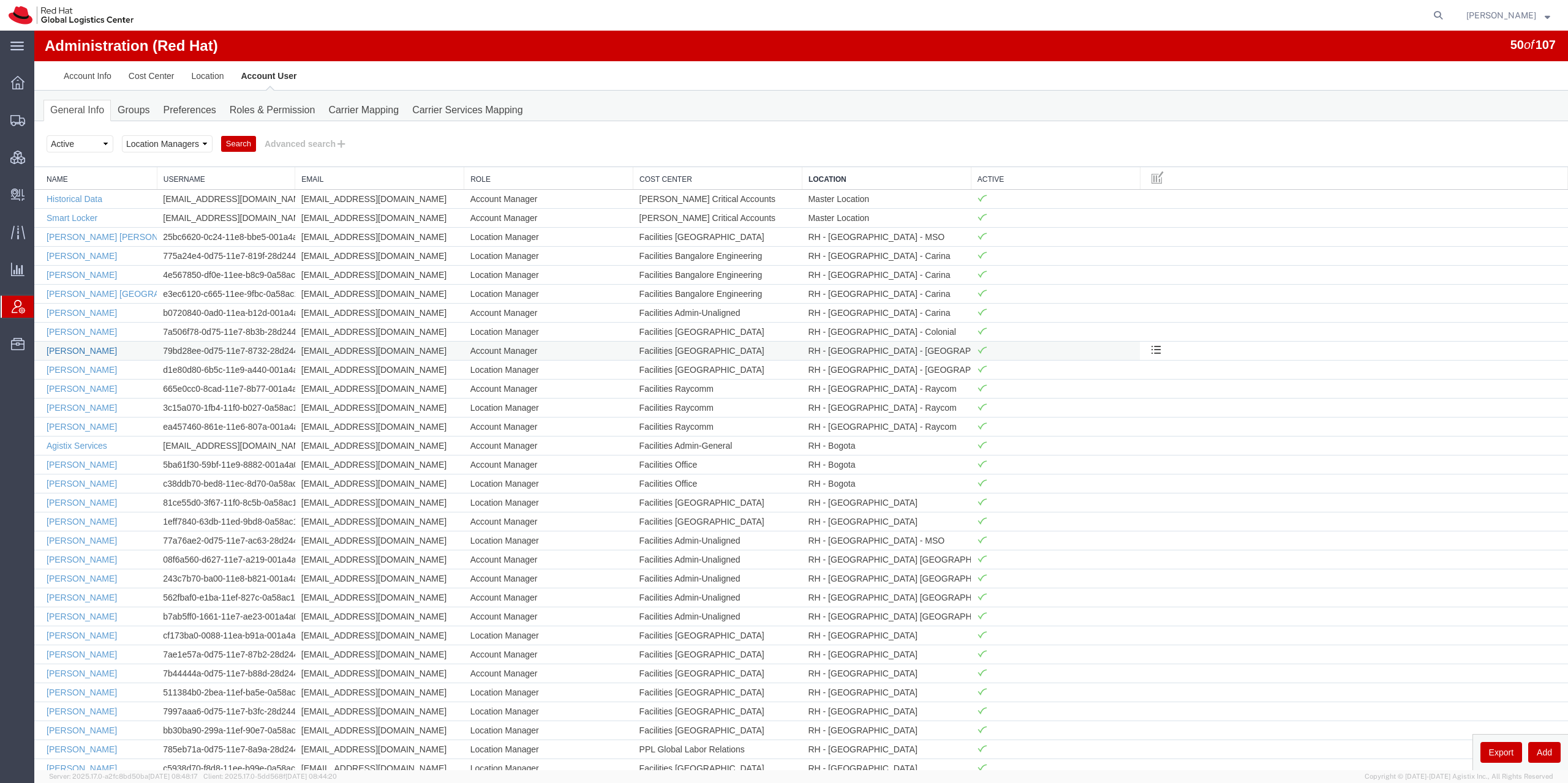
click at [66, 350] on link "[PERSON_NAME]" at bounding box center [81, 350] width 70 height 10
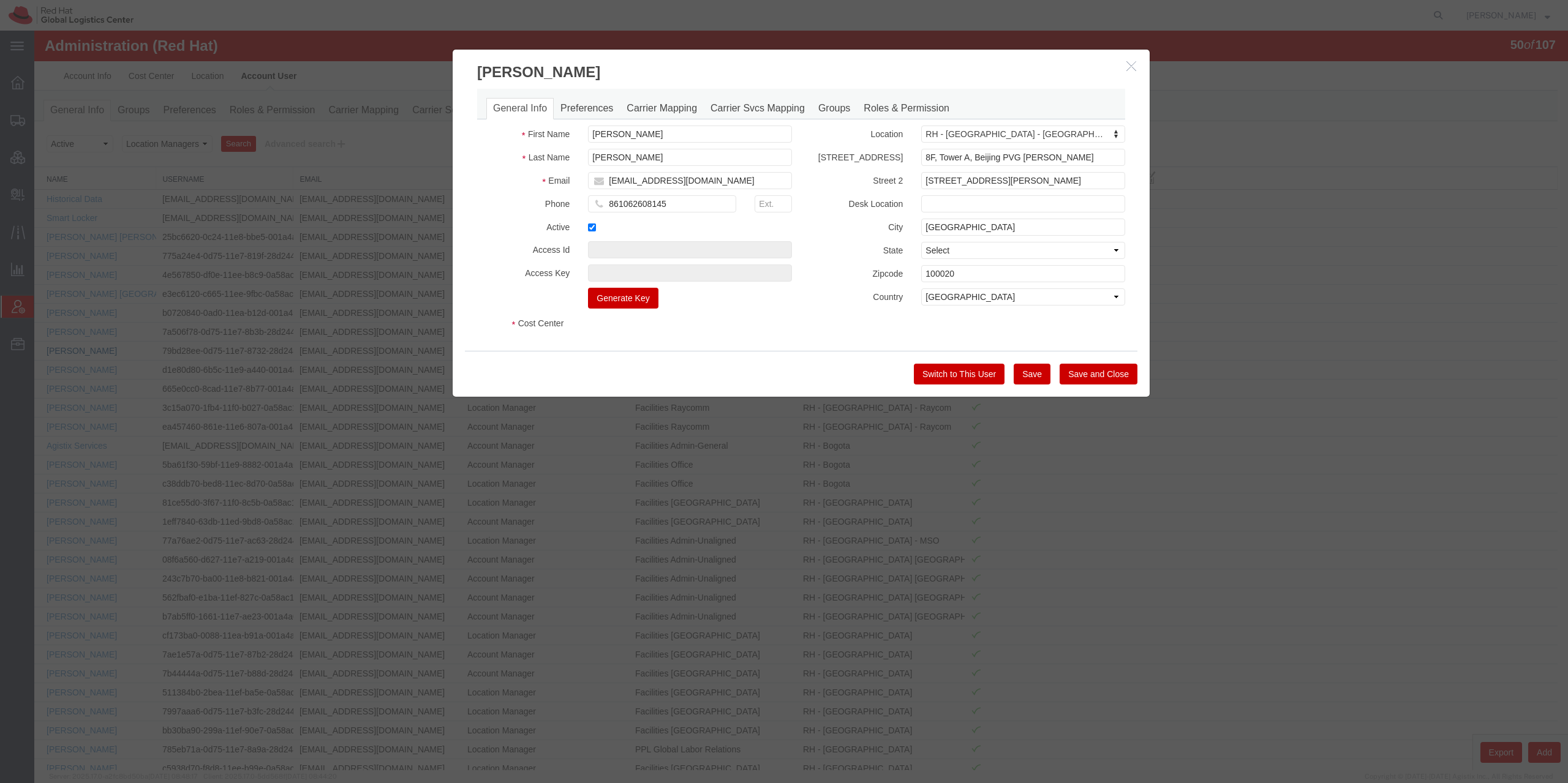
select select "COSTCENTER"
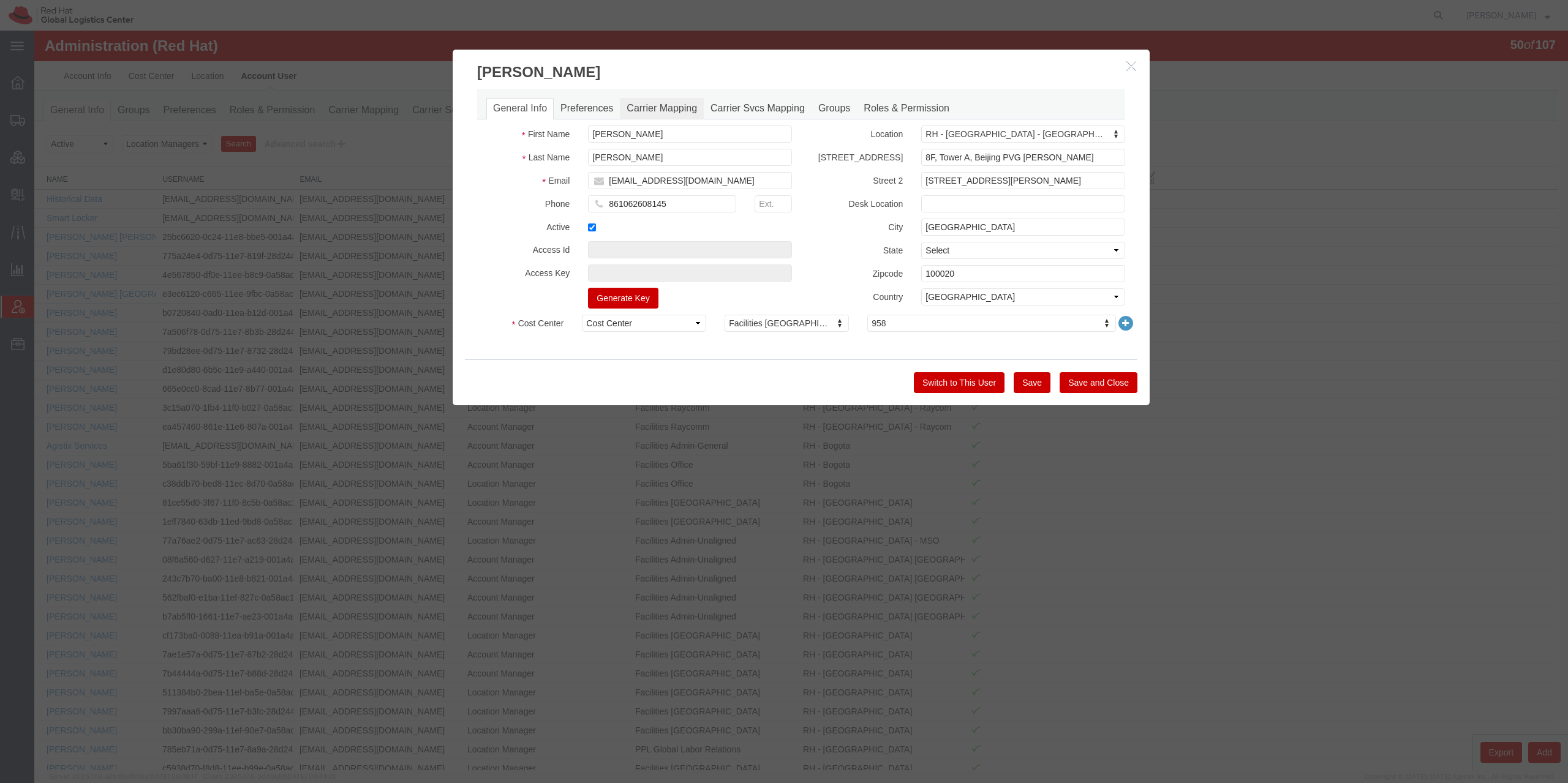
click at [641, 108] on link "Carrier Mapping" at bounding box center [662, 109] width 84 height 21
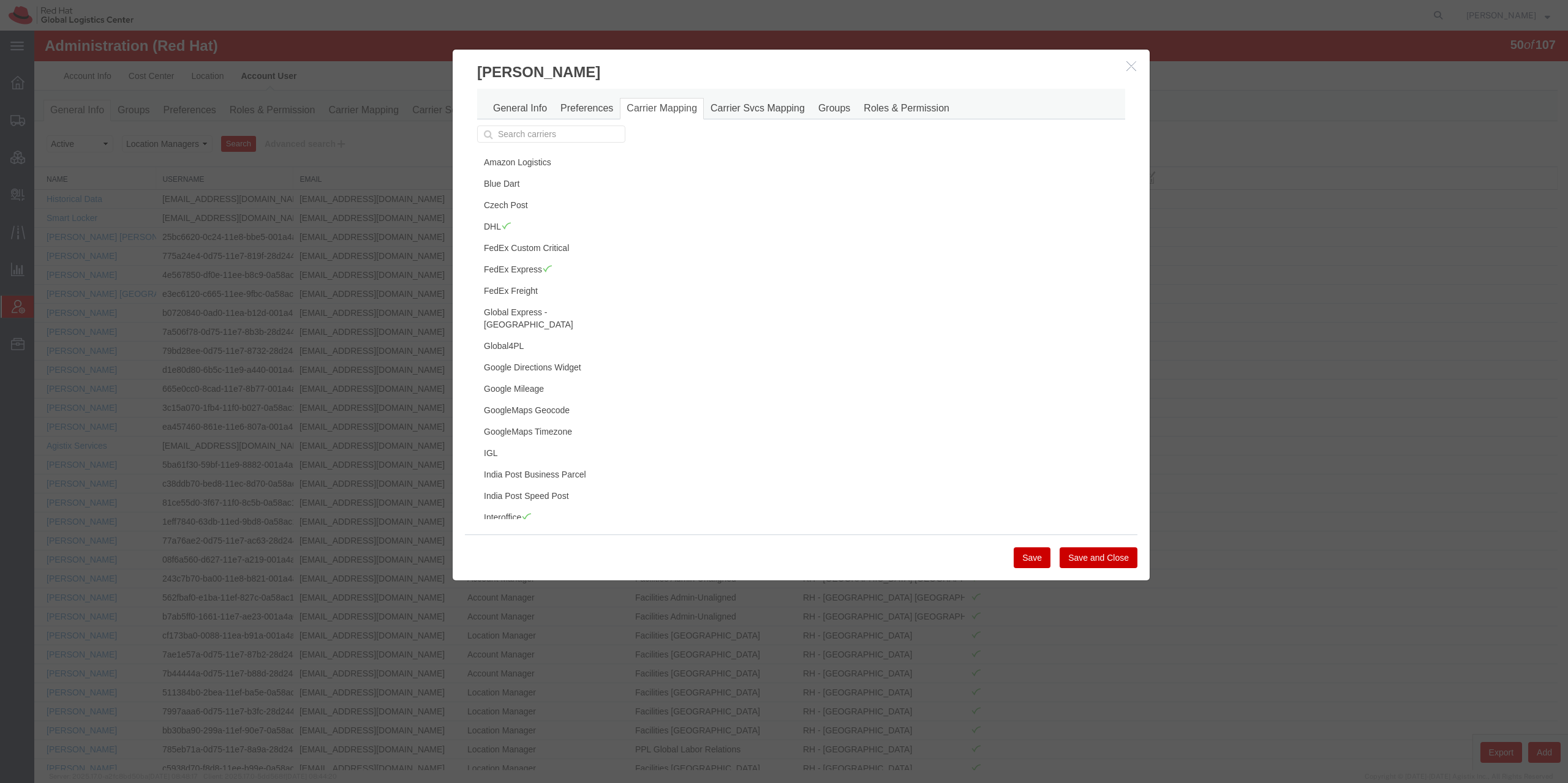
click at [1128, 66] on icon "button" at bounding box center [1131, 66] width 10 height 10
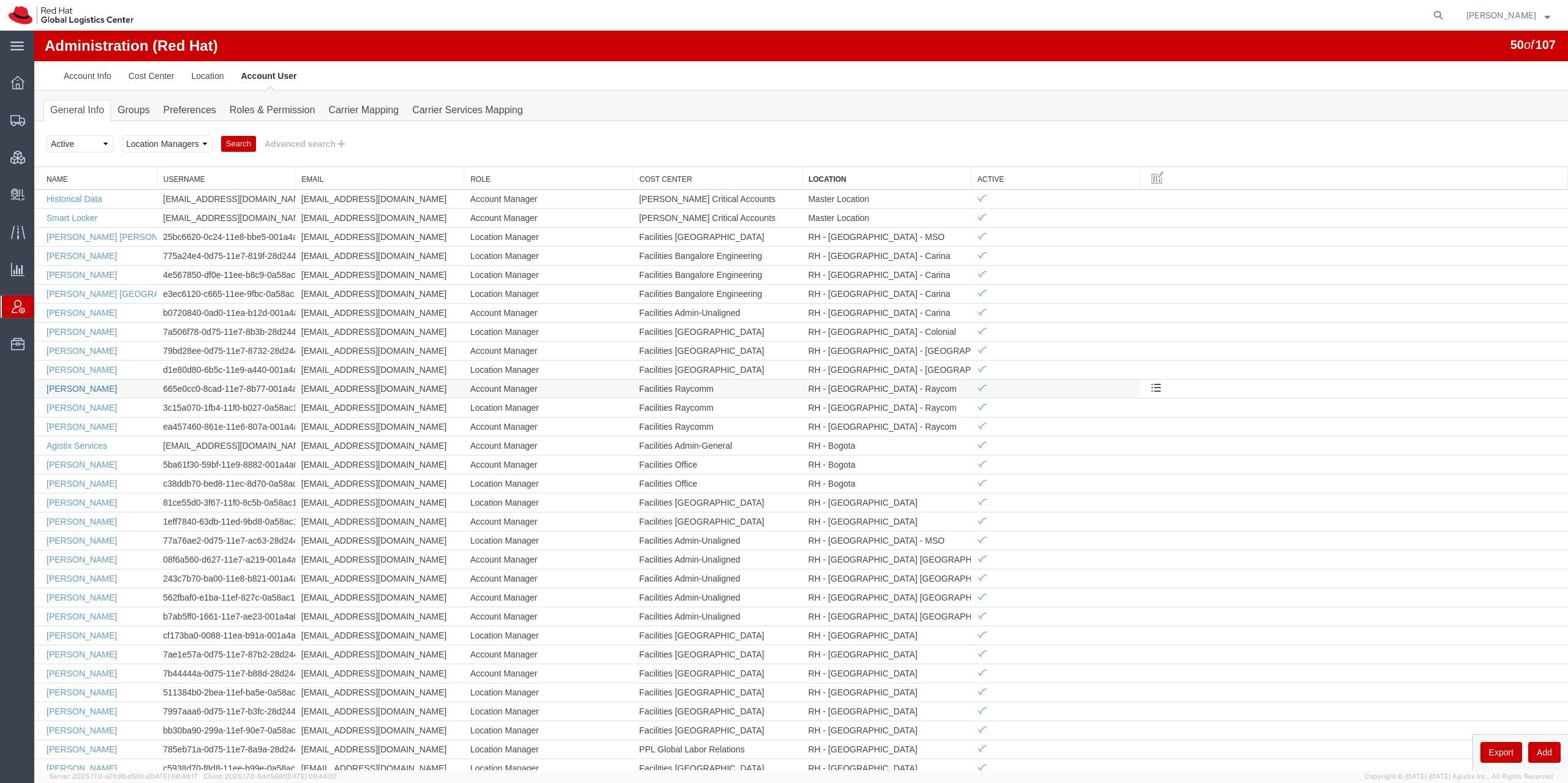
click at [67, 391] on link "[PERSON_NAME]" at bounding box center [81, 389] width 70 height 10
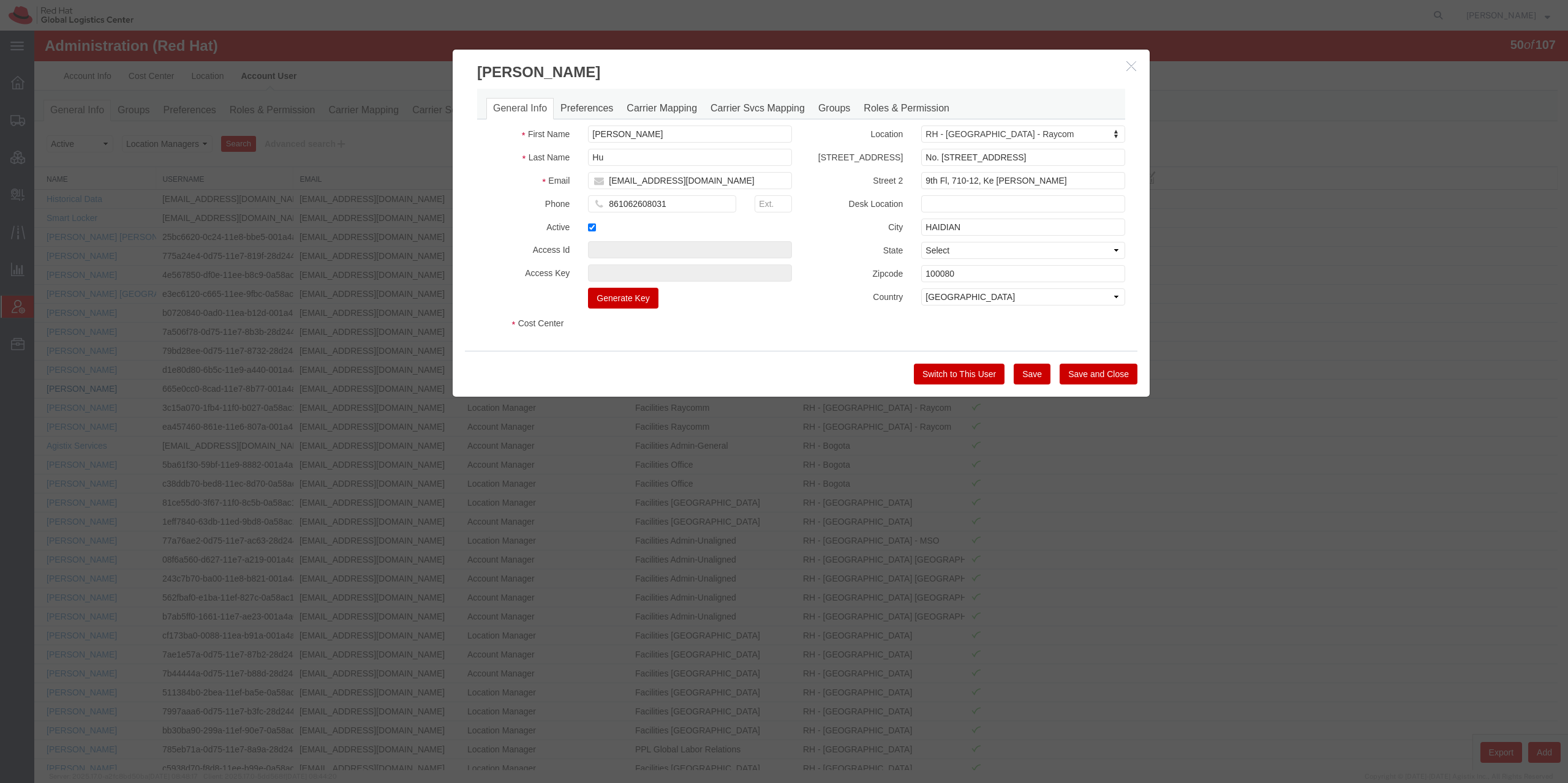
select select "COSTCENTER"
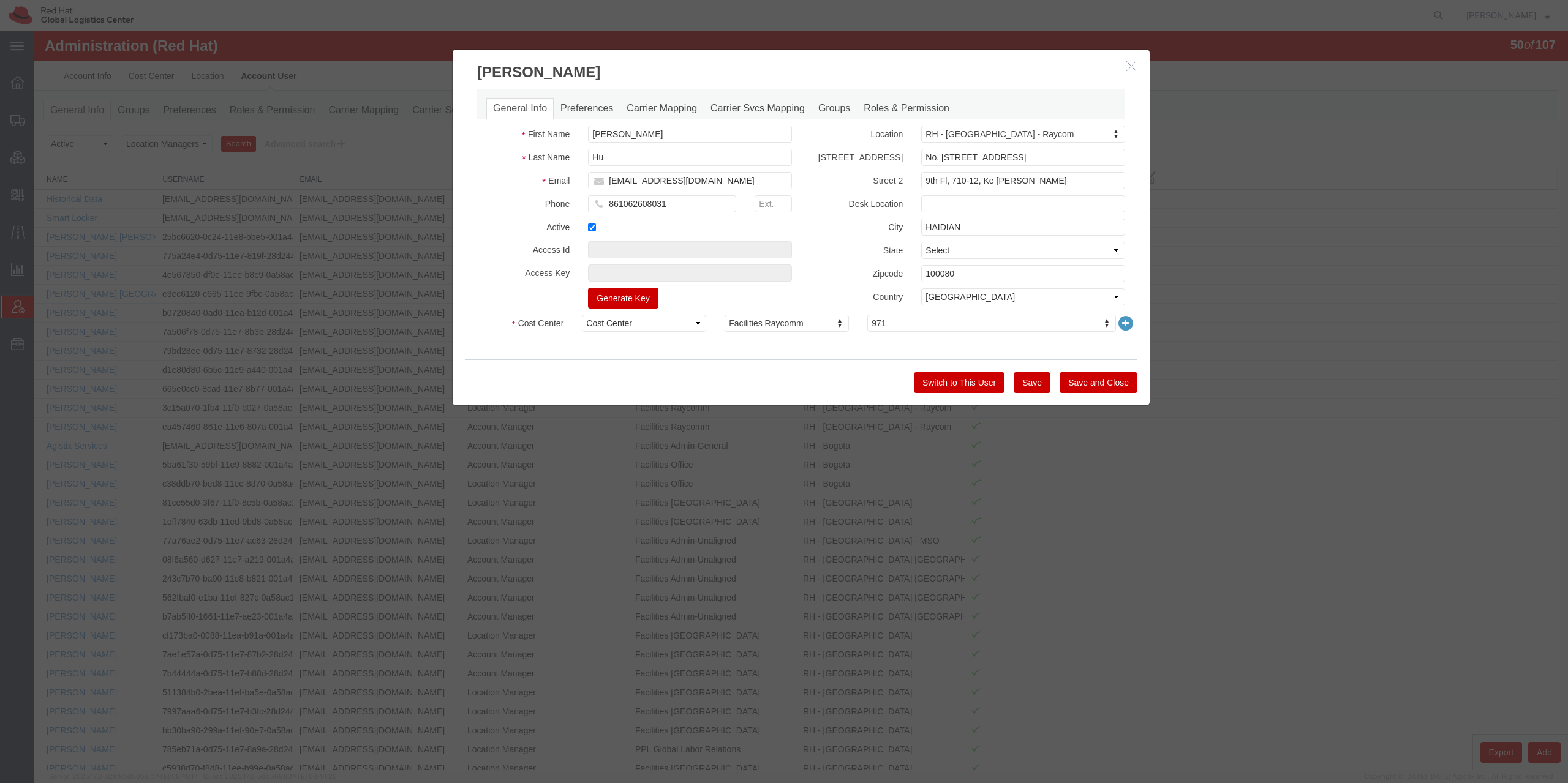
click at [676, 98] on div "General Info Preferences Carrier Mapping Carrier Svcs Mapping Groups Roles & Pe…" at bounding box center [801, 103] width 648 height 30
click at [675, 102] on link "Carrier Mapping" at bounding box center [662, 109] width 84 height 21
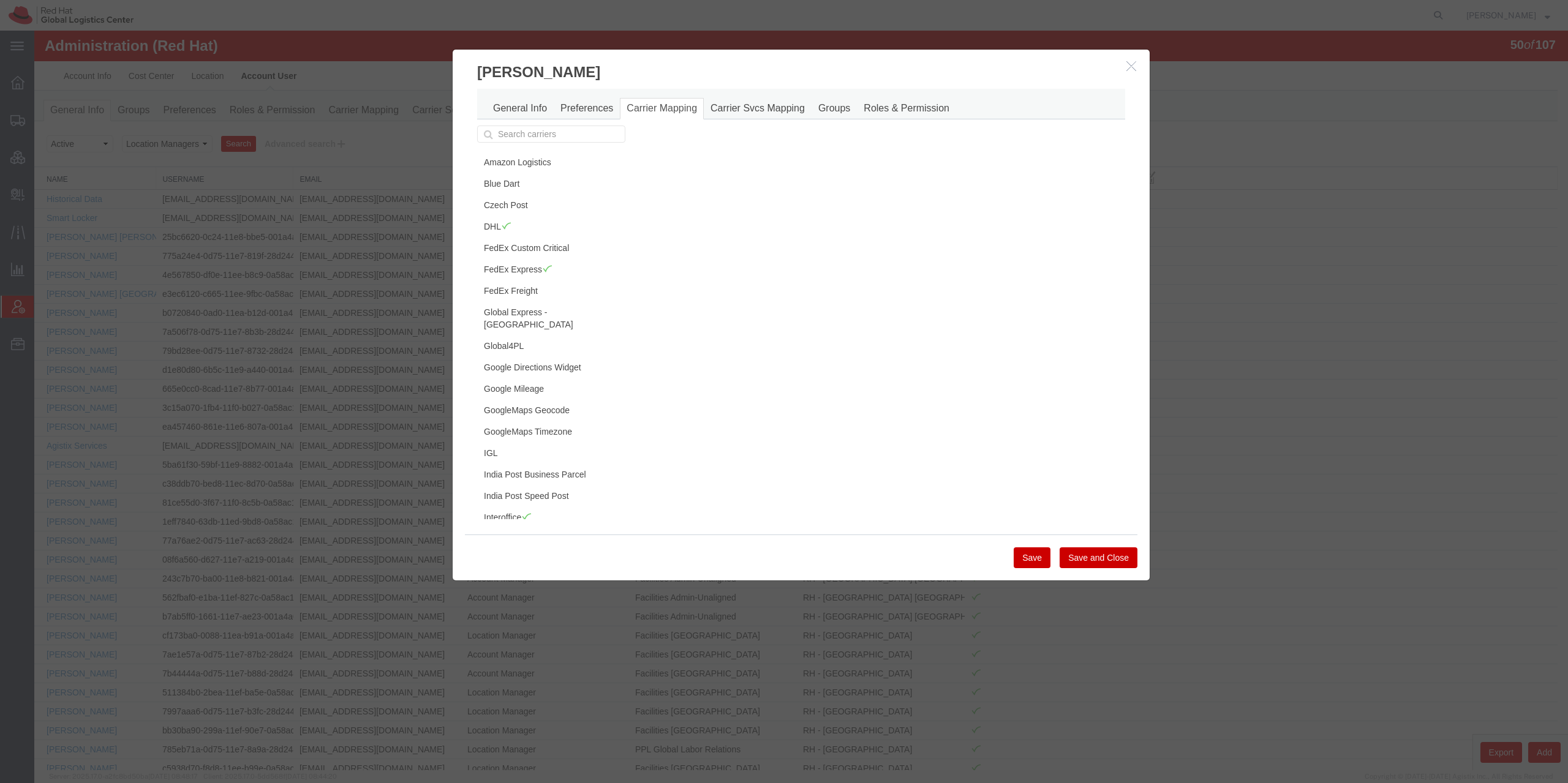
click at [1128, 65] on icon "button" at bounding box center [1131, 66] width 10 height 10
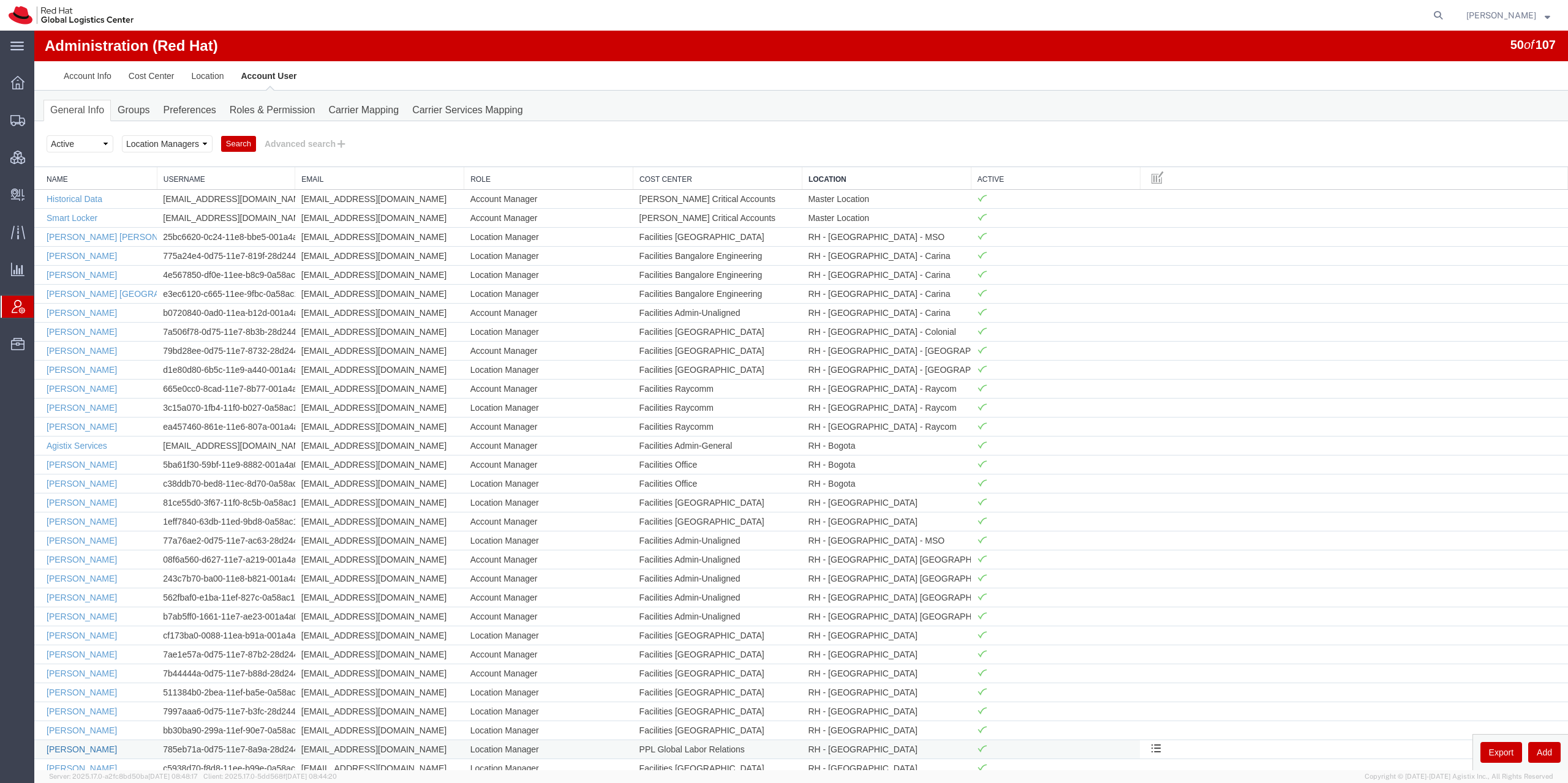
click at [78, 747] on link "[PERSON_NAME]" at bounding box center [81, 749] width 70 height 10
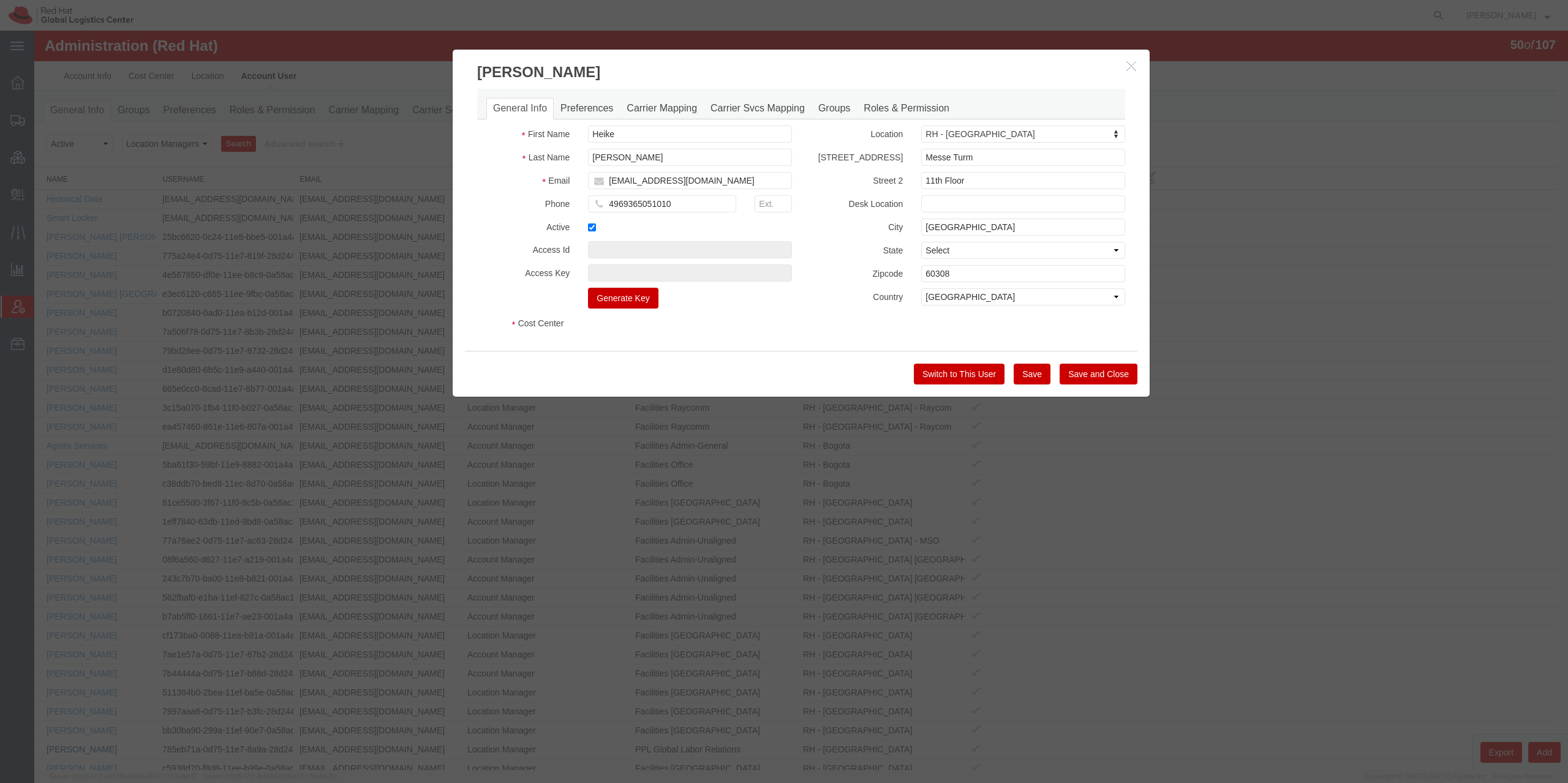
select select "COSTCENTER"
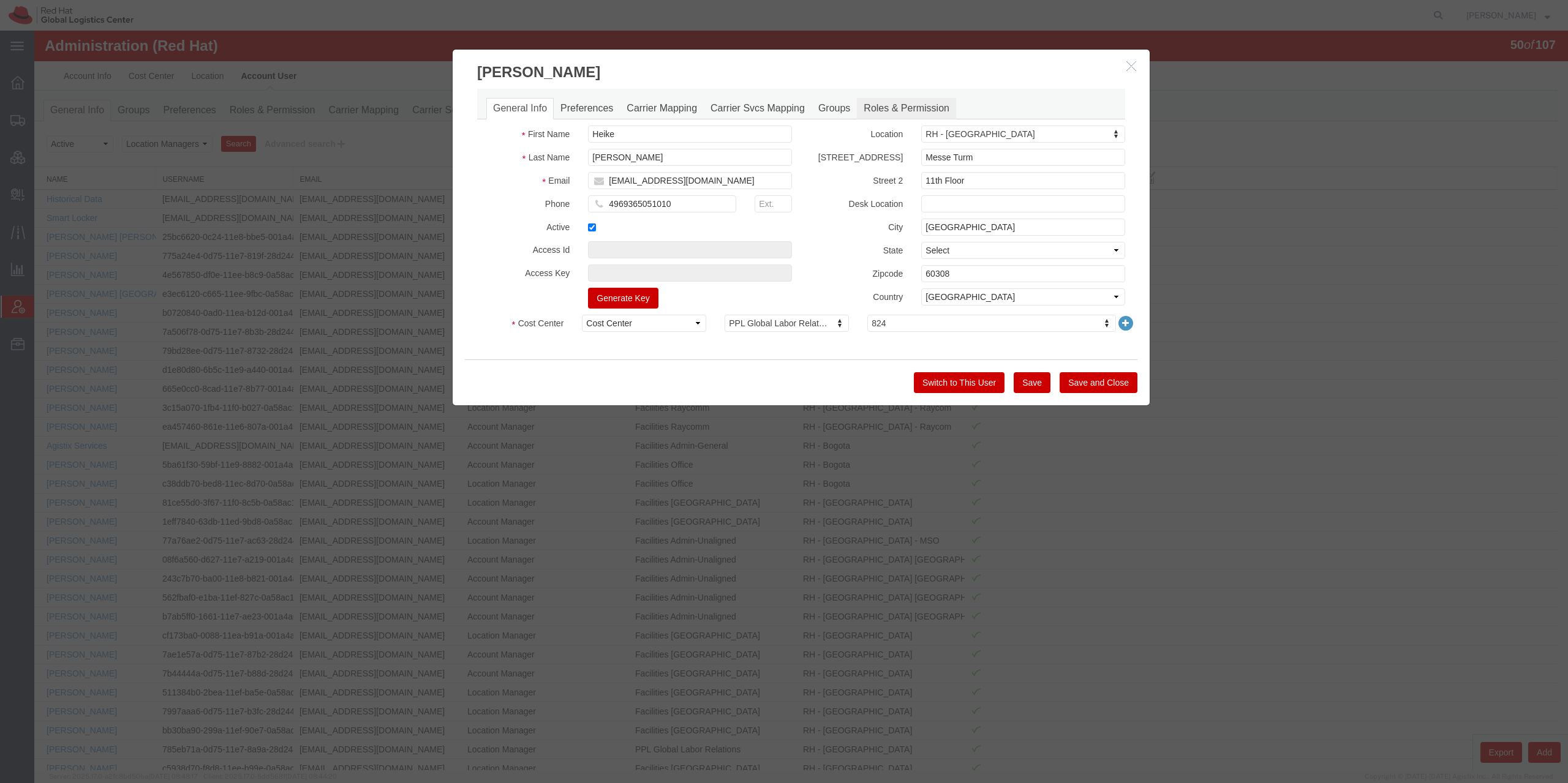
click at [880, 99] on link "Roles & Permission" at bounding box center [906, 109] width 99 height 21
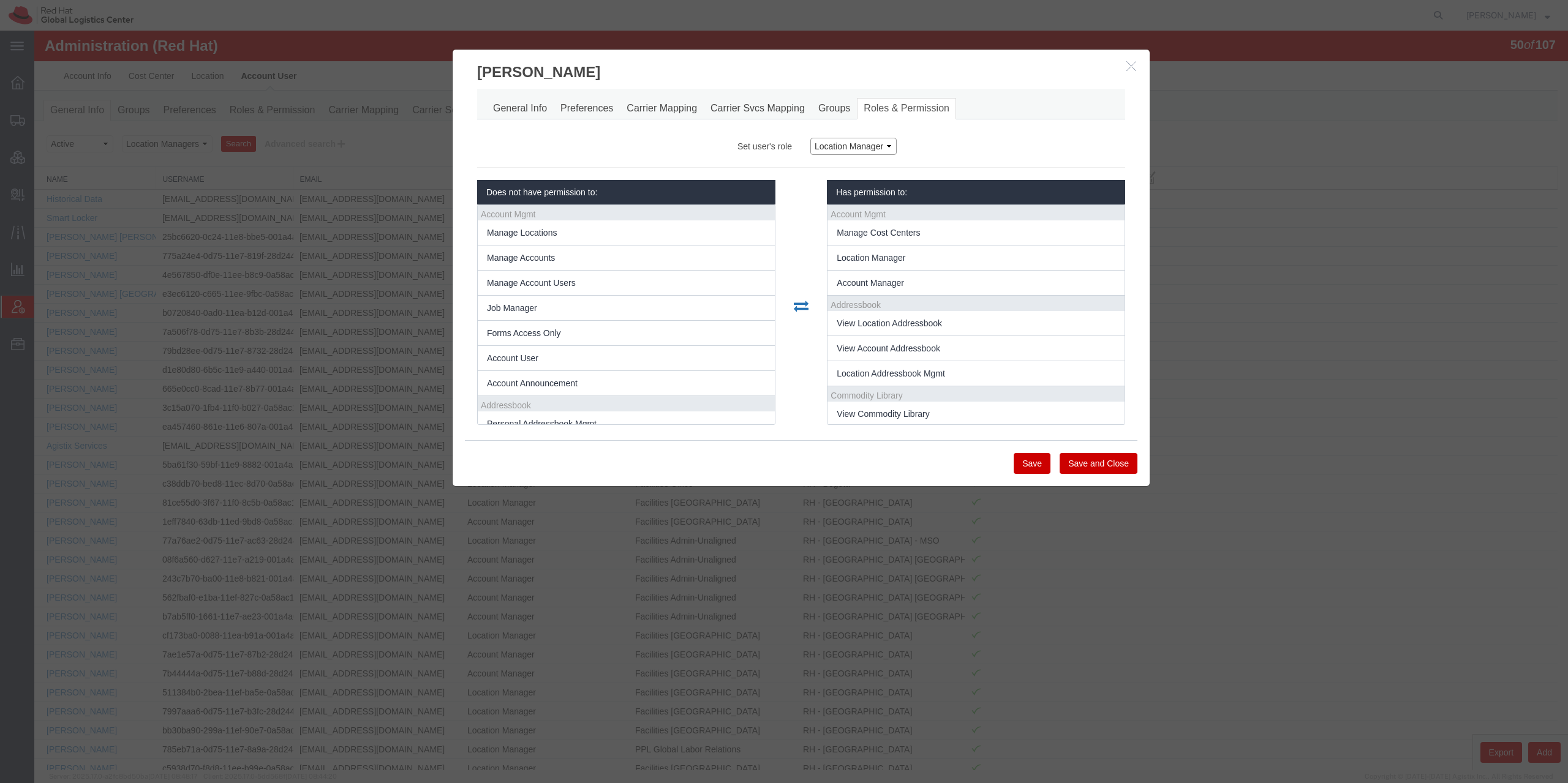
click at [810, 138] on select "Account Manager Account User Location Manager" at bounding box center [854, 146] width 87 height 17
select select "5"
click option "Account User" at bounding box center [34, 30] width 0 height 0
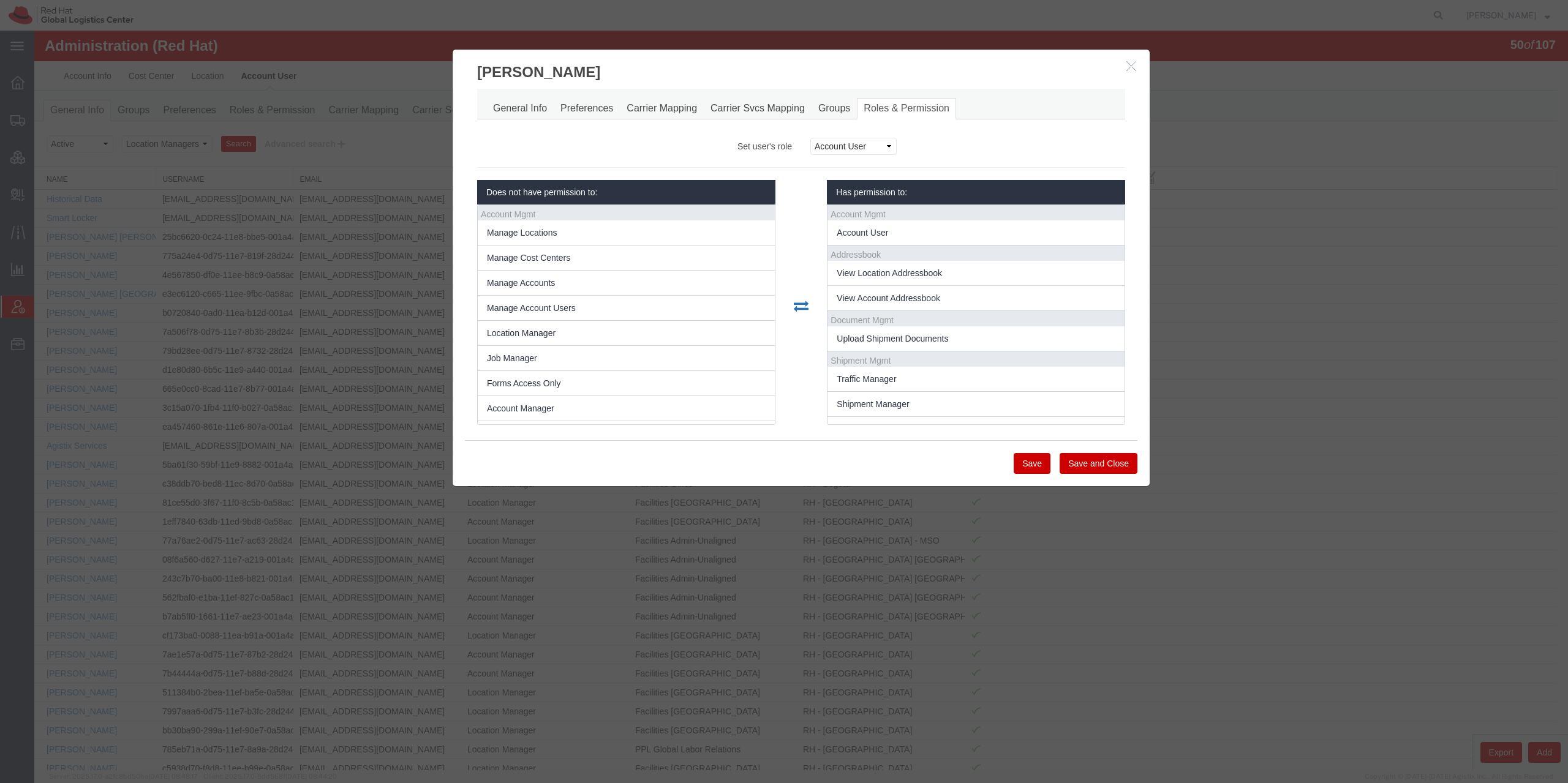
click at [1034, 465] on button "Save" at bounding box center [1032, 464] width 37 height 21
click at [1129, 61] on icon "button" at bounding box center [1131, 66] width 10 height 10
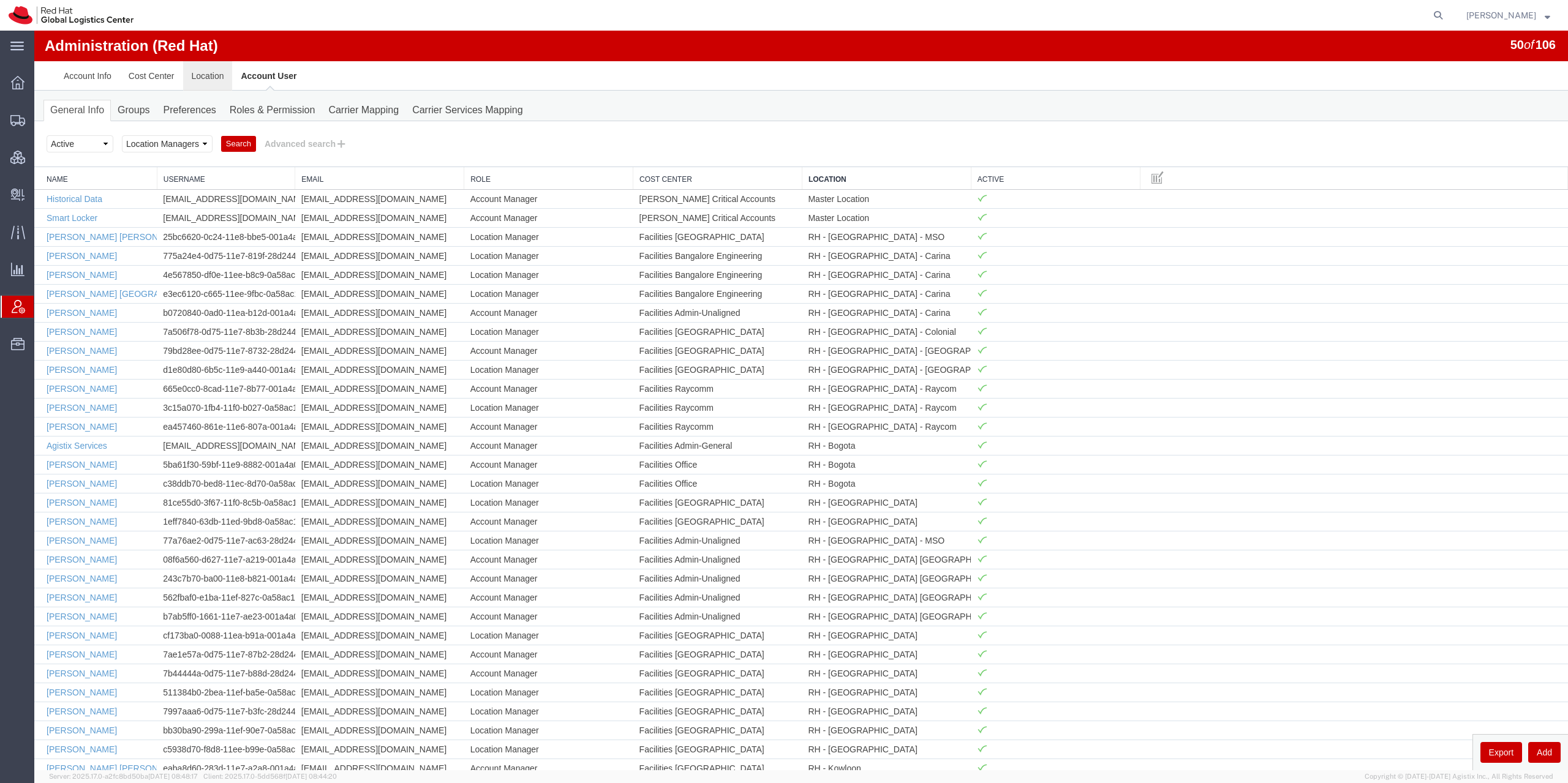
click at [204, 78] on link "Location" at bounding box center [208, 76] width 50 height 29
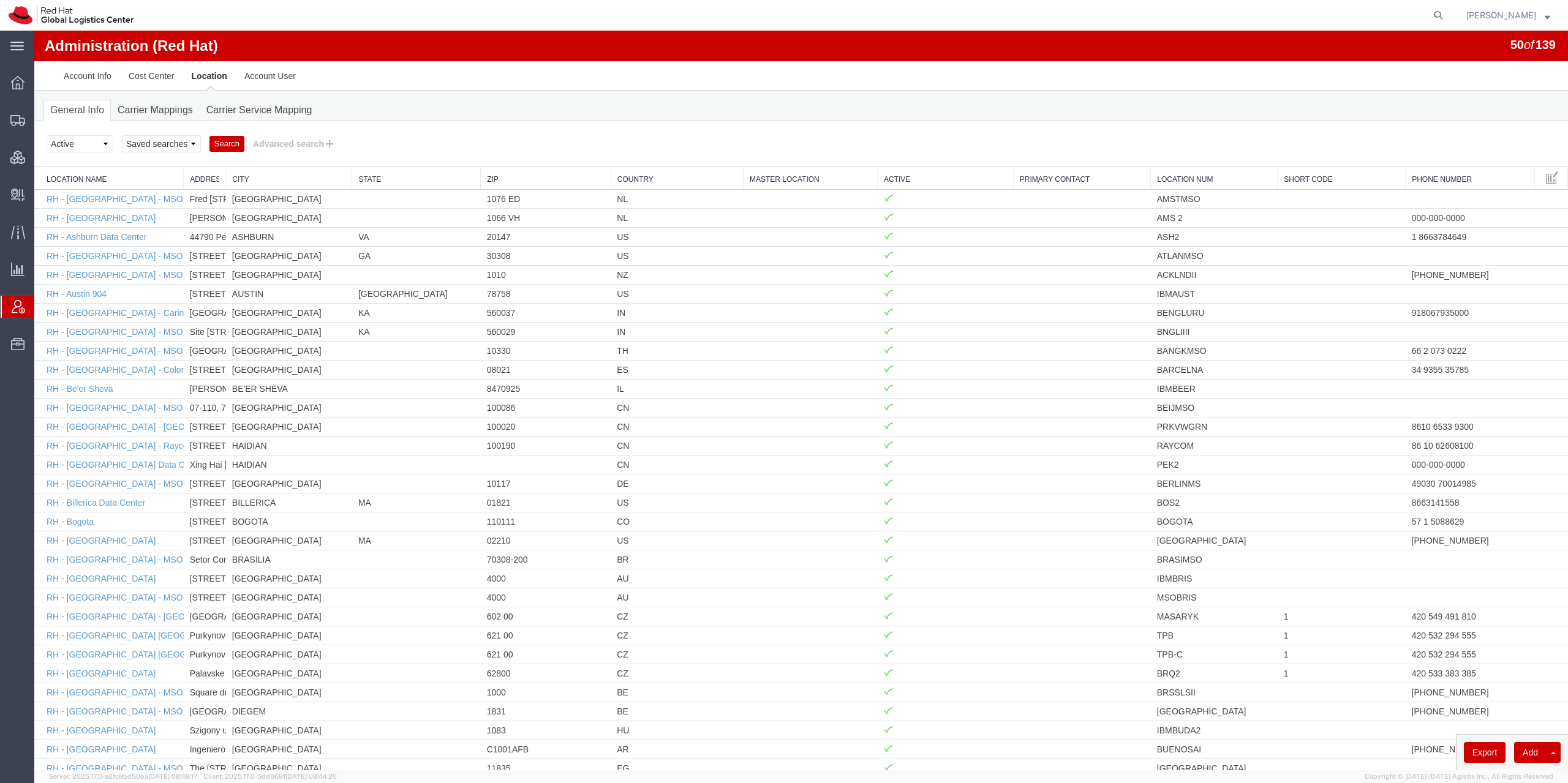
click at [1477, 755] on button "Export" at bounding box center [1485, 753] width 41 height 21
